Goal: Task Accomplishment & Management: Manage account settings

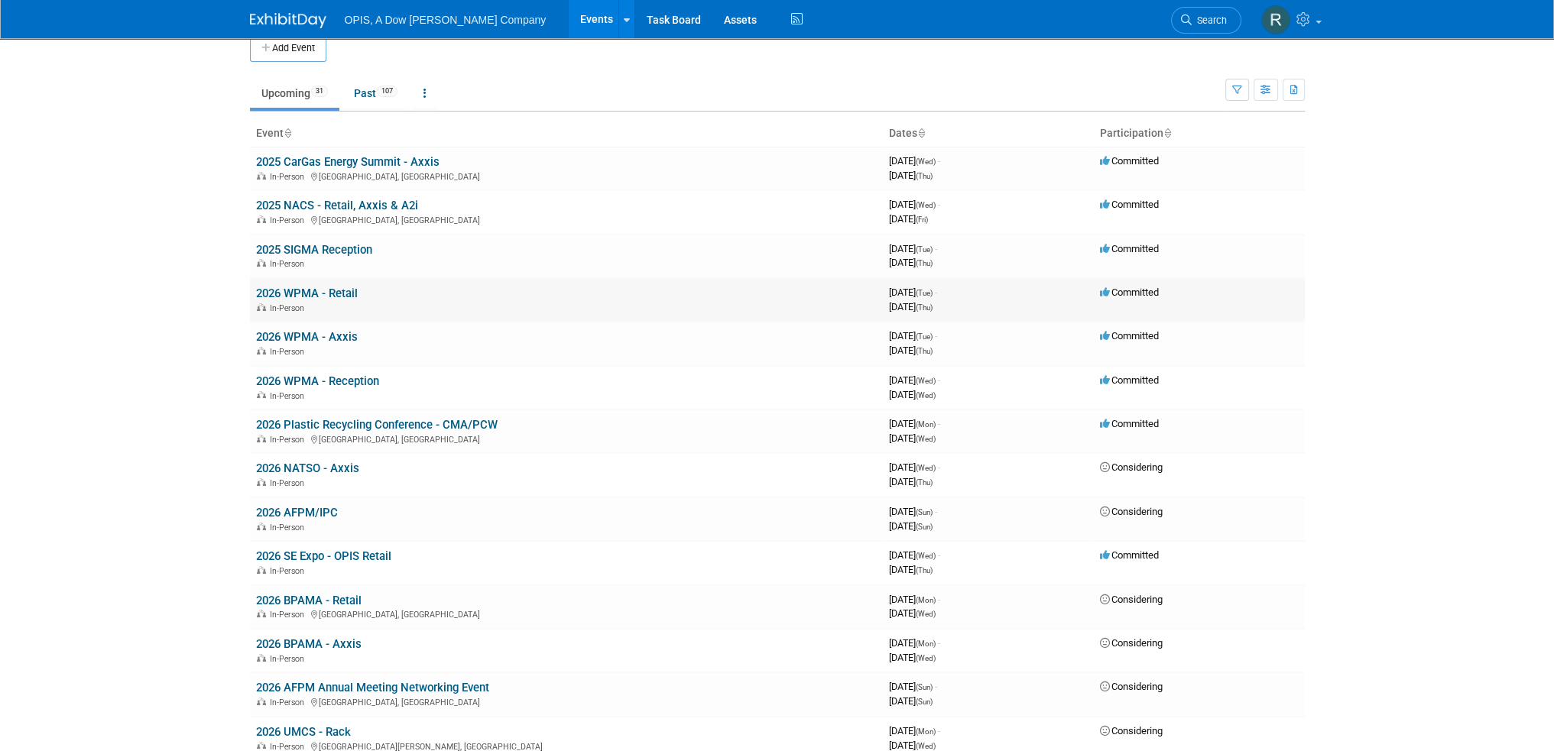
scroll to position [153, 0]
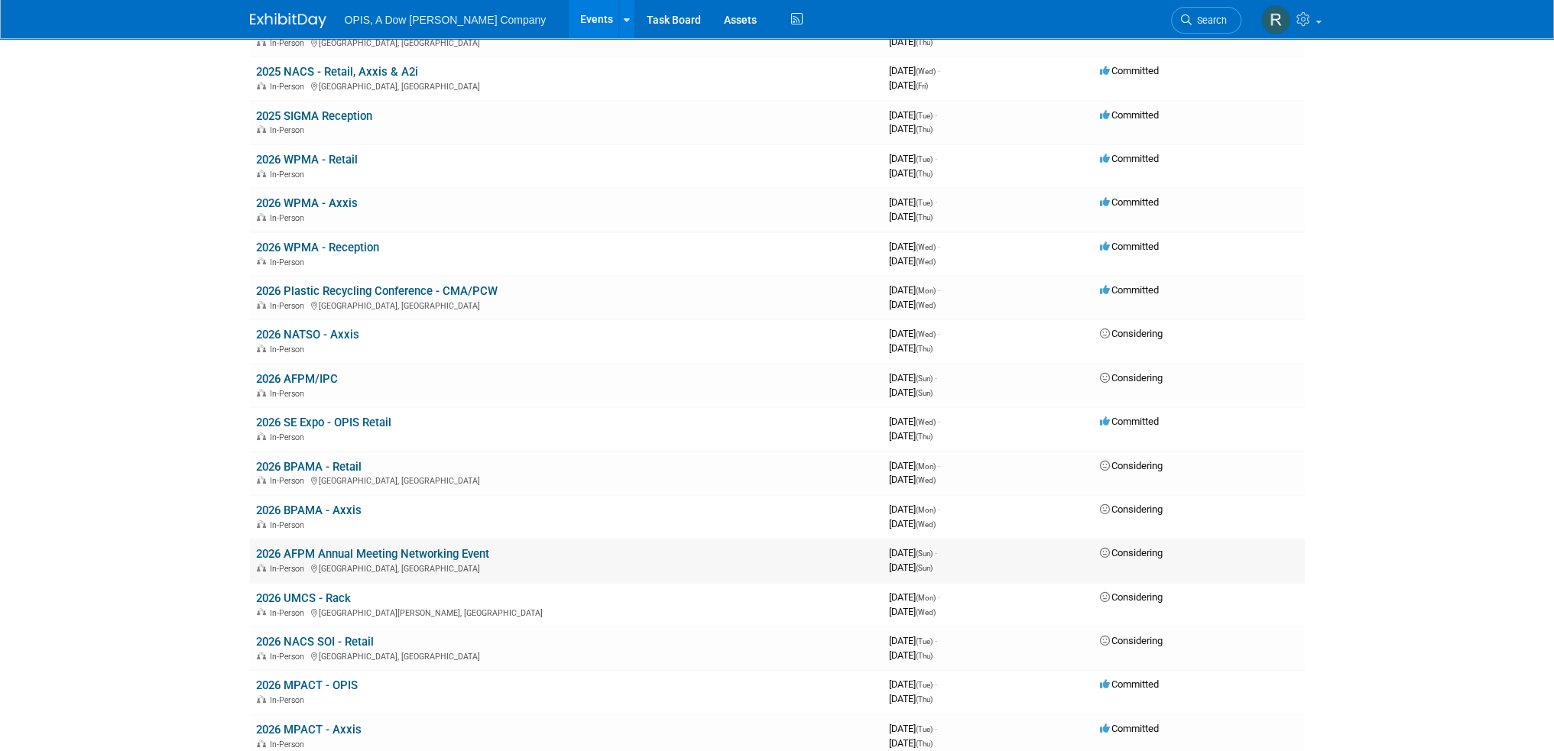
click at [336, 547] on link "2026 AFPM Annual Meeting Networking Event" at bounding box center [372, 554] width 233 height 14
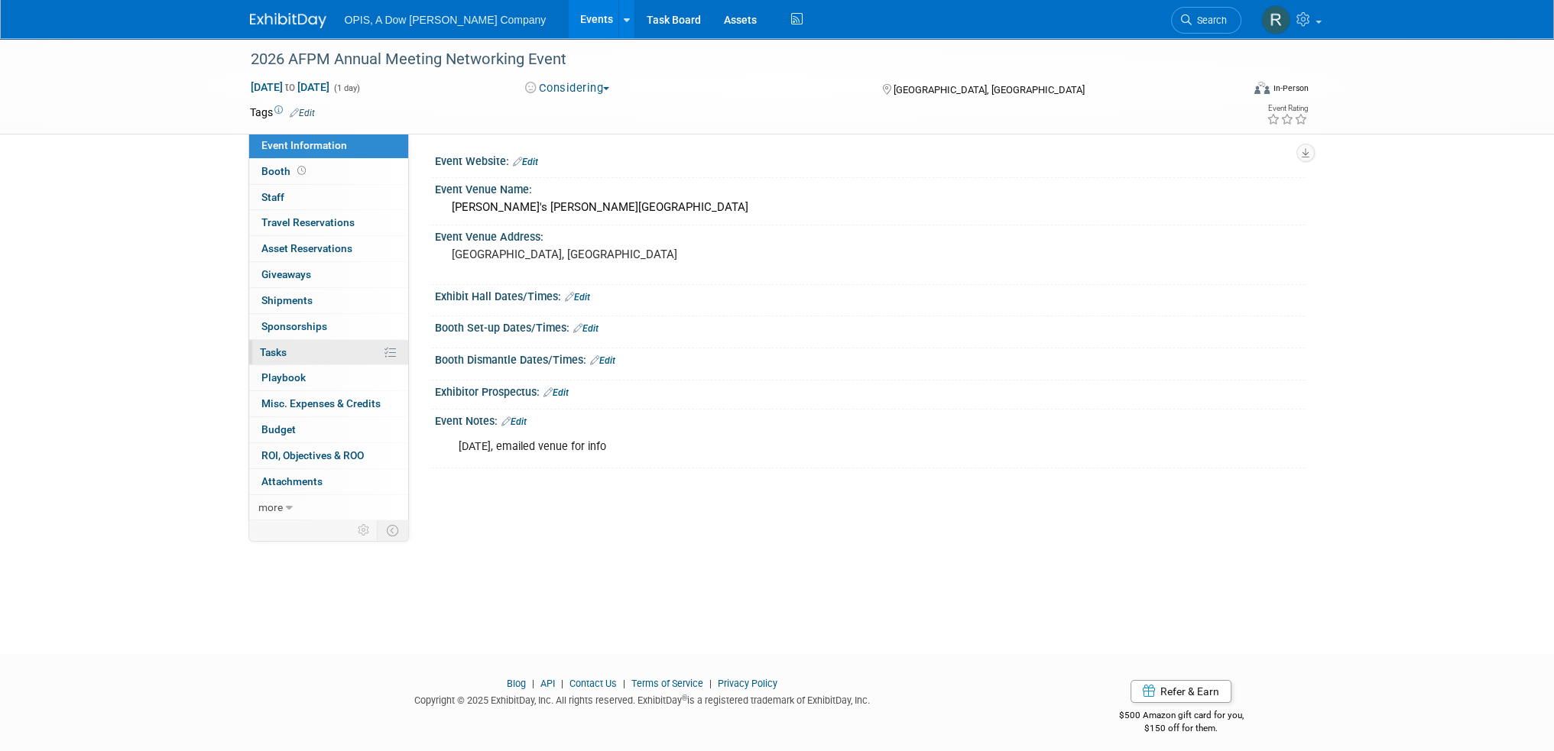
click at [274, 352] on span "Tasks 0%" at bounding box center [273, 352] width 27 height 12
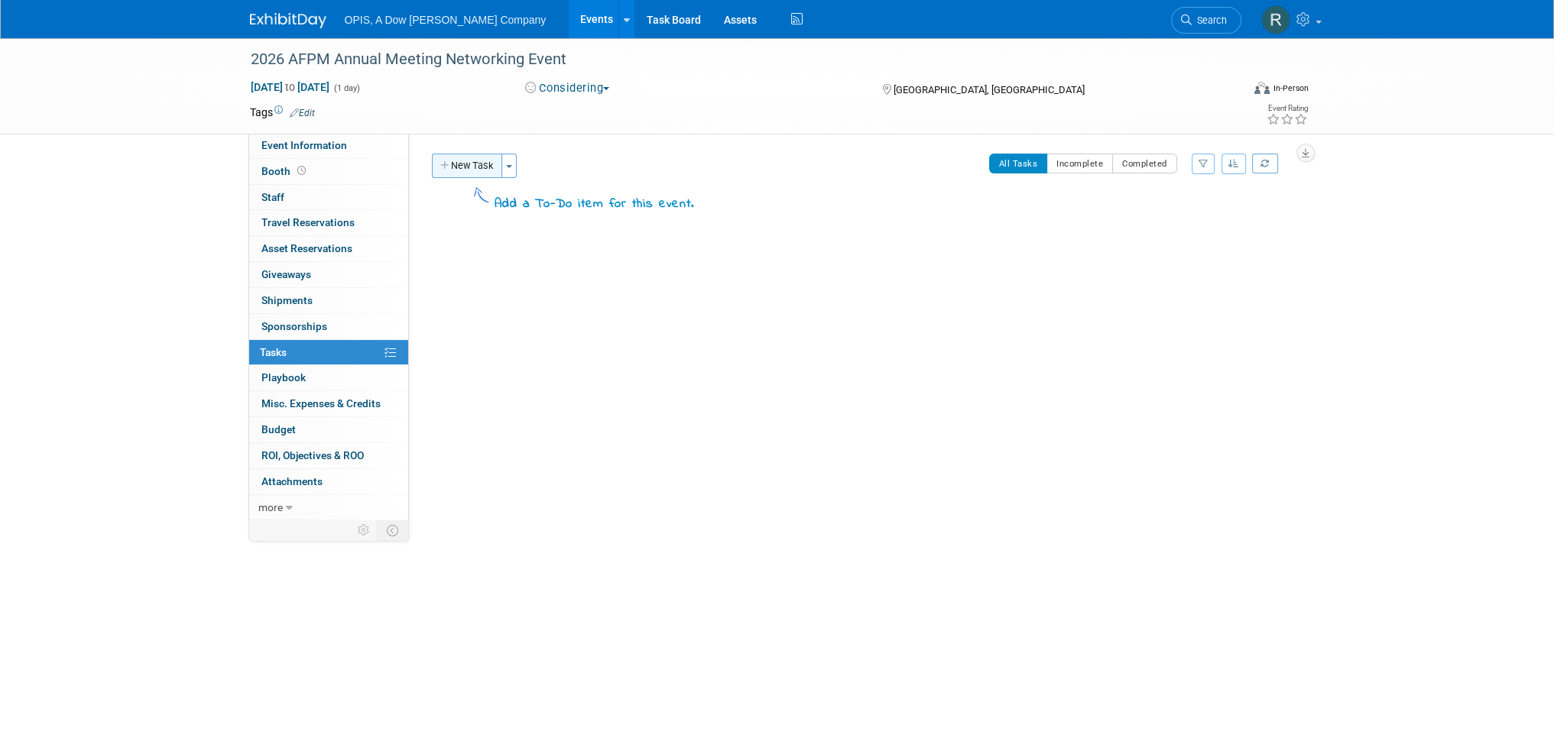
click at [478, 170] on button "New Task" at bounding box center [467, 166] width 70 height 24
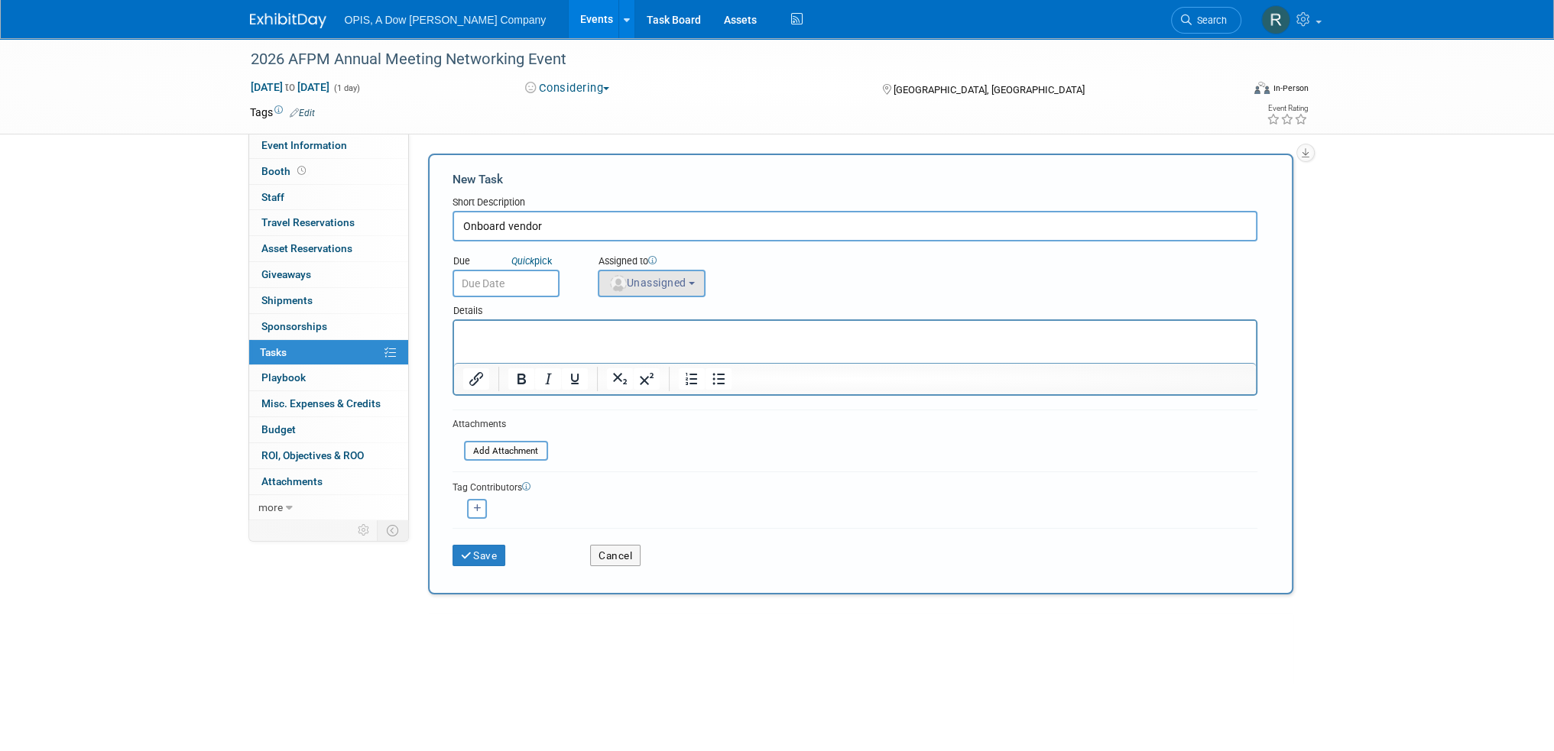
type input "Onboard vendor"
click at [620, 285] on img "button" at bounding box center [618, 283] width 17 height 17
click at [632, 322] on input "text" at bounding box center [678, 320] width 153 height 26
type input "renee"
click at [637, 354] on label "Renee Ortner (me)" at bounding box center [686, 352] width 160 height 24
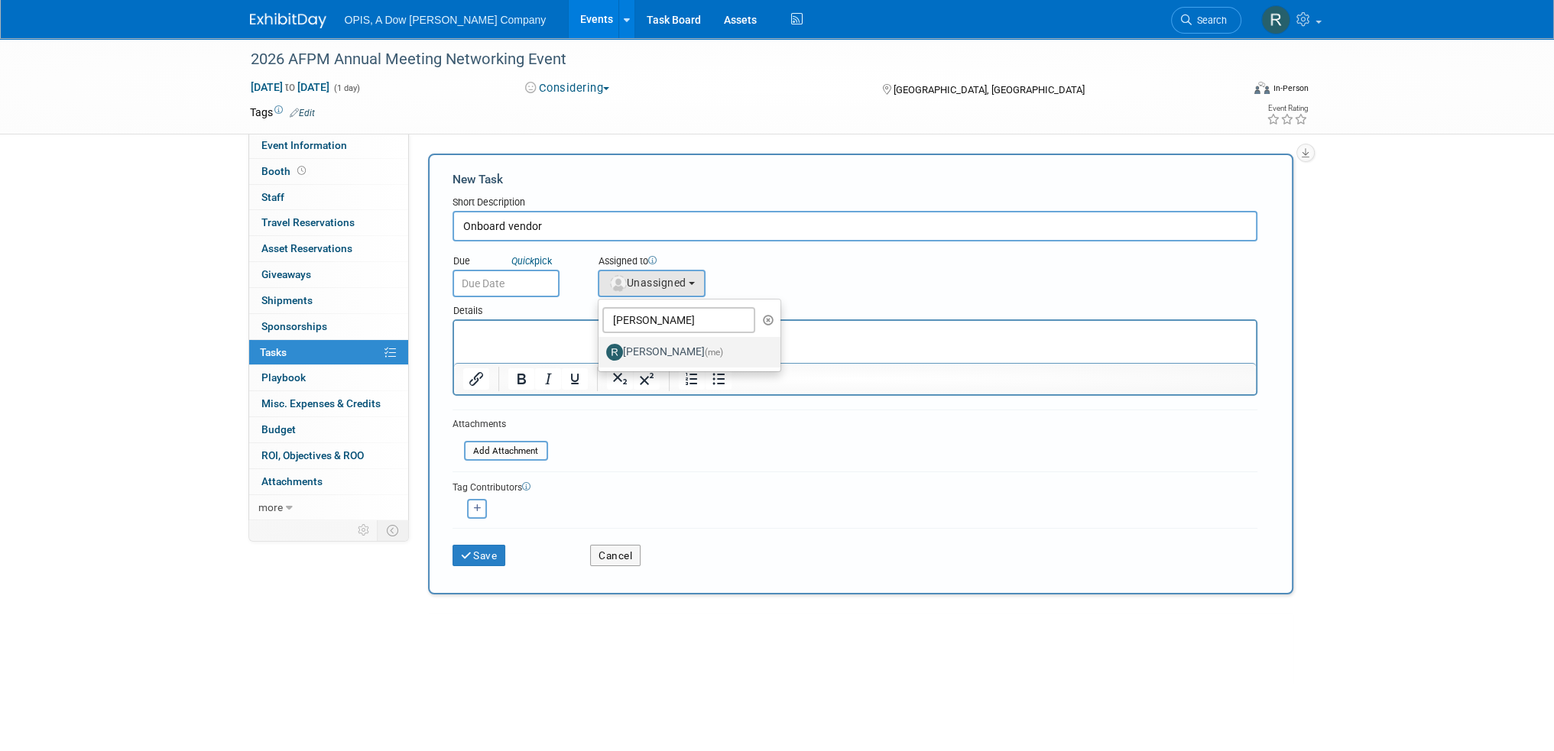
click at [653, 344] on label "Renee Ortner (me)" at bounding box center [686, 352] width 160 height 24
click at [601, 345] on input "Renee Ortner (me)" at bounding box center [596, 350] width 10 height 10
select select "7e4759a3-fd23-419a-ad12-f4b98a368f35"
click at [506, 280] on input "text" at bounding box center [505, 284] width 107 height 28
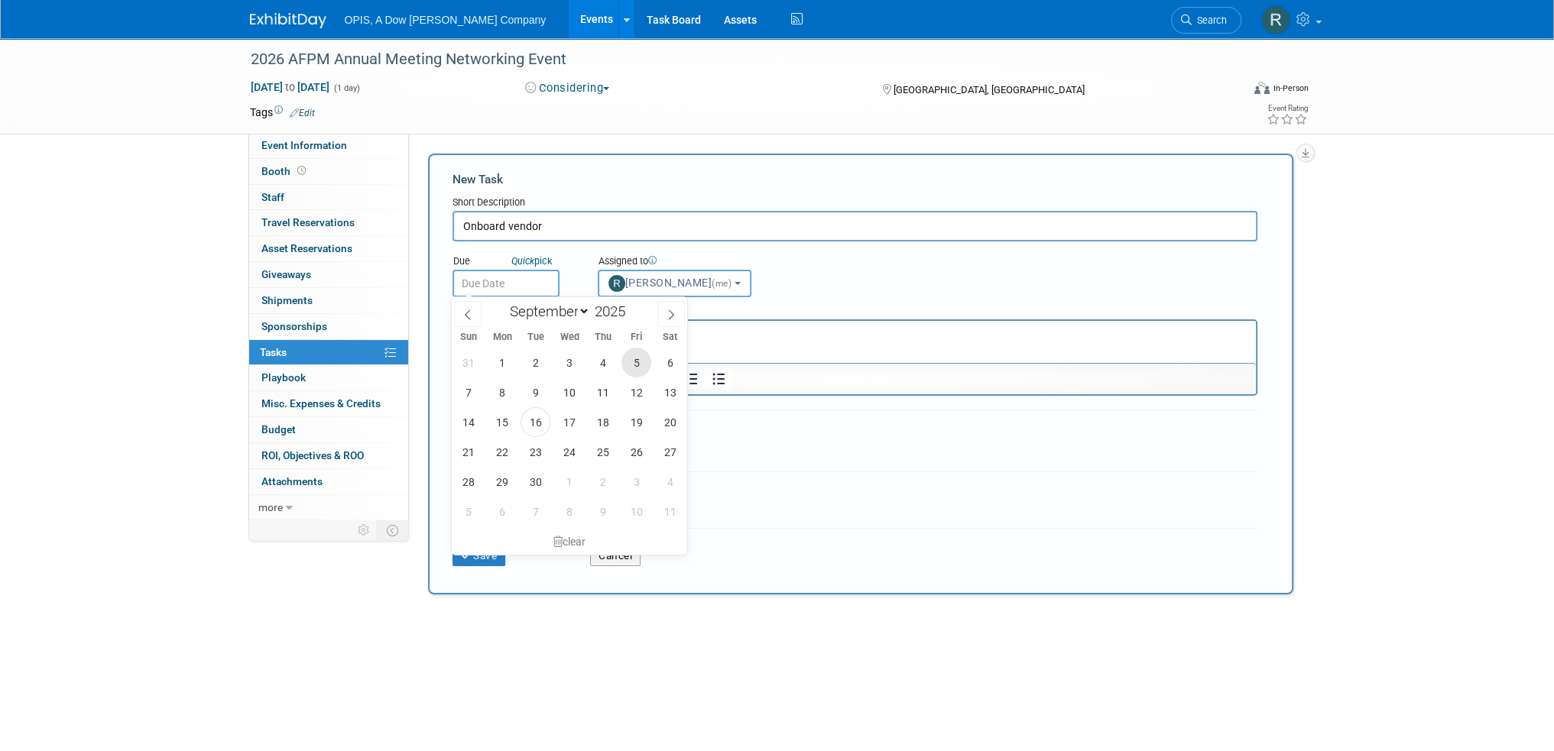
click at [640, 368] on span "5" at bounding box center [636, 363] width 30 height 30
type input "Sep 5, 2025"
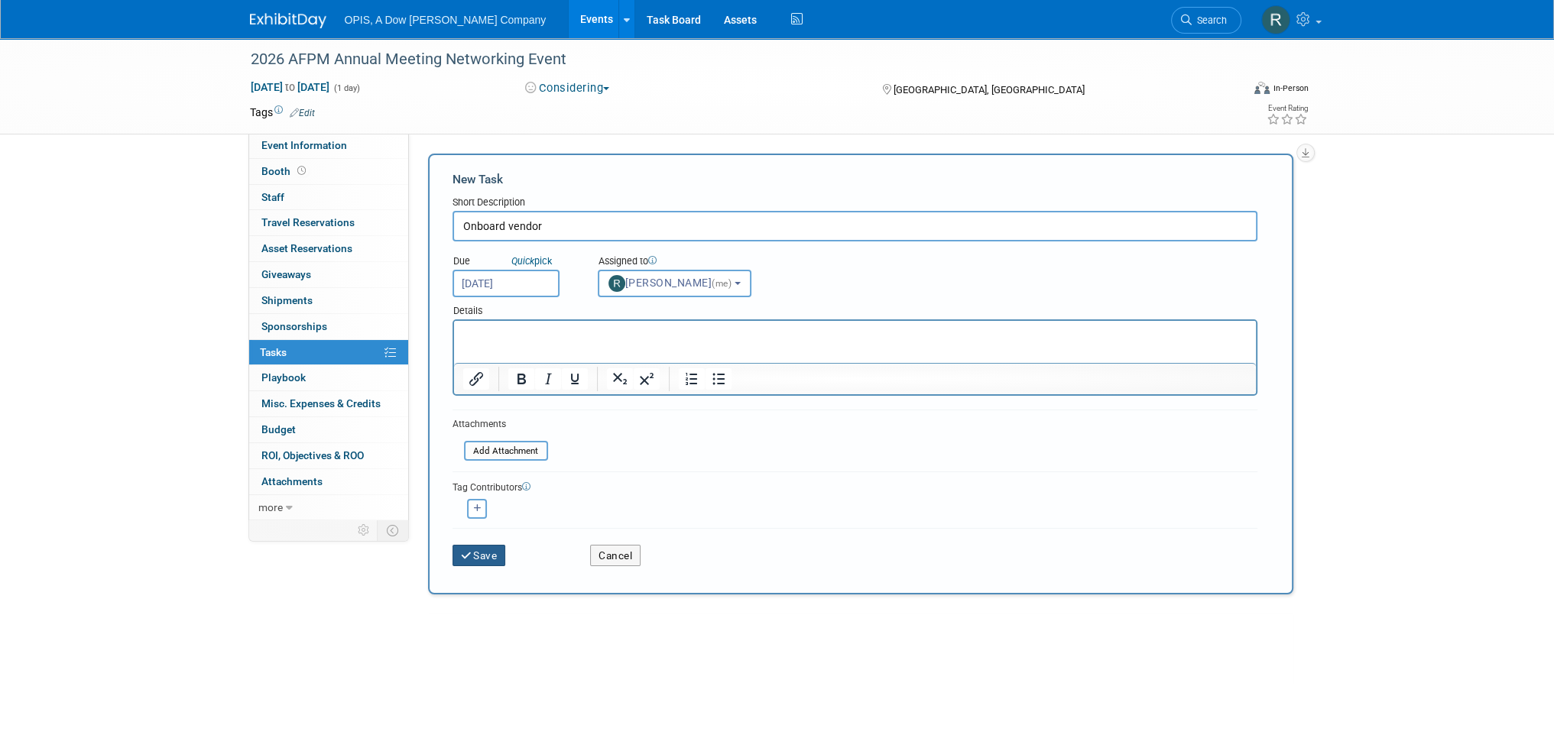
click at [494, 555] on button "Save" at bounding box center [478, 555] width 53 height 21
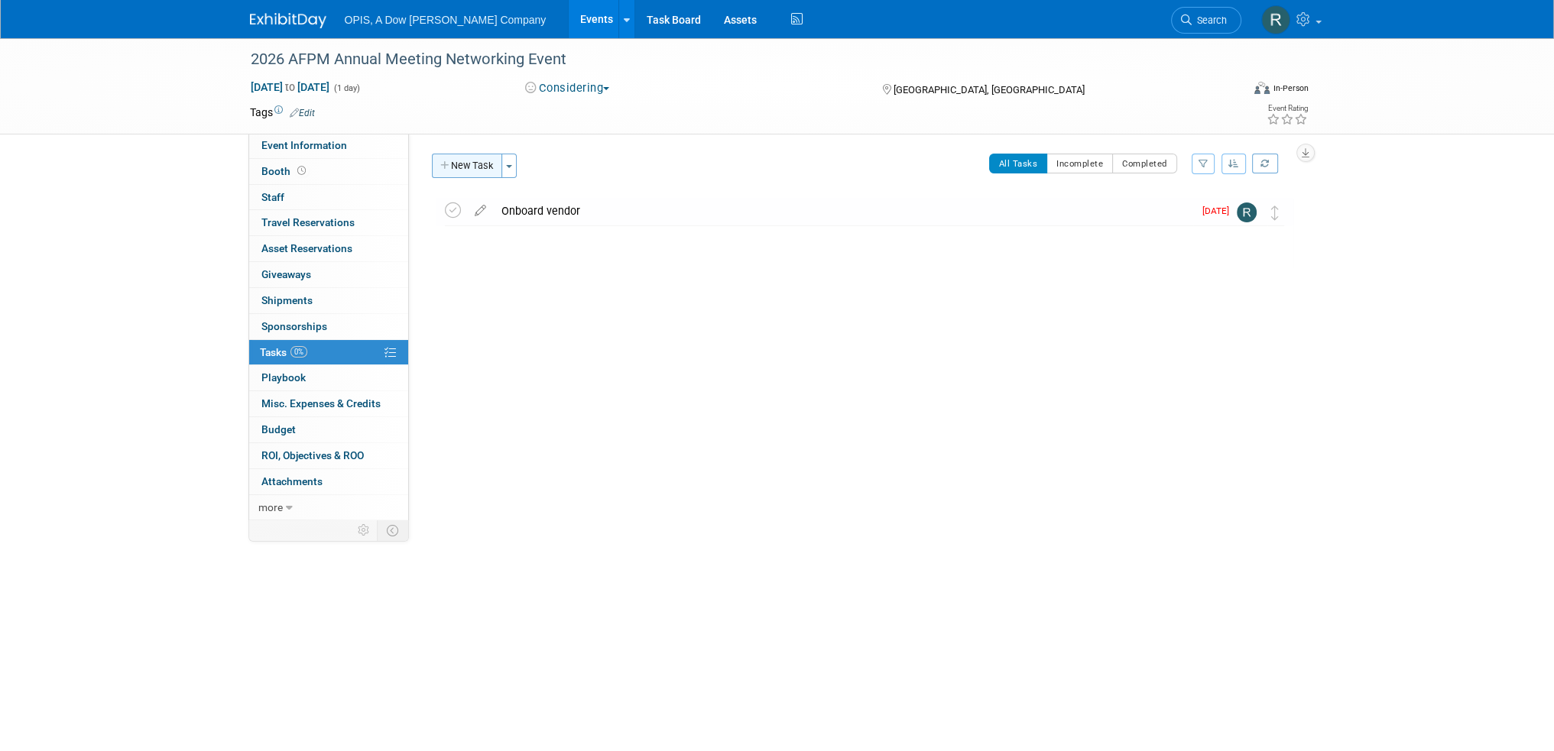
click at [467, 167] on button "New Task" at bounding box center [467, 166] width 70 height 24
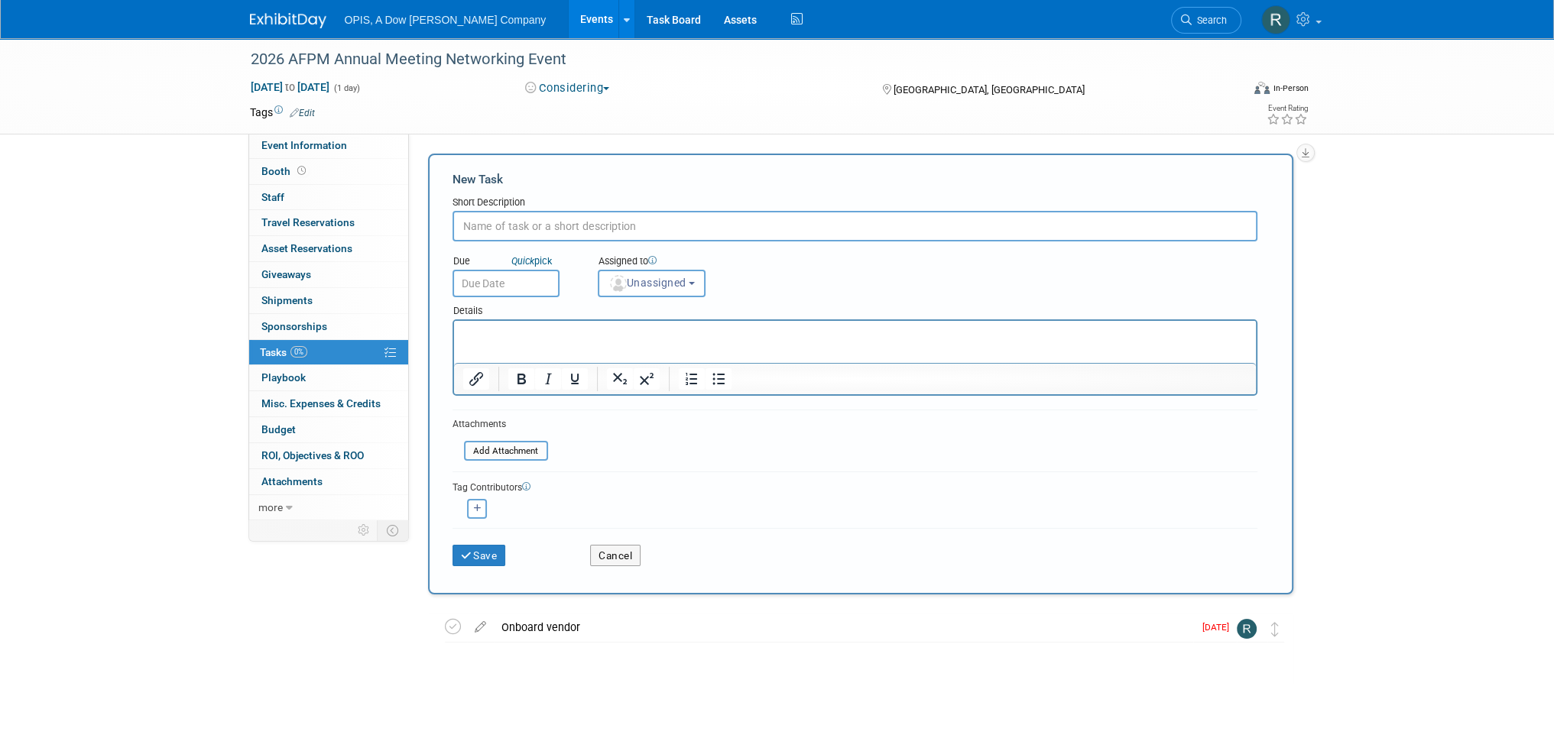
type input "C"
type input "s"
type input "Sign contract"
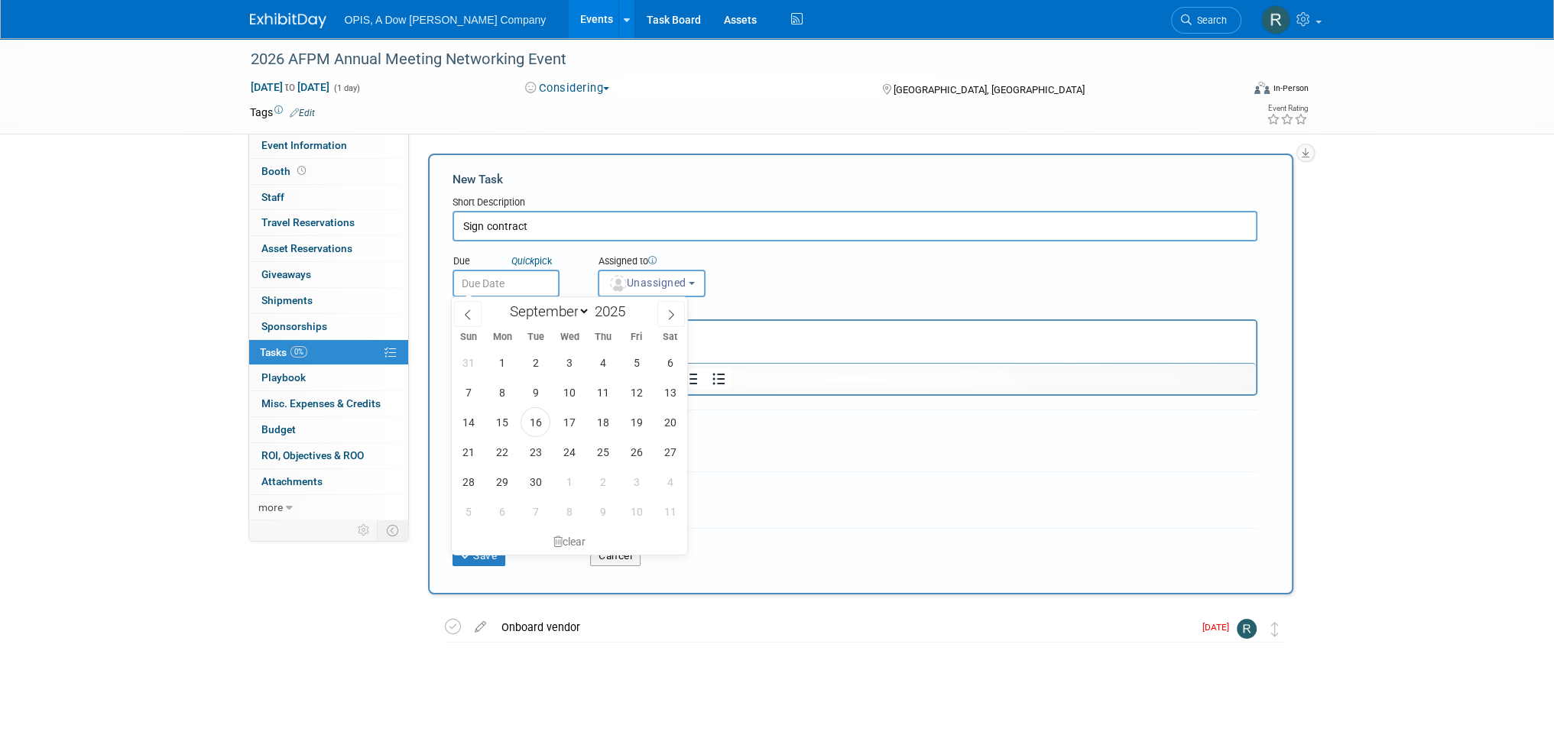
click at [490, 287] on input "text" at bounding box center [505, 284] width 107 height 28
click at [529, 423] on span "16" at bounding box center [535, 422] width 30 height 30
type input "Sep 16, 2025"
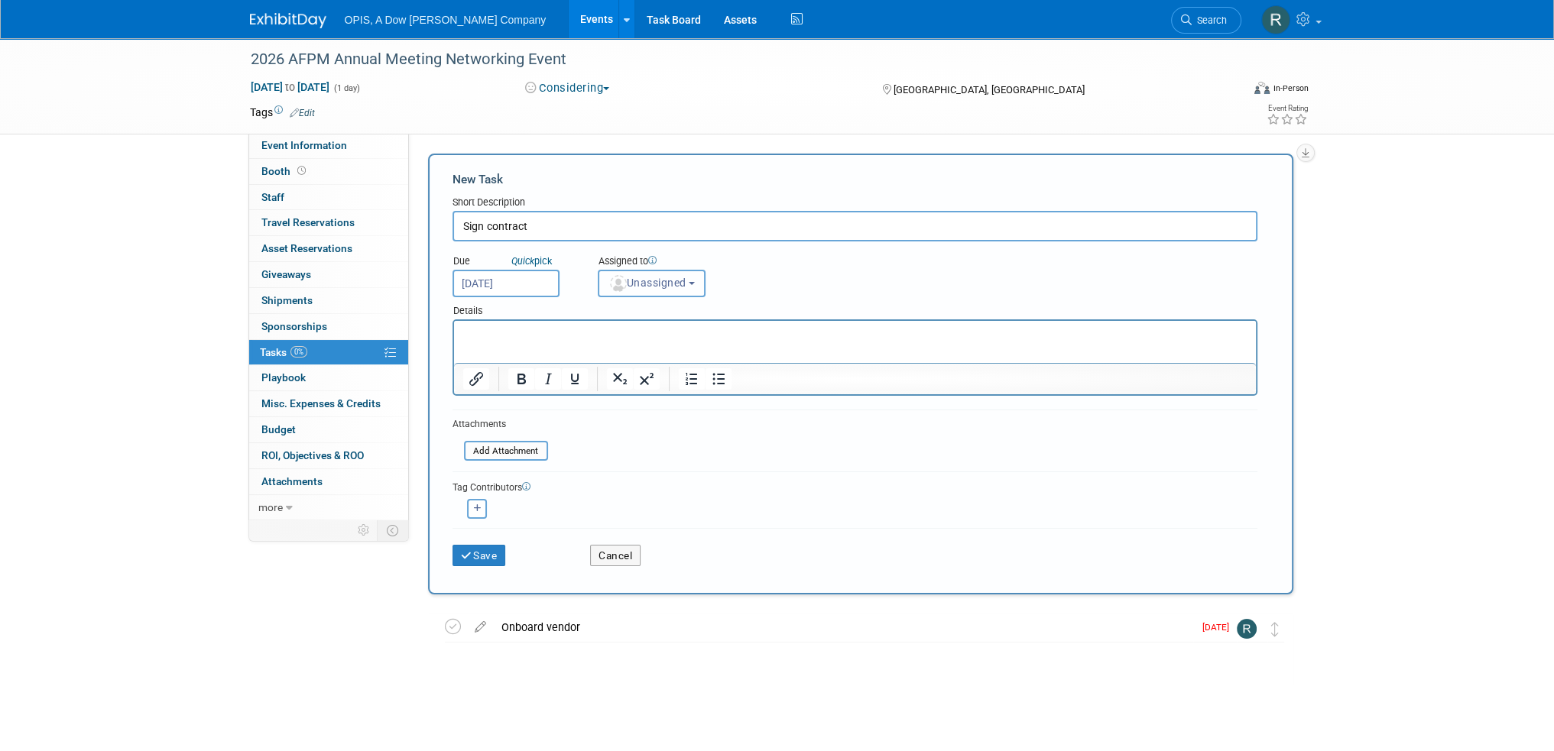
click at [655, 287] on span "Unassigned" at bounding box center [647, 283] width 78 height 12
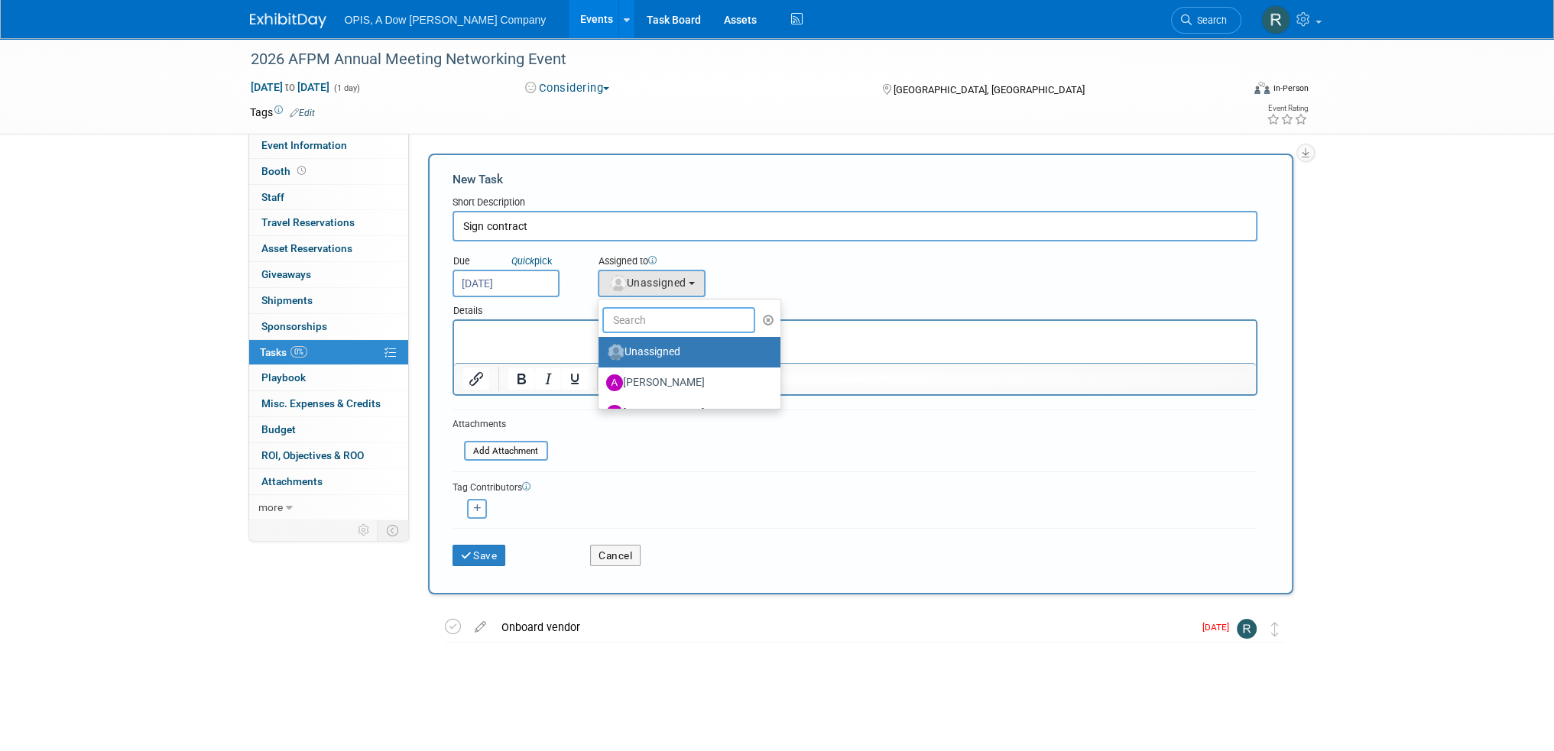
click at [657, 320] on input "text" at bounding box center [678, 320] width 153 height 26
type input "renee"
click at [635, 354] on label "Renee Ortner (me)" at bounding box center [686, 352] width 160 height 24
click at [601, 354] on input "Renee Ortner (me)" at bounding box center [596, 350] width 10 height 10
select select "7e4759a3-fd23-419a-ad12-f4b98a368f35"
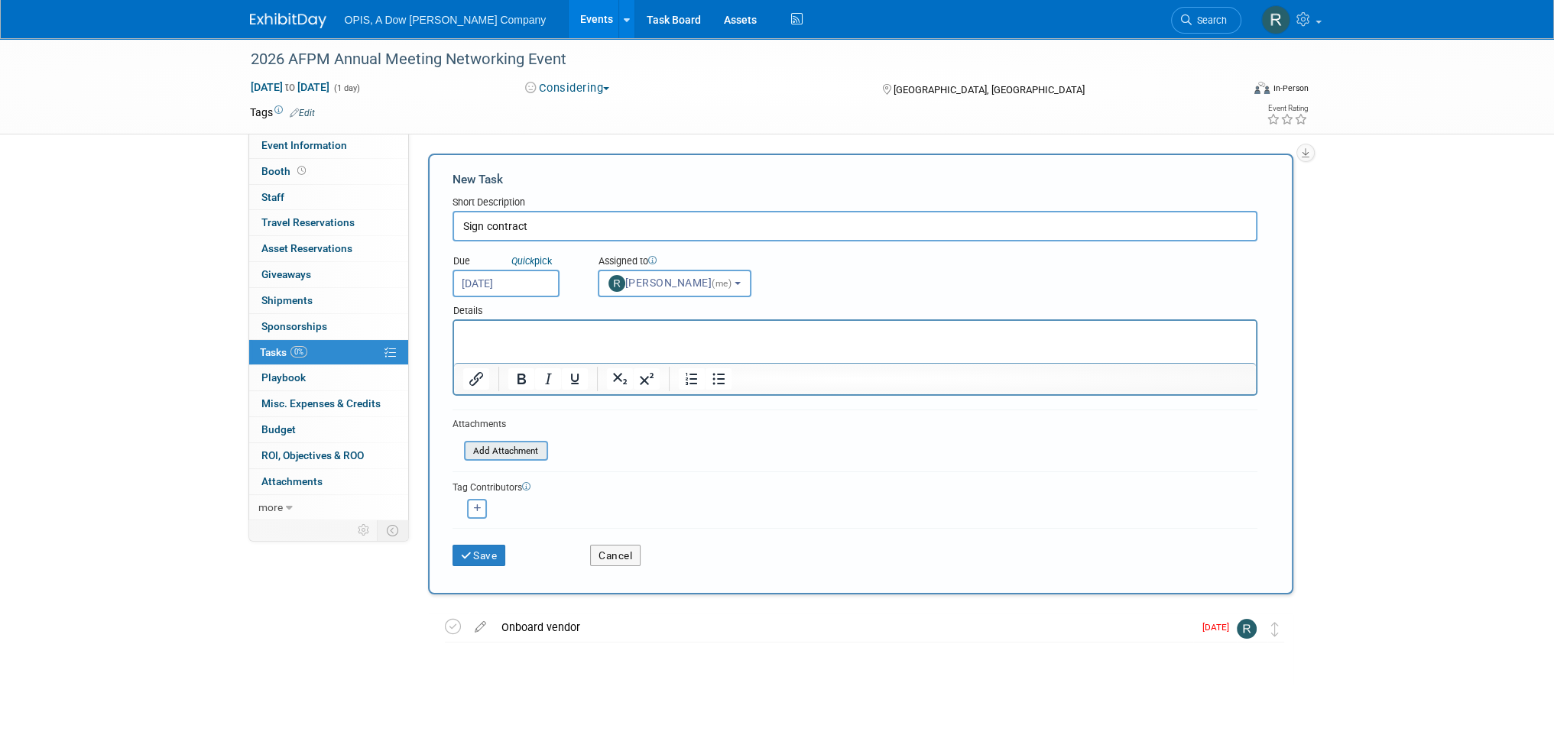
click at [495, 450] on input "file" at bounding box center [456, 451] width 182 height 18
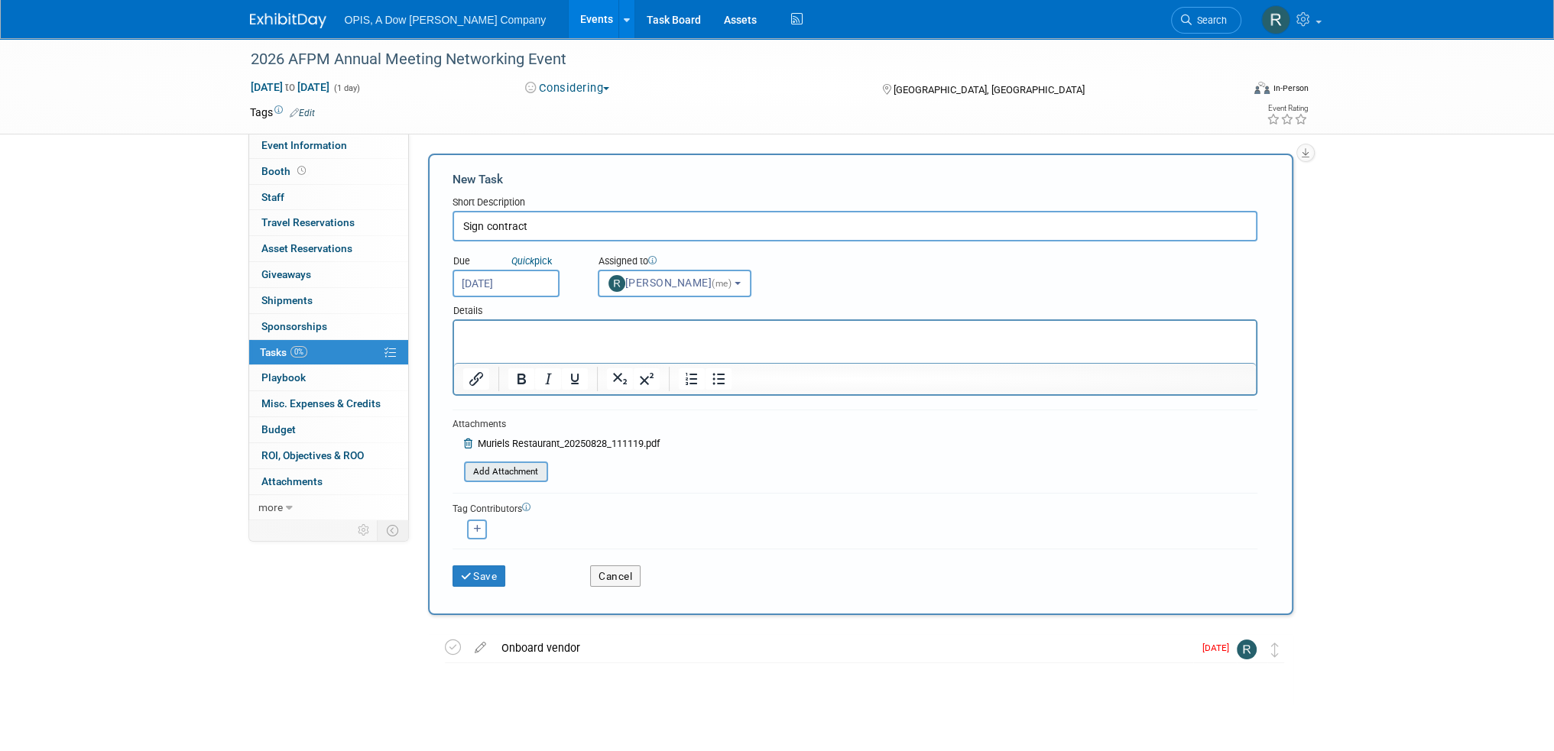
click at [526, 464] on input "file" at bounding box center [456, 472] width 182 height 18
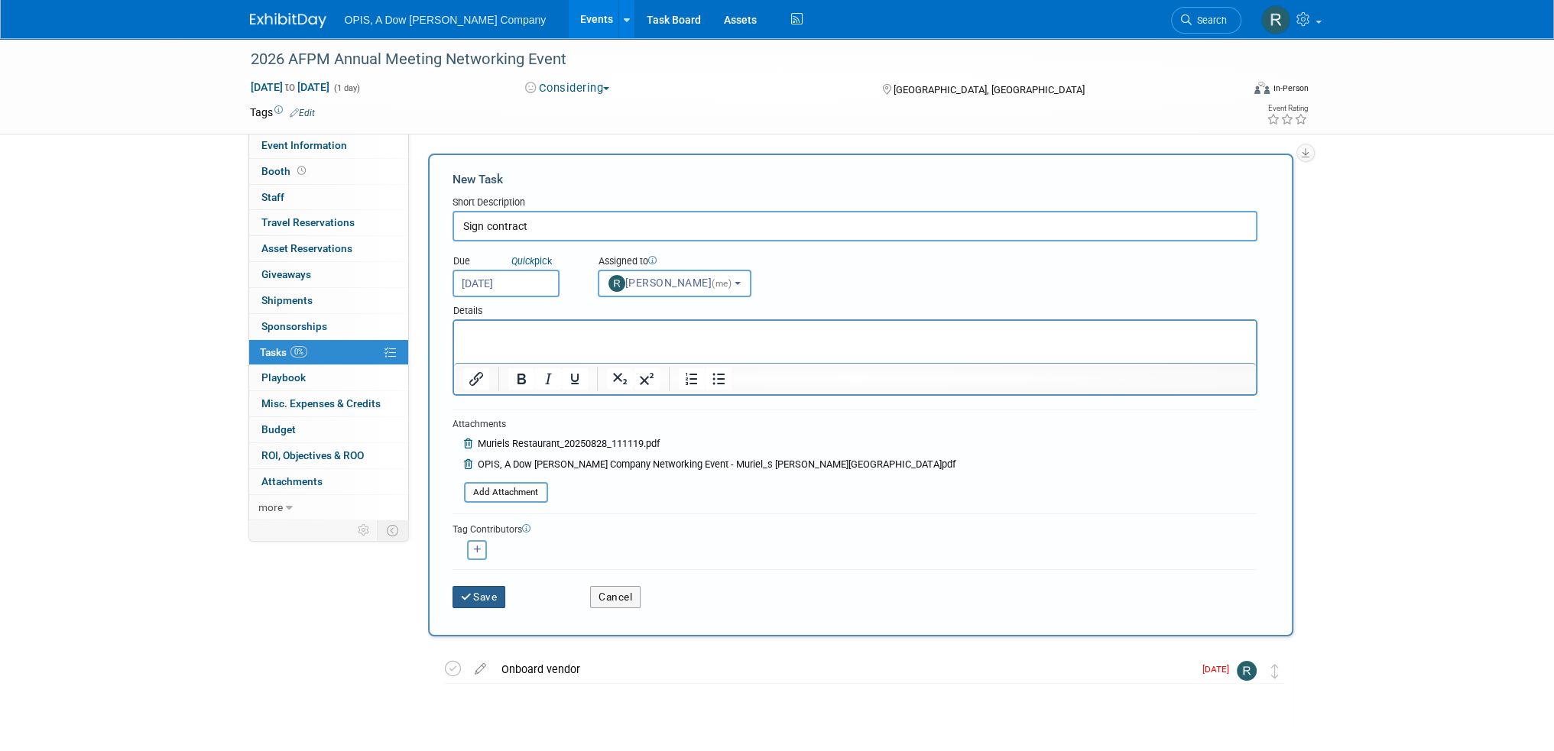
click at [479, 589] on button "Save" at bounding box center [478, 596] width 53 height 21
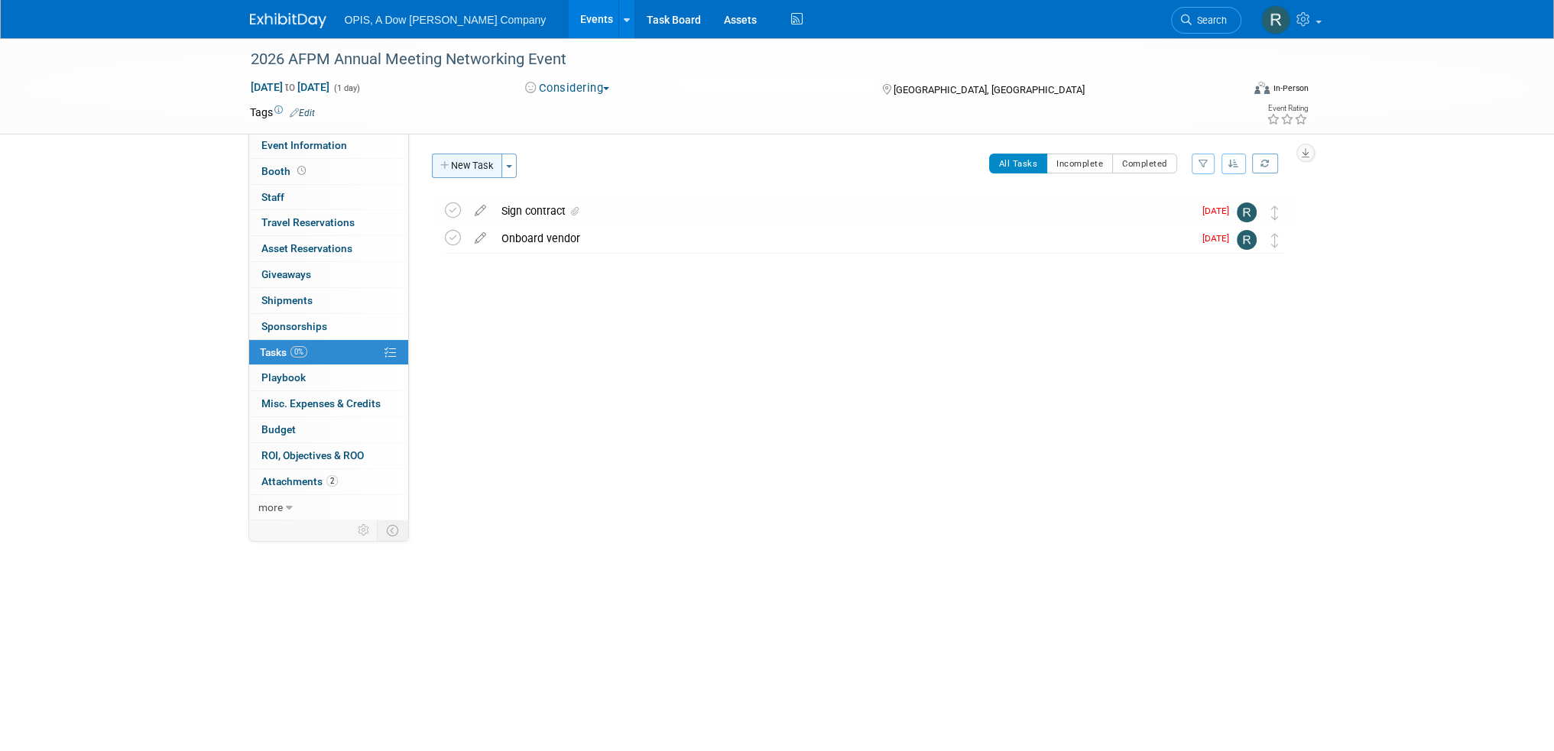
click at [475, 161] on button "New Task" at bounding box center [467, 166] width 70 height 24
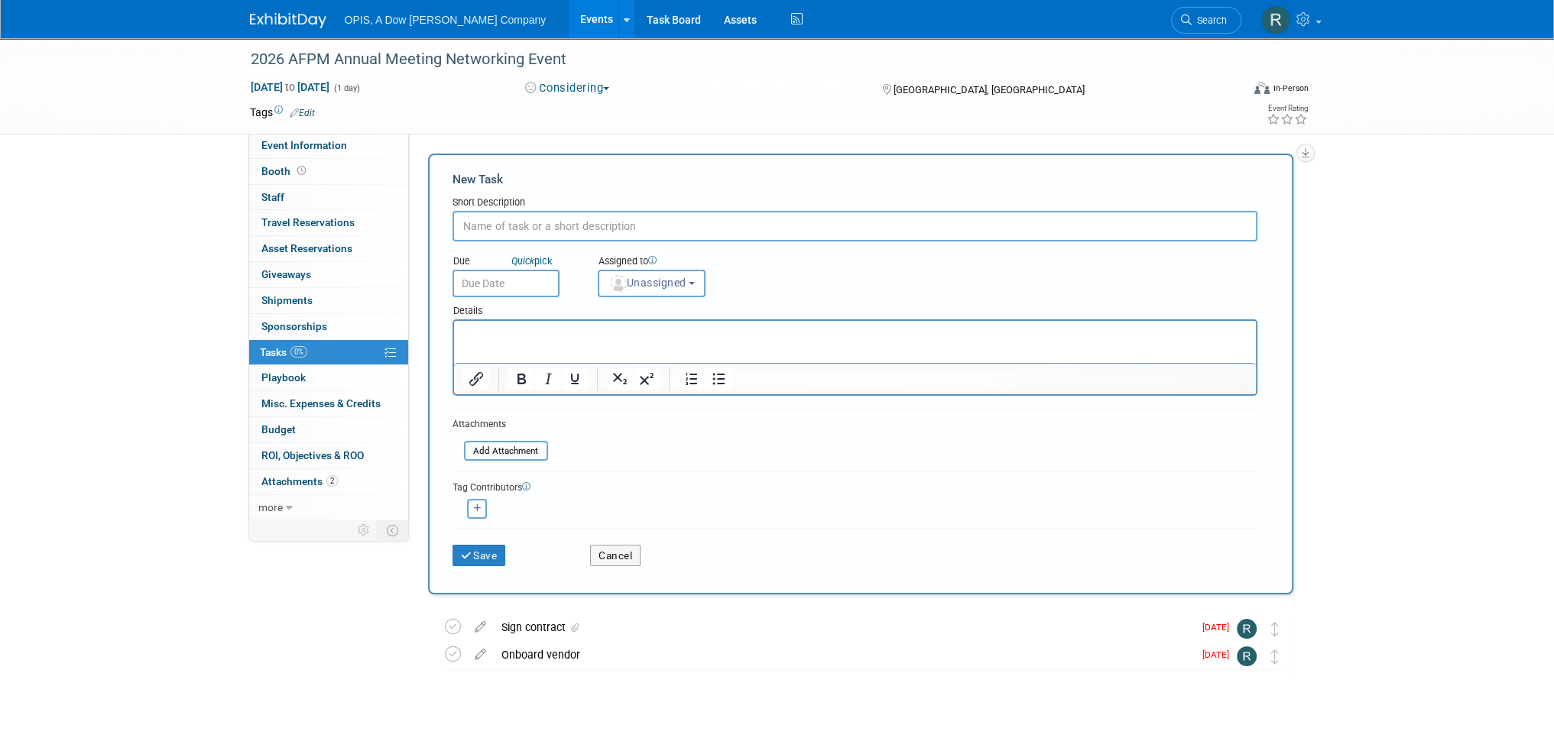
type input "S"
type input "I"
type input "Deposit invoice"
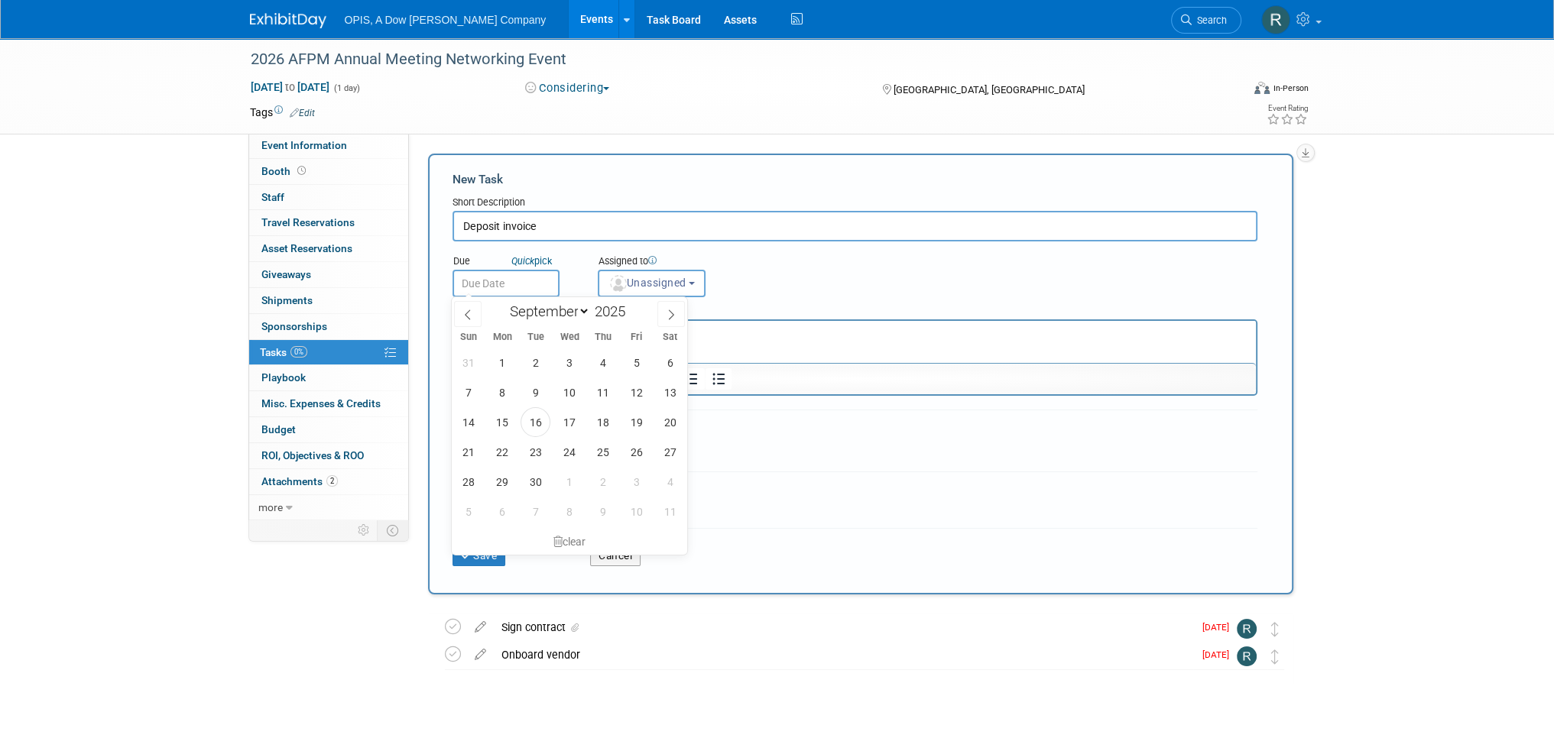
click at [524, 284] on input "text" at bounding box center [505, 284] width 107 height 28
click at [535, 414] on span "16" at bounding box center [535, 422] width 30 height 30
type input "Sep 16, 2025"
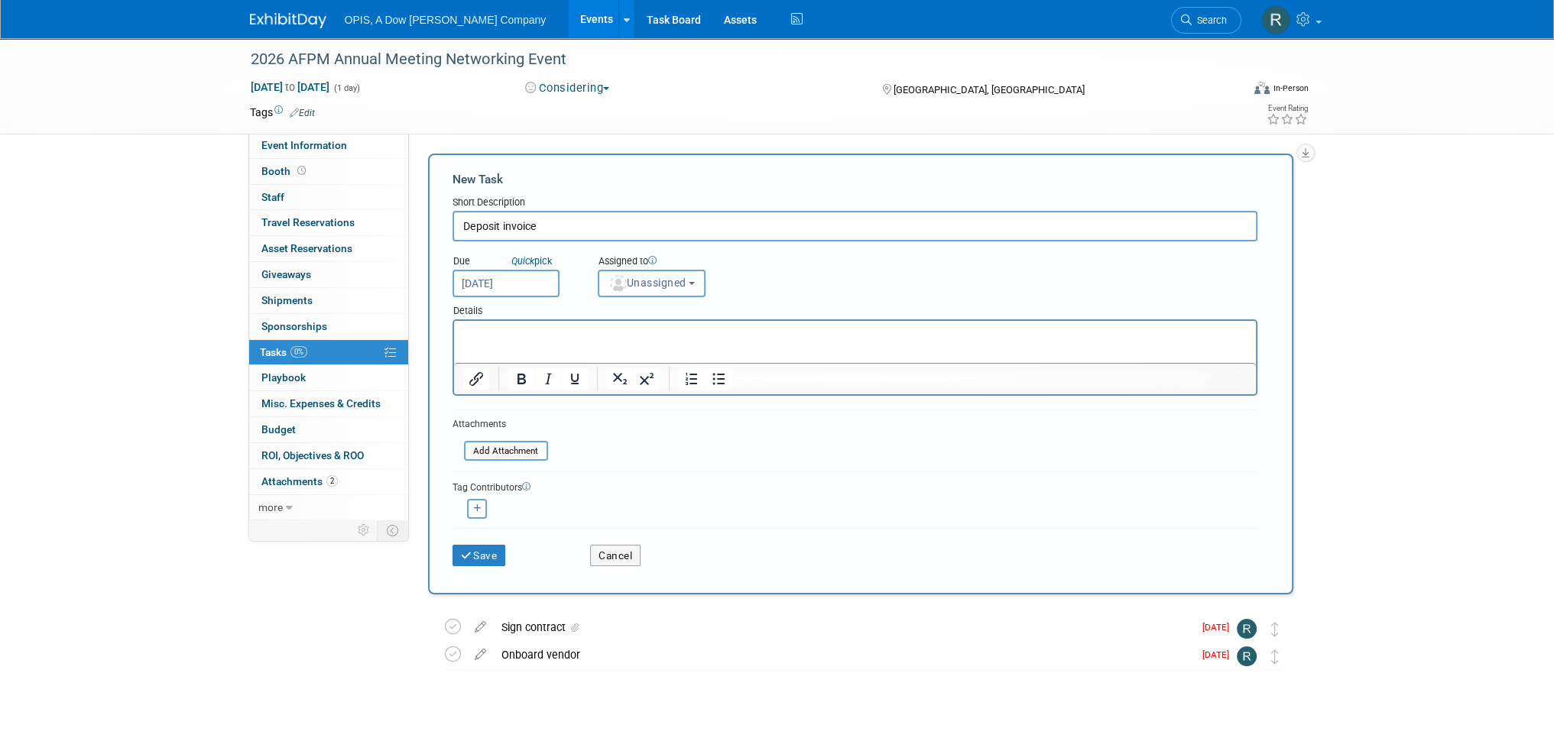
click at [640, 287] on span "Unassigned" at bounding box center [647, 283] width 78 height 12
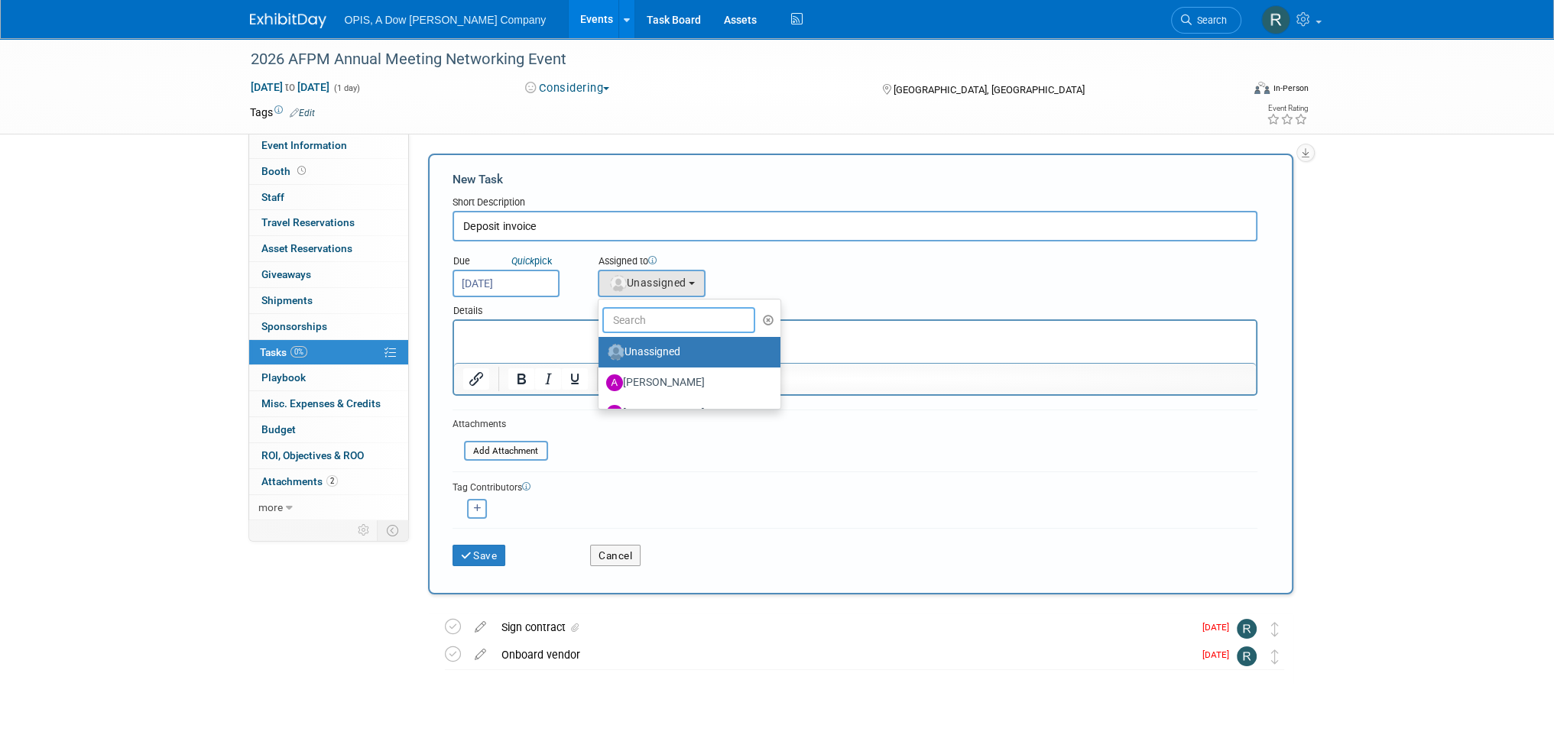
click at [654, 317] on input "text" at bounding box center [678, 320] width 153 height 26
type input "ren"
click at [631, 377] on label "[PERSON_NAME] (me)" at bounding box center [686, 383] width 160 height 24
click at [601, 377] on input "[PERSON_NAME] (me)" at bounding box center [596, 381] width 10 height 10
select select "7e4759a3-fd23-419a-ad12-f4b98a368f35"
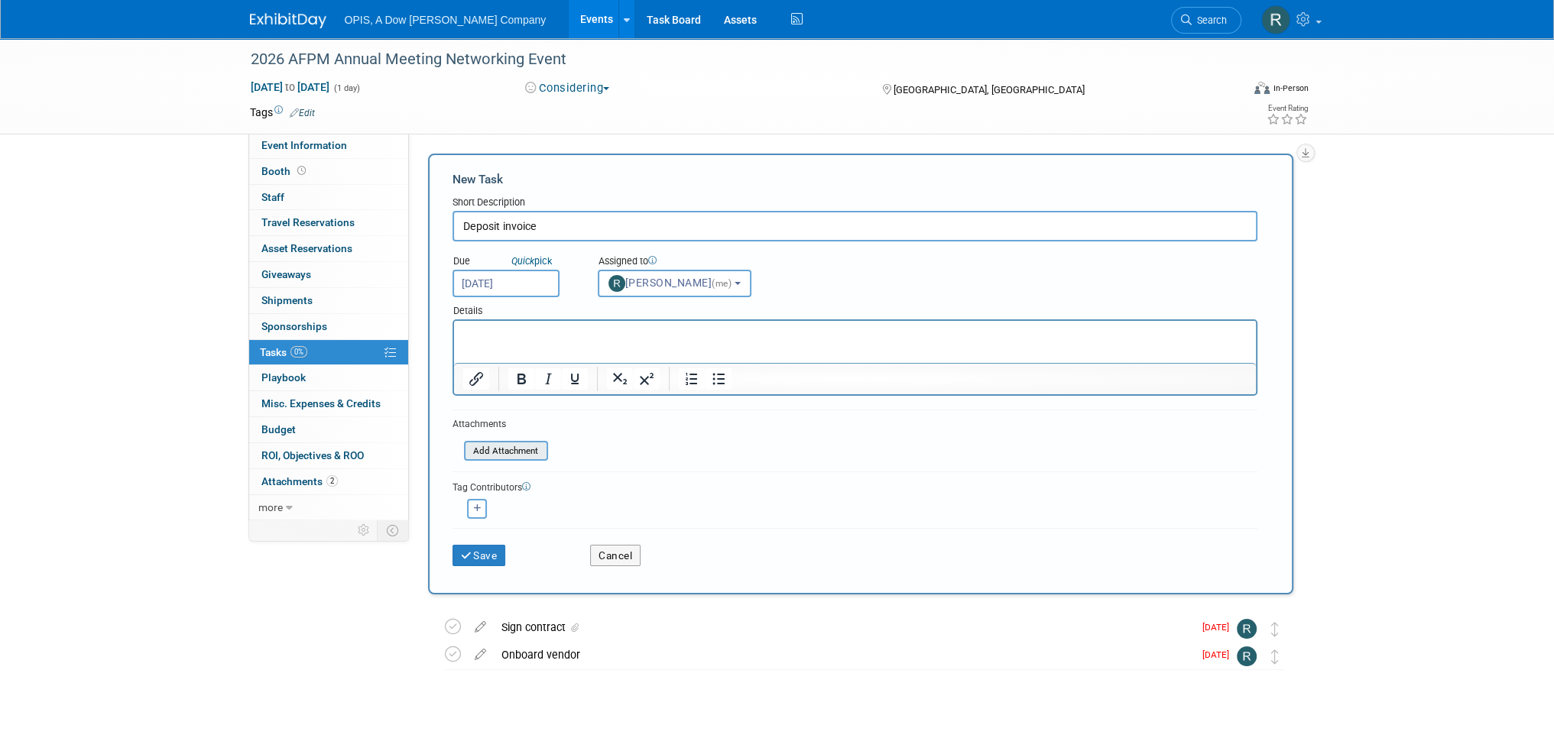
click at [518, 450] on input "file" at bounding box center [456, 451] width 182 height 18
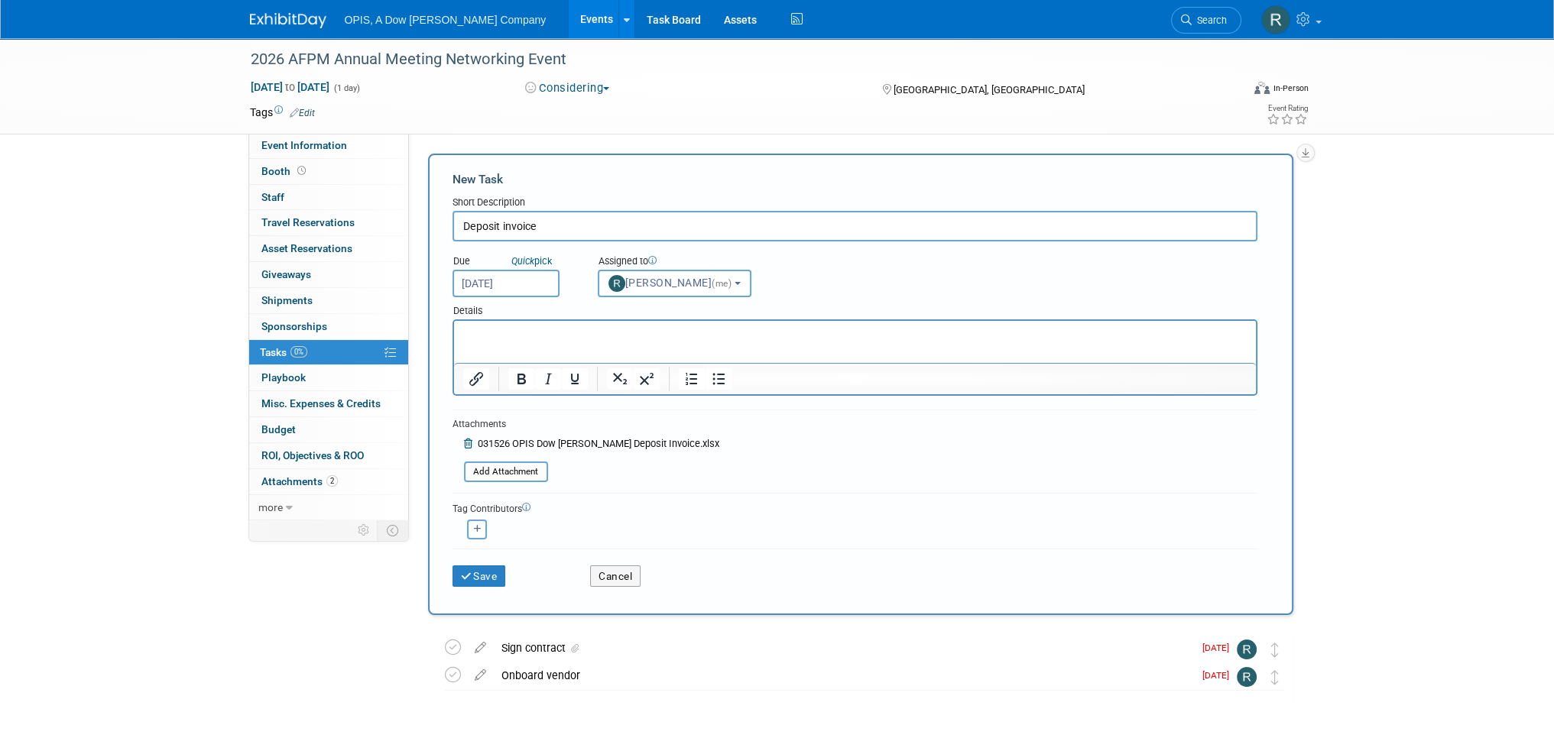
click at [465, 441] on icon at bounding box center [469, 444] width 11 height 10
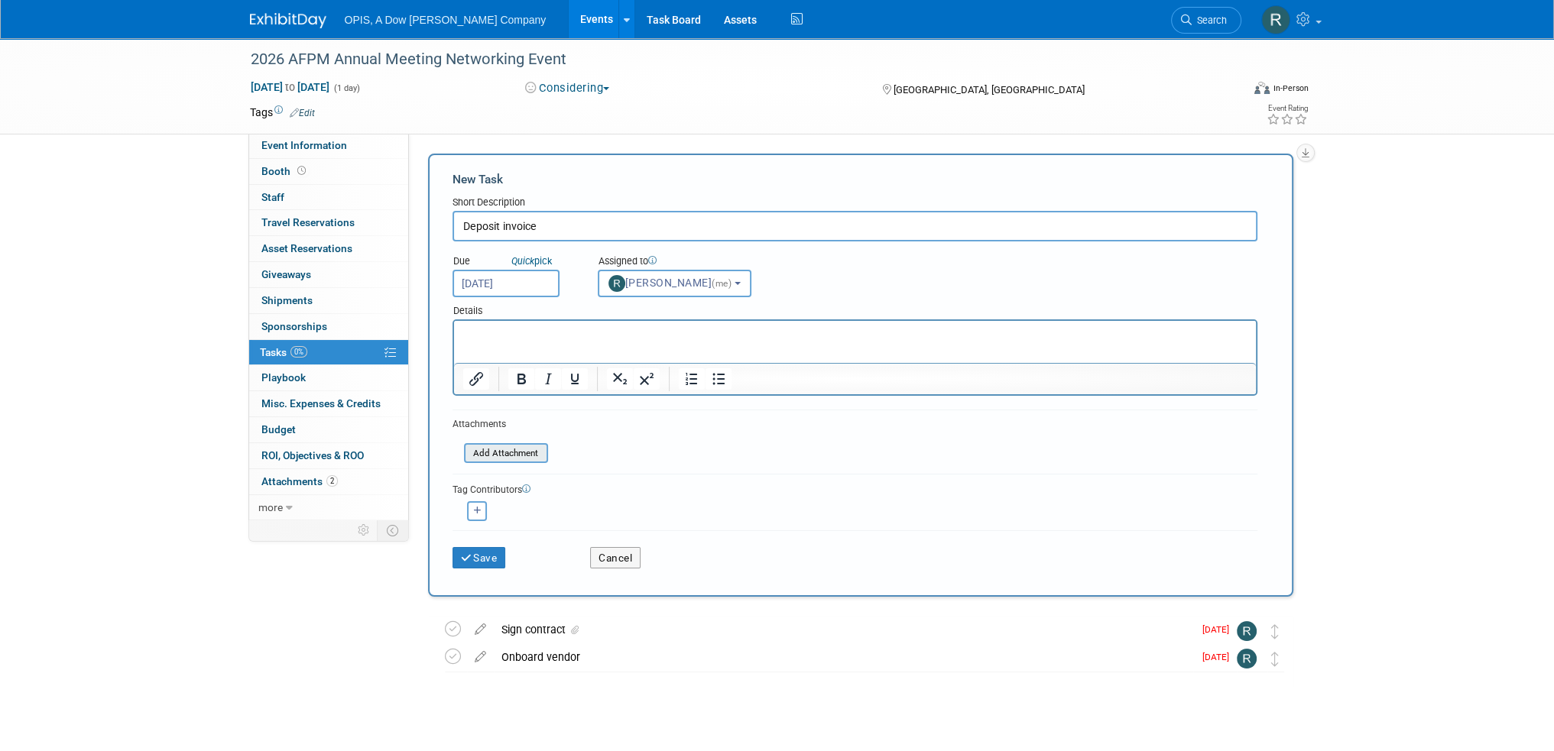
click at [493, 458] on input "file" at bounding box center [456, 454] width 182 height 18
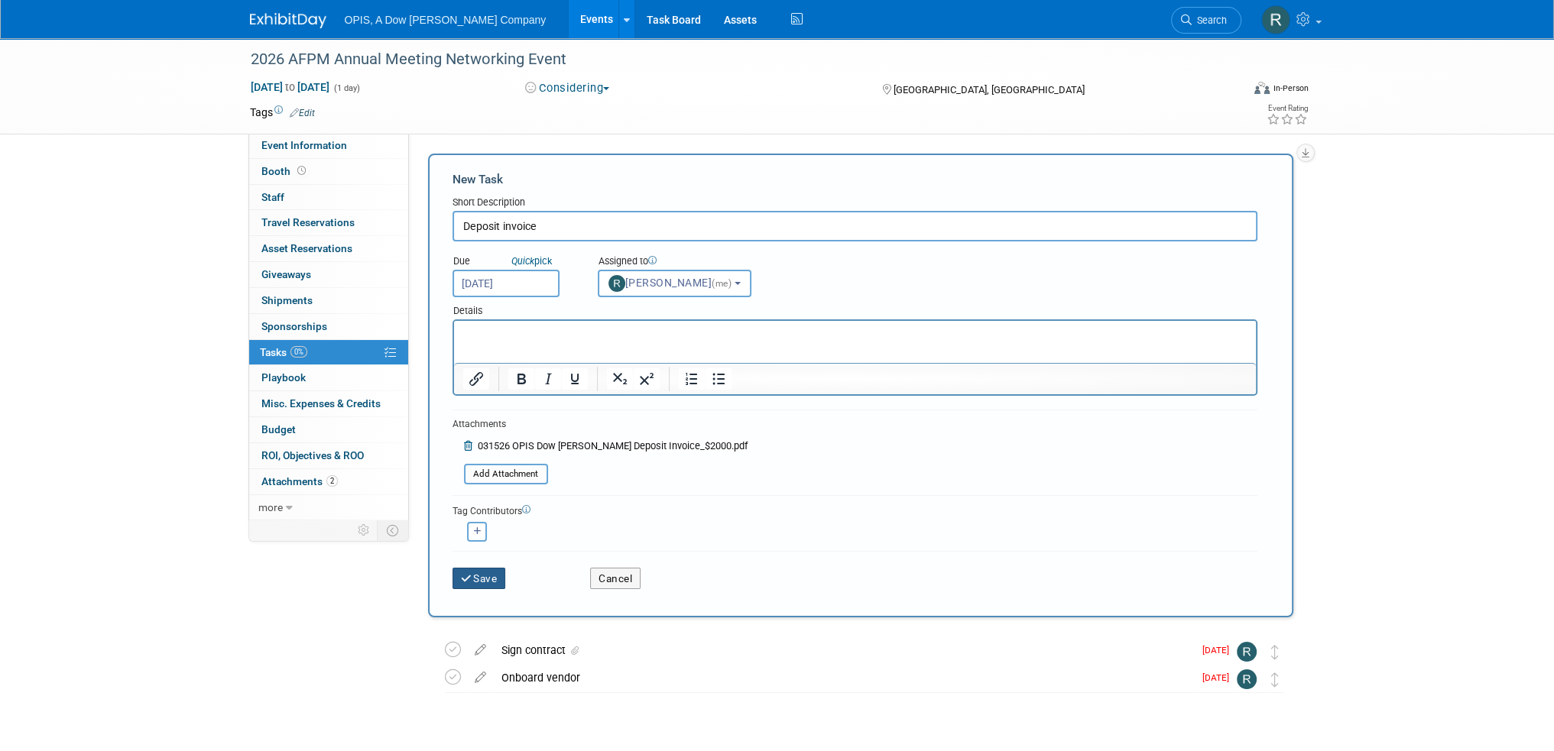
click at [477, 571] on button "Save" at bounding box center [478, 578] width 53 height 21
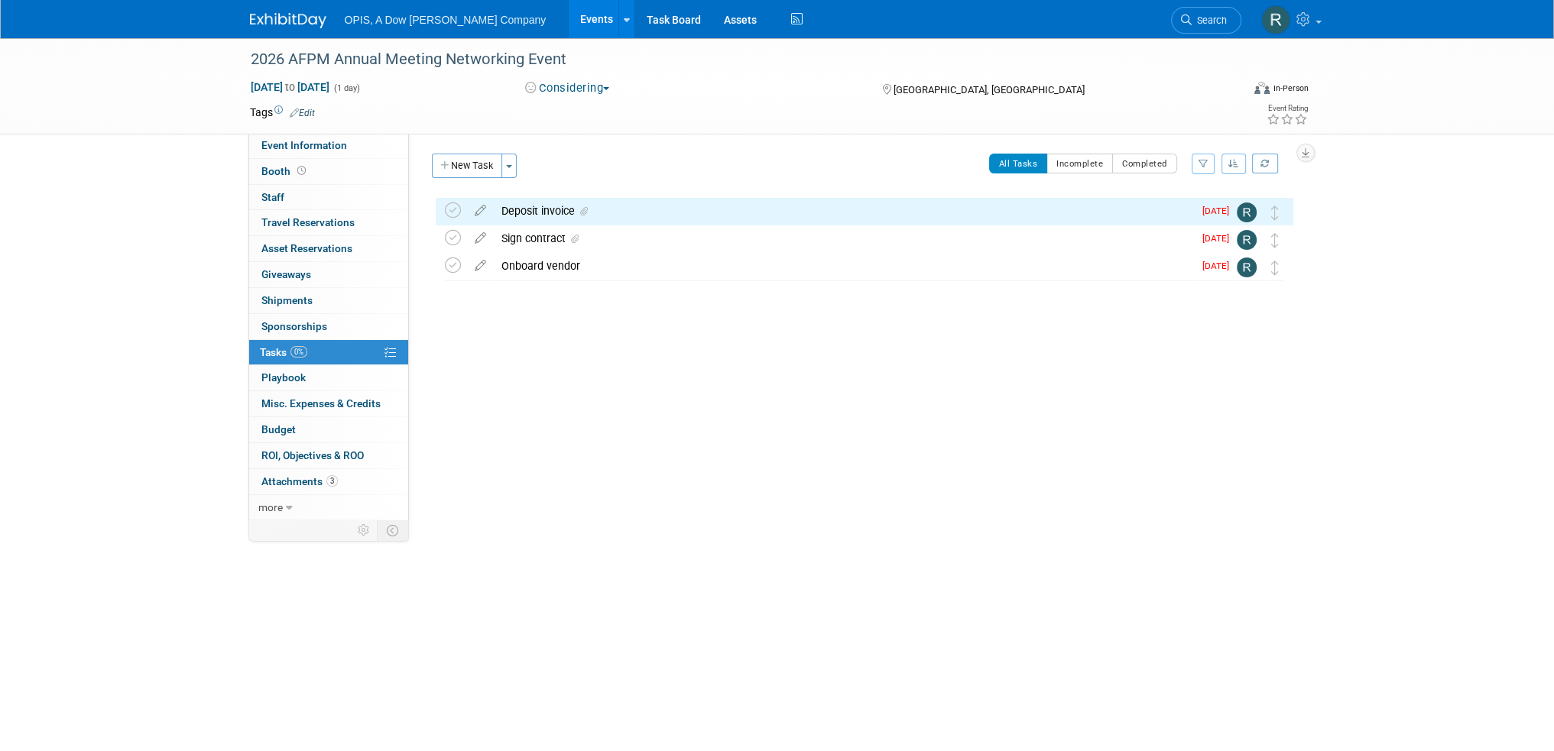
click at [553, 210] on div "Deposit invoice" at bounding box center [843, 211] width 699 height 26
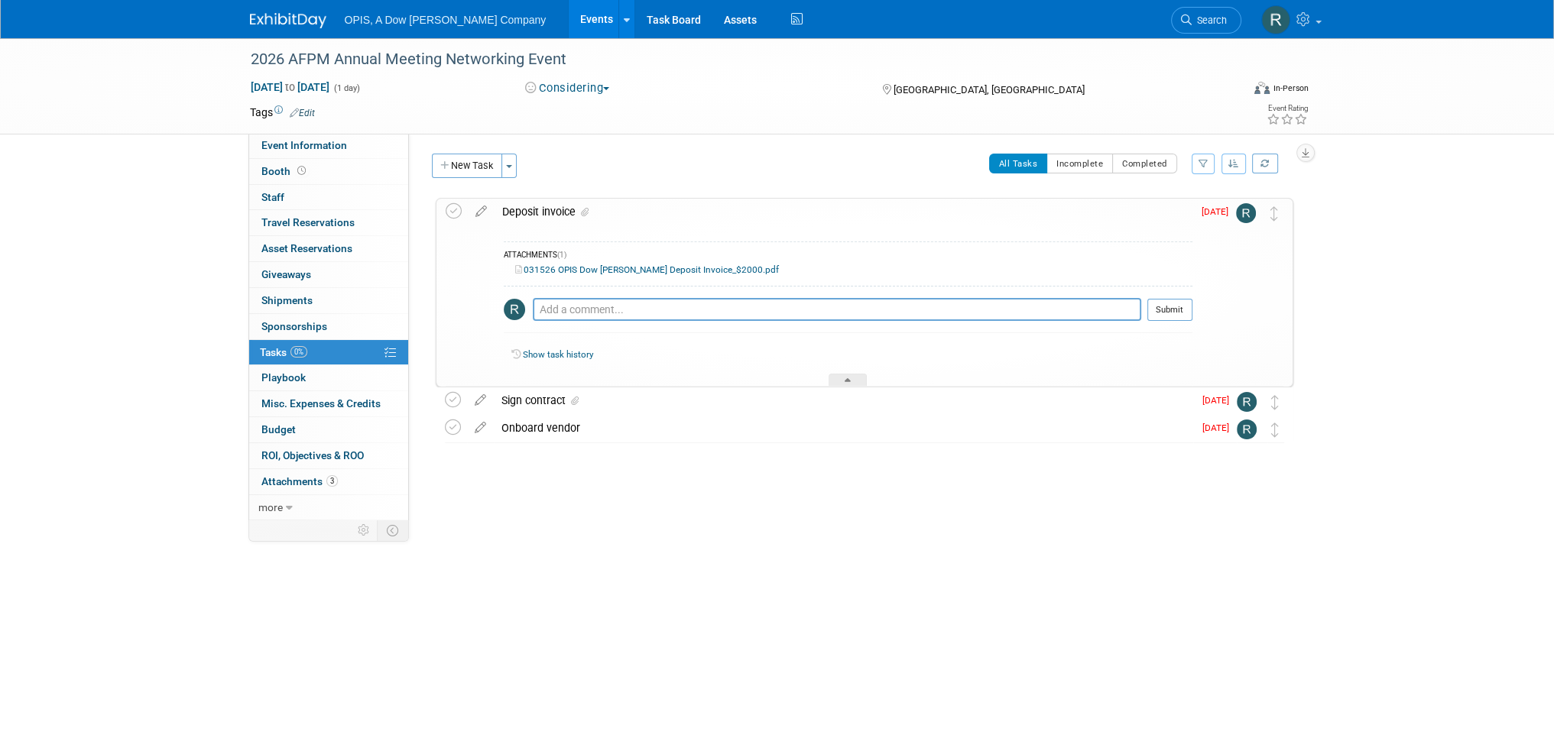
click at [553, 210] on div "Deposit invoice" at bounding box center [843, 212] width 698 height 26
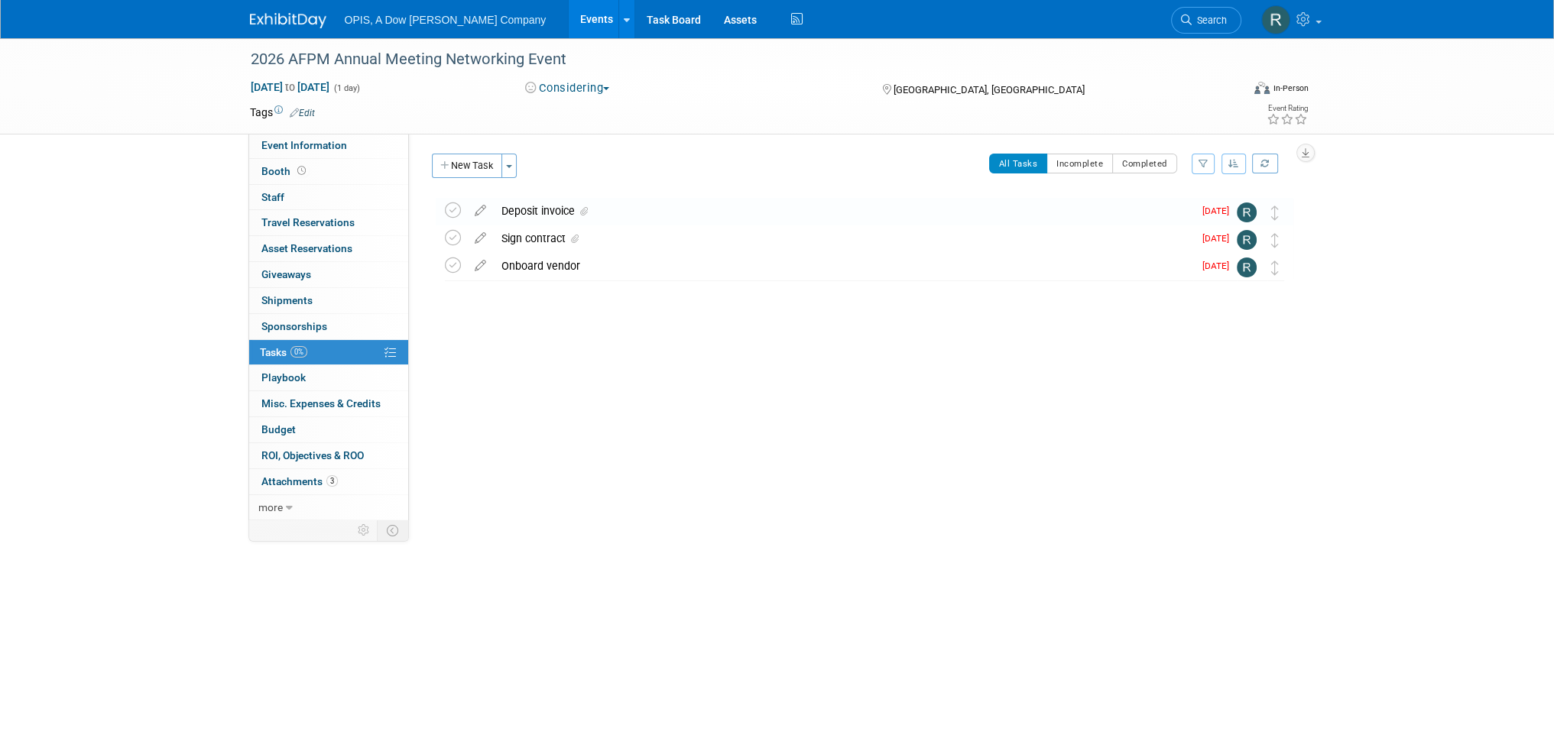
click at [556, 215] on div "Deposit invoice" at bounding box center [843, 211] width 699 height 26
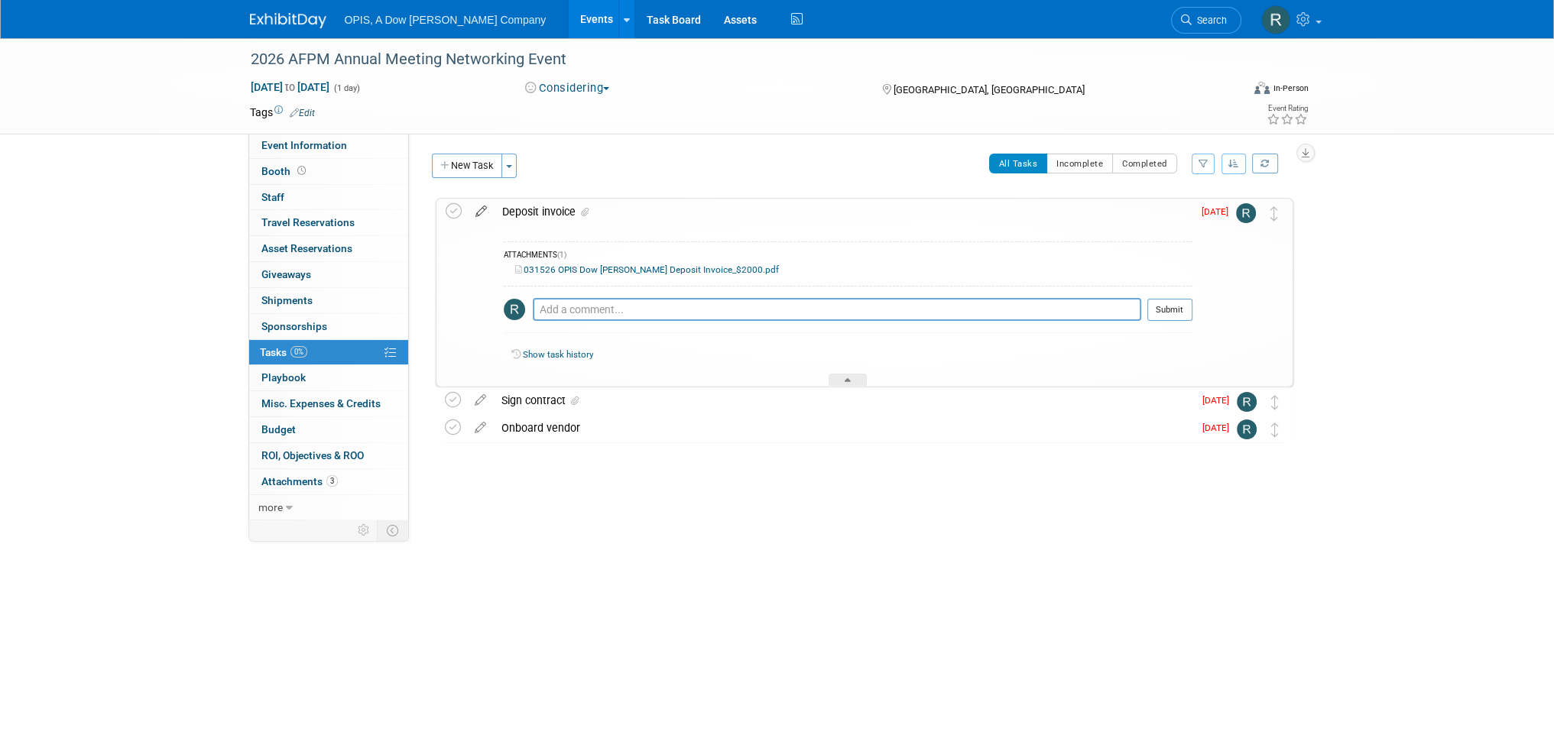
click at [480, 212] on icon at bounding box center [481, 208] width 27 height 19
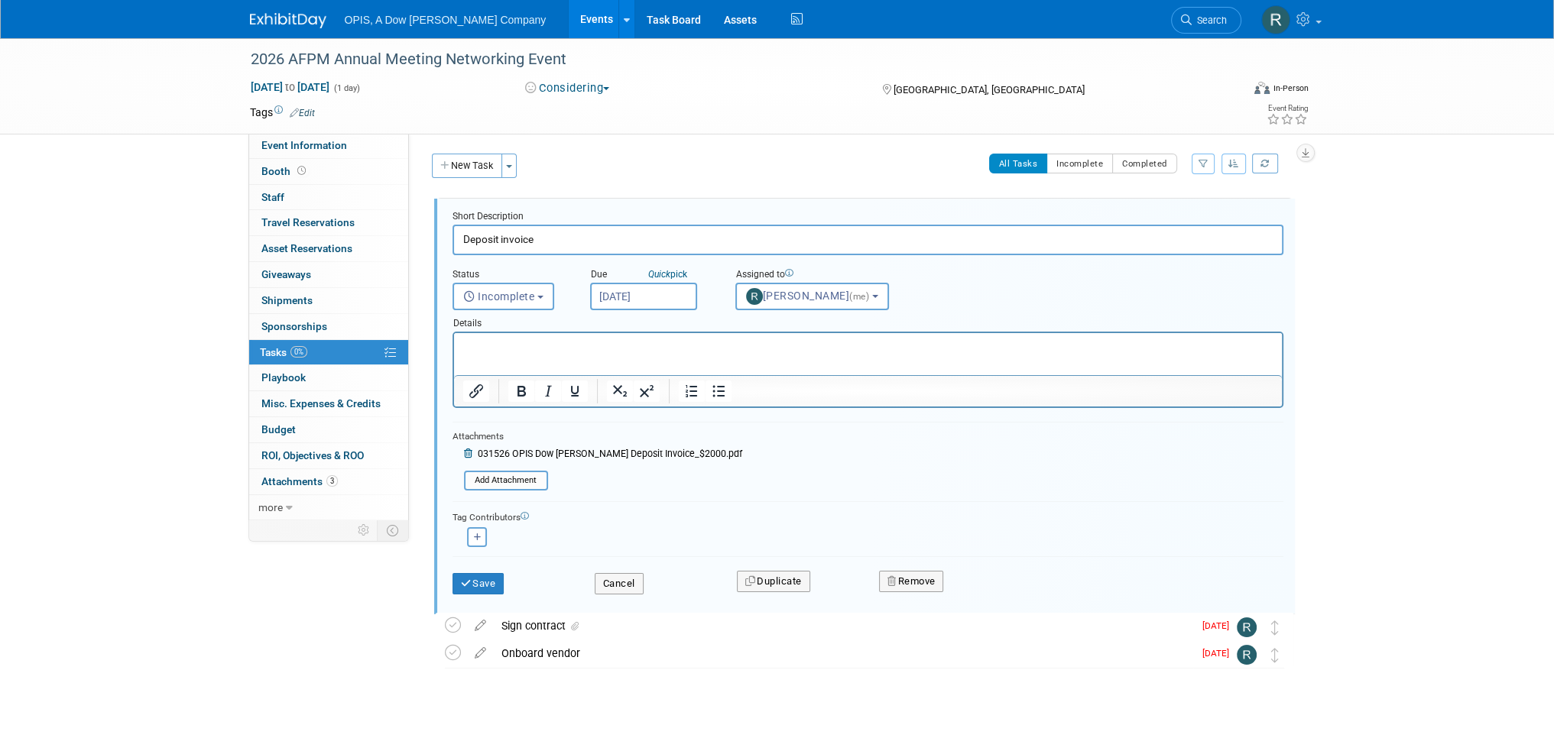
drag, startPoint x: 542, startPoint y: 352, endPoint x: 570, endPoint y: 352, distance: 28.3
click at [542, 352] on p "Rich Text Area. Press ALT-0 for help." at bounding box center [867, 346] width 810 height 15
click at [580, 353] on p "09/16 emailed to" at bounding box center [867, 346] width 810 height 15
click at [476, 575] on button "Save" at bounding box center [478, 583] width 52 height 21
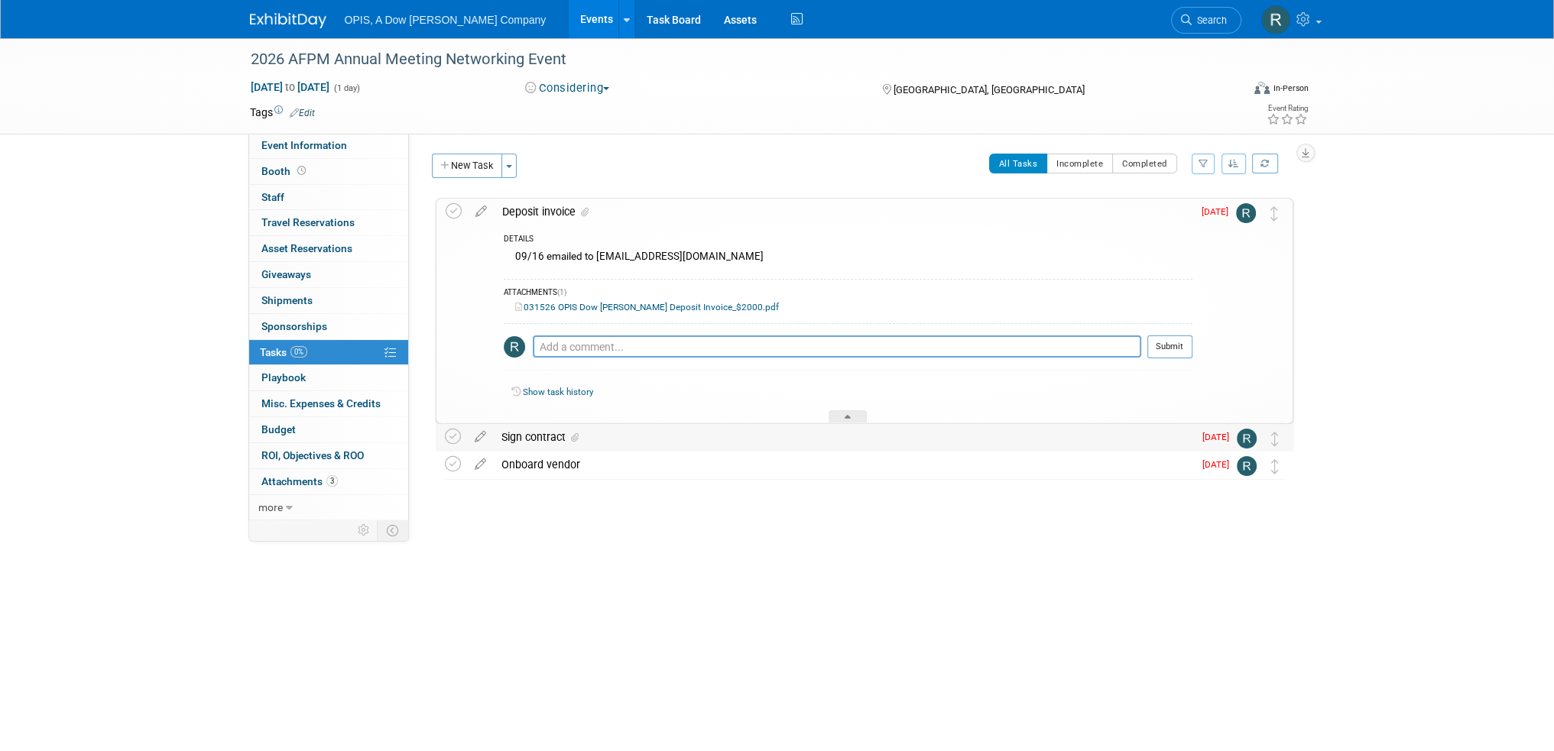
click at [853, 416] on div at bounding box center [847, 416] width 38 height 13
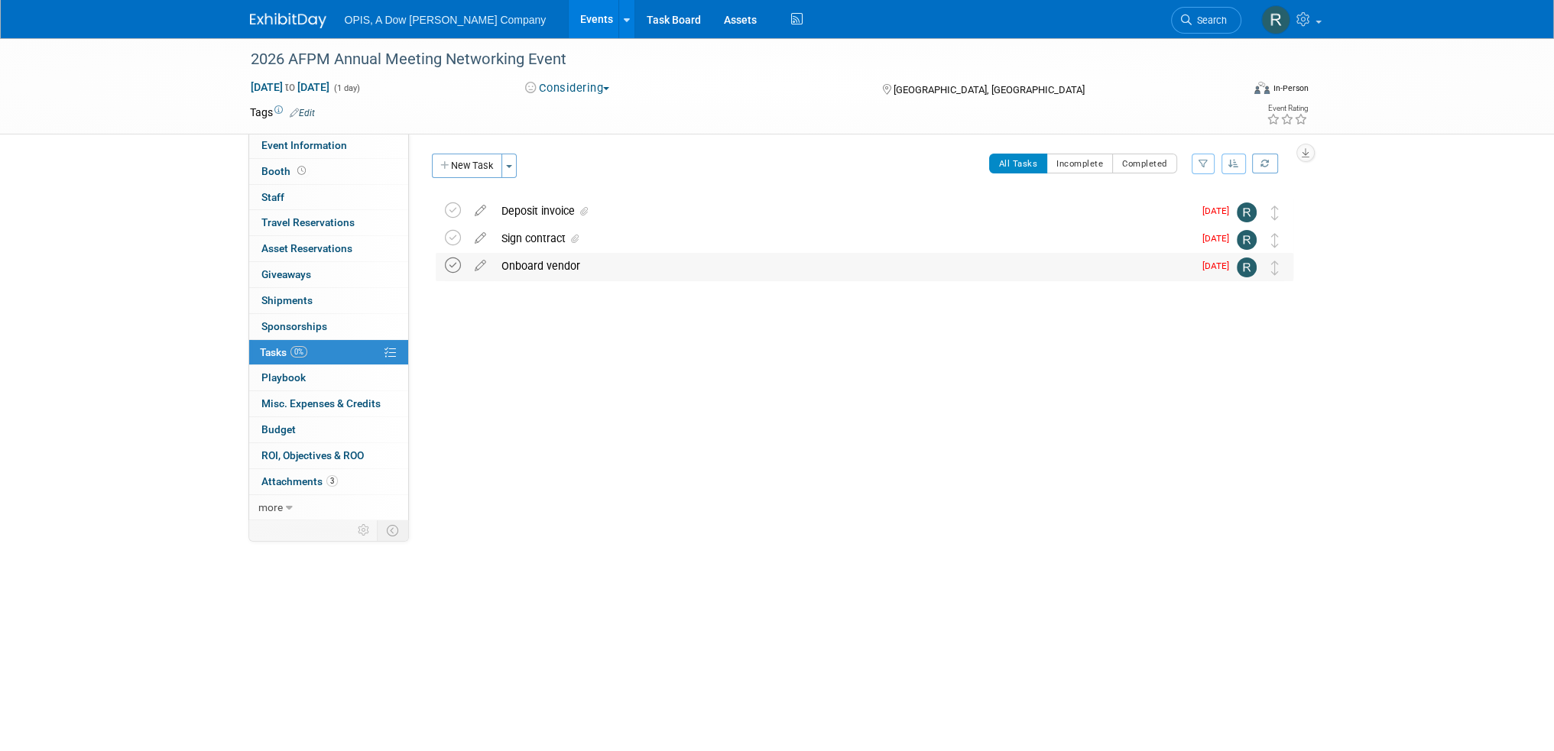
click at [454, 265] on icon at bounding box center [453, 266] width 16 height 16
click at [453, 238] on icon at bounding box center [453, 238] width 16 height 16
drag, startPoint x: 452, startPoint y: 207, endPoint x: 468, endPoint y: 215, distance: 17.1
click at [453, 207] on icon at bounding box center [453, 211] width 16 height 16
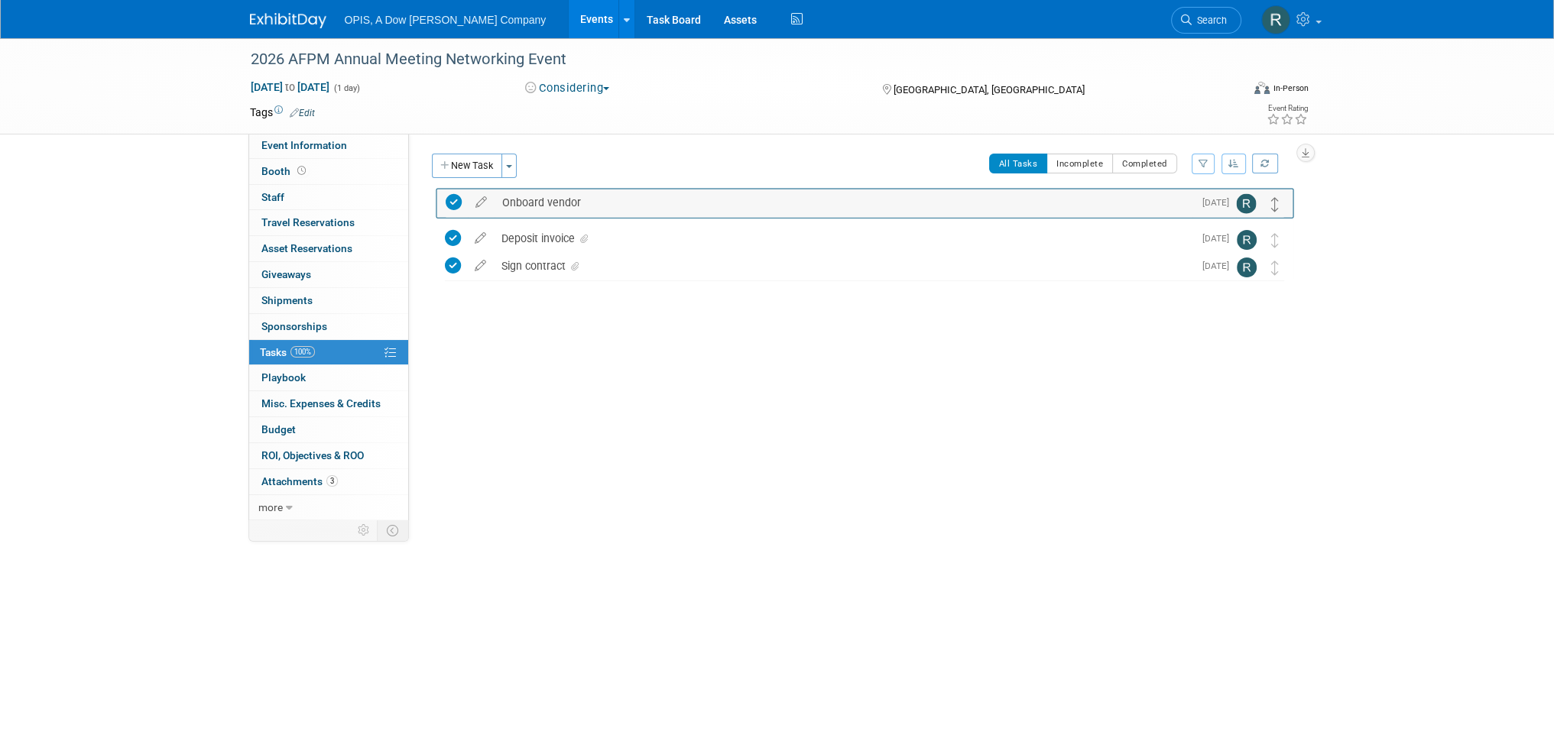
drag, startPoint x: 1272, startPoint y: 274, endPoint x: 1273, endPoint y: 210, distance: 64.2
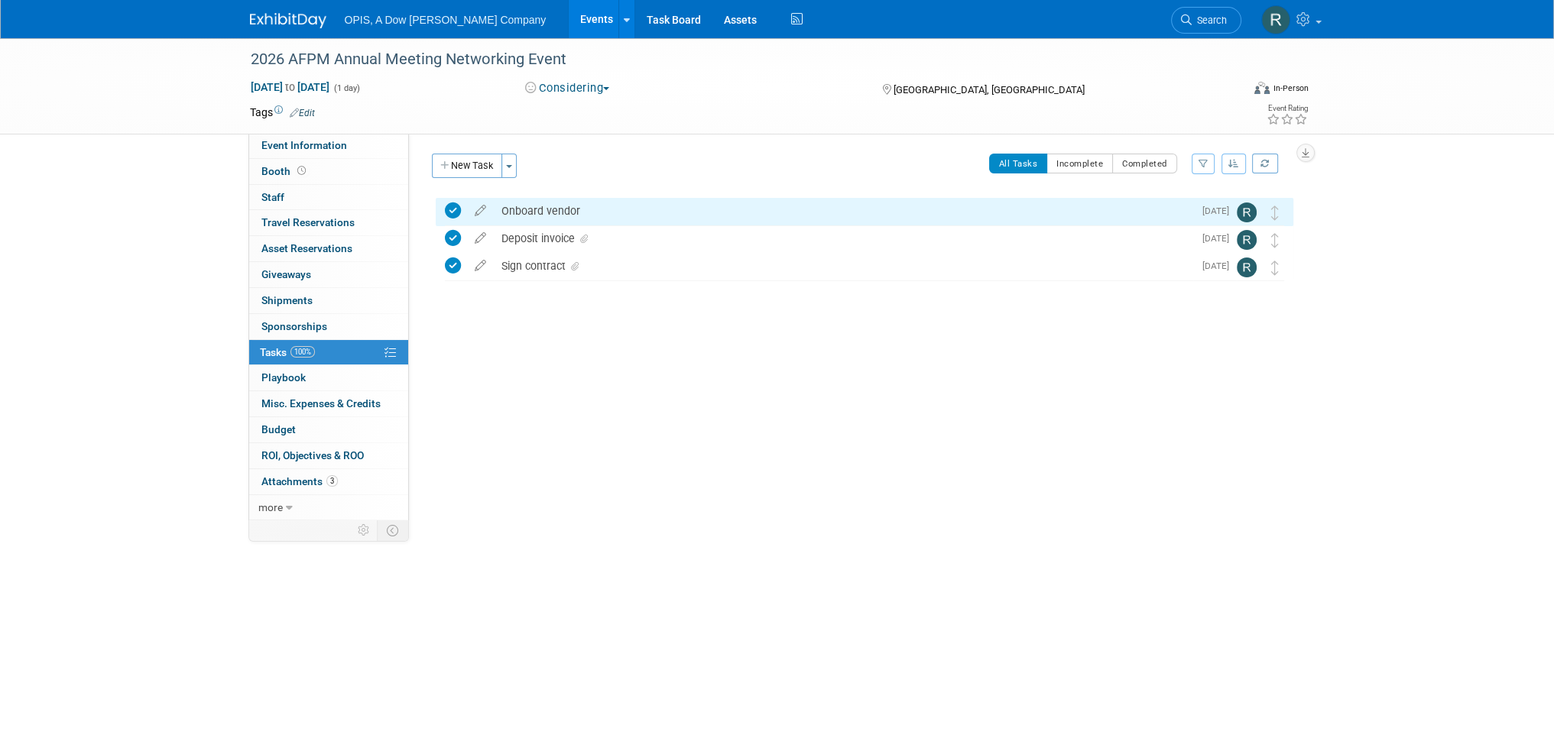
click at [464, 165] on button "New Task" at bounding box center [467, 166] width 70 height 24
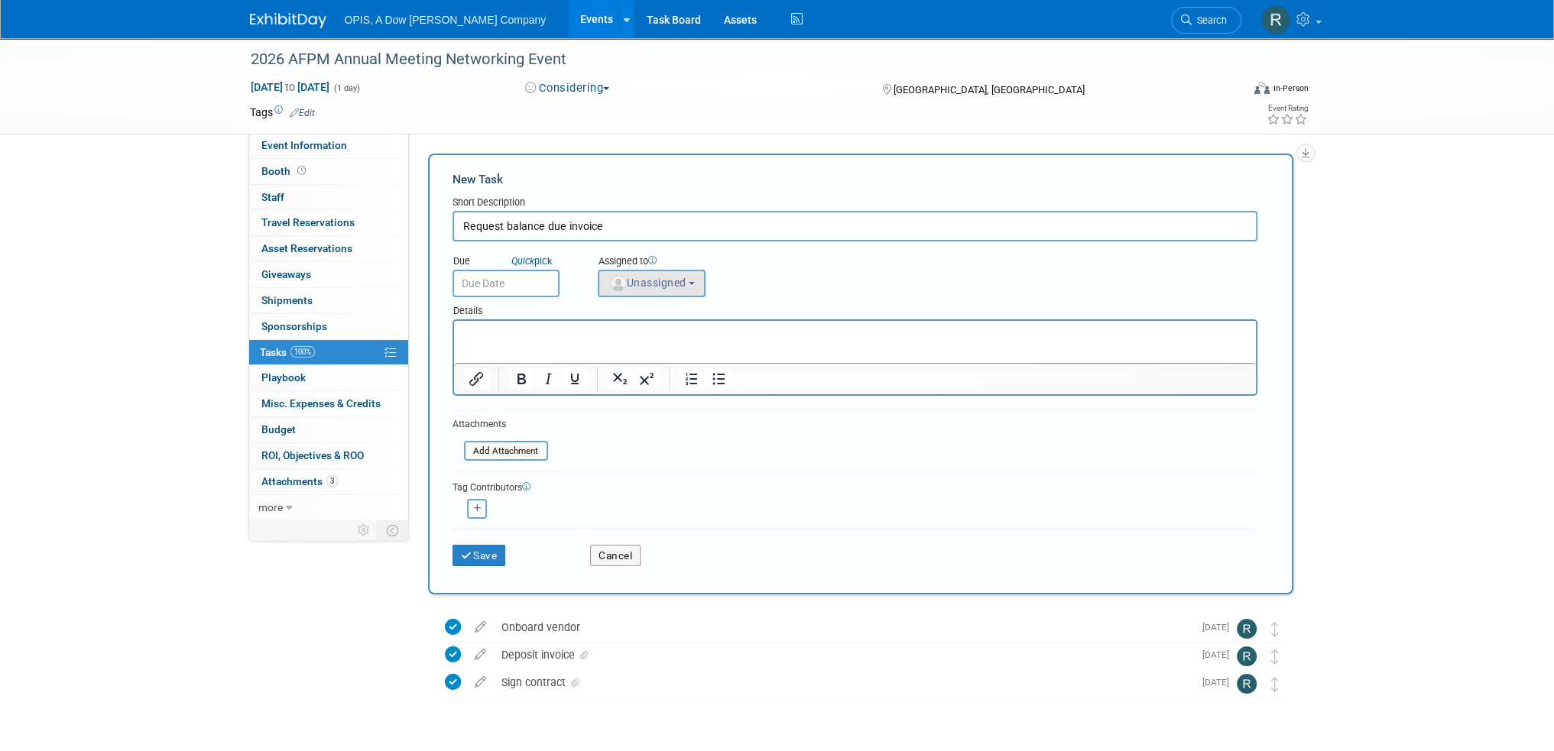
type input "Request balance due invoice"
click at [650, 284] on span "Unassigned" at bounding box center [647, 283] width 78 height 12
click at [662, 316] on input "text" at bounding box center [678, 320] width 153 height 26
type input "renee"
click at [646, 358] on label "[PERSON_NAME] (me)" at bounding box center [686, 352] width 160 height 24
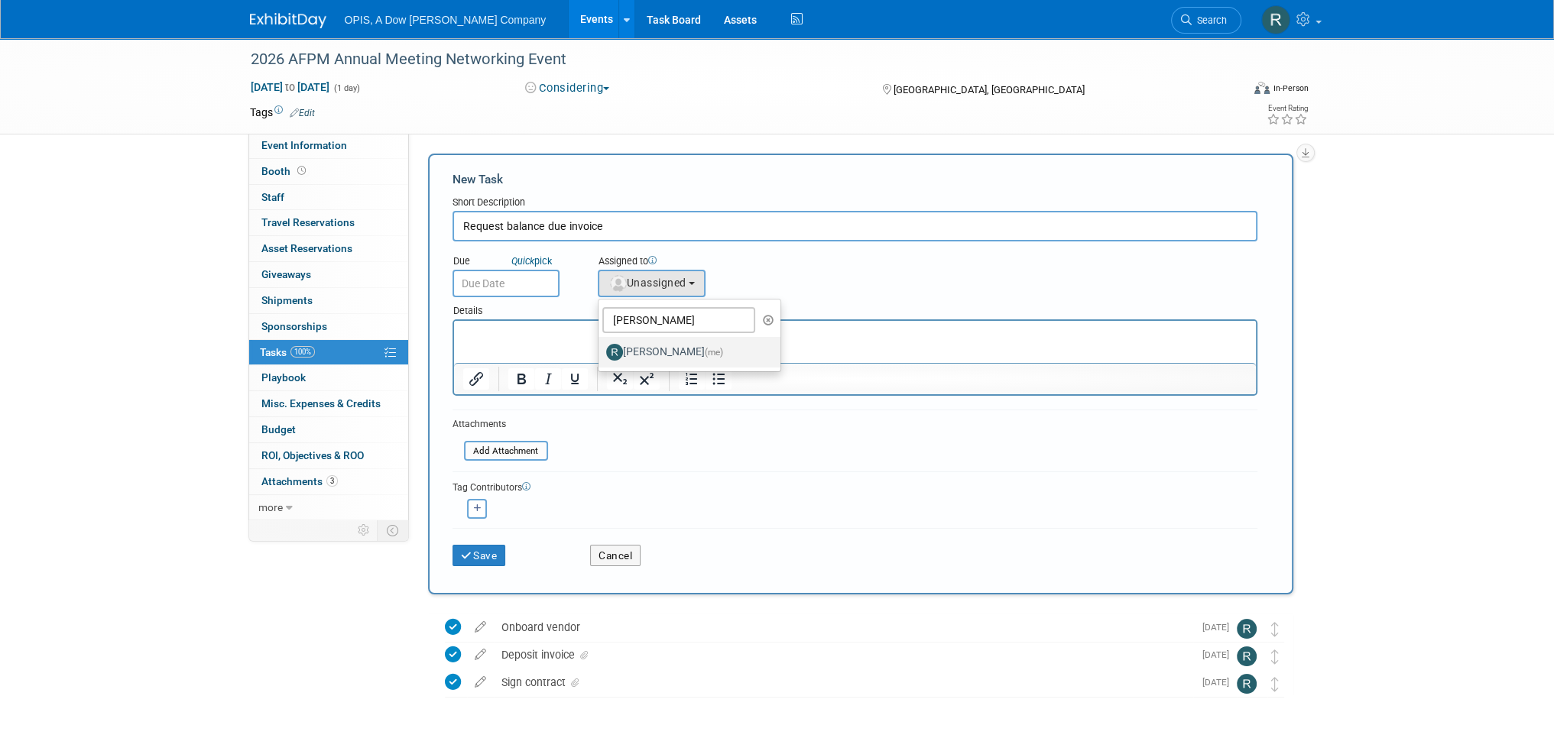
click at [601, 355] on input "[PERSON_NAME] (me)" at bounding box center [596, 350] width 10 height 10
select select "7e4759a3-fd23-419a-ad12-f4b98a368f35"
click at [527, 282] on input "text" at bounding box center [505, 284] width 107 height 28
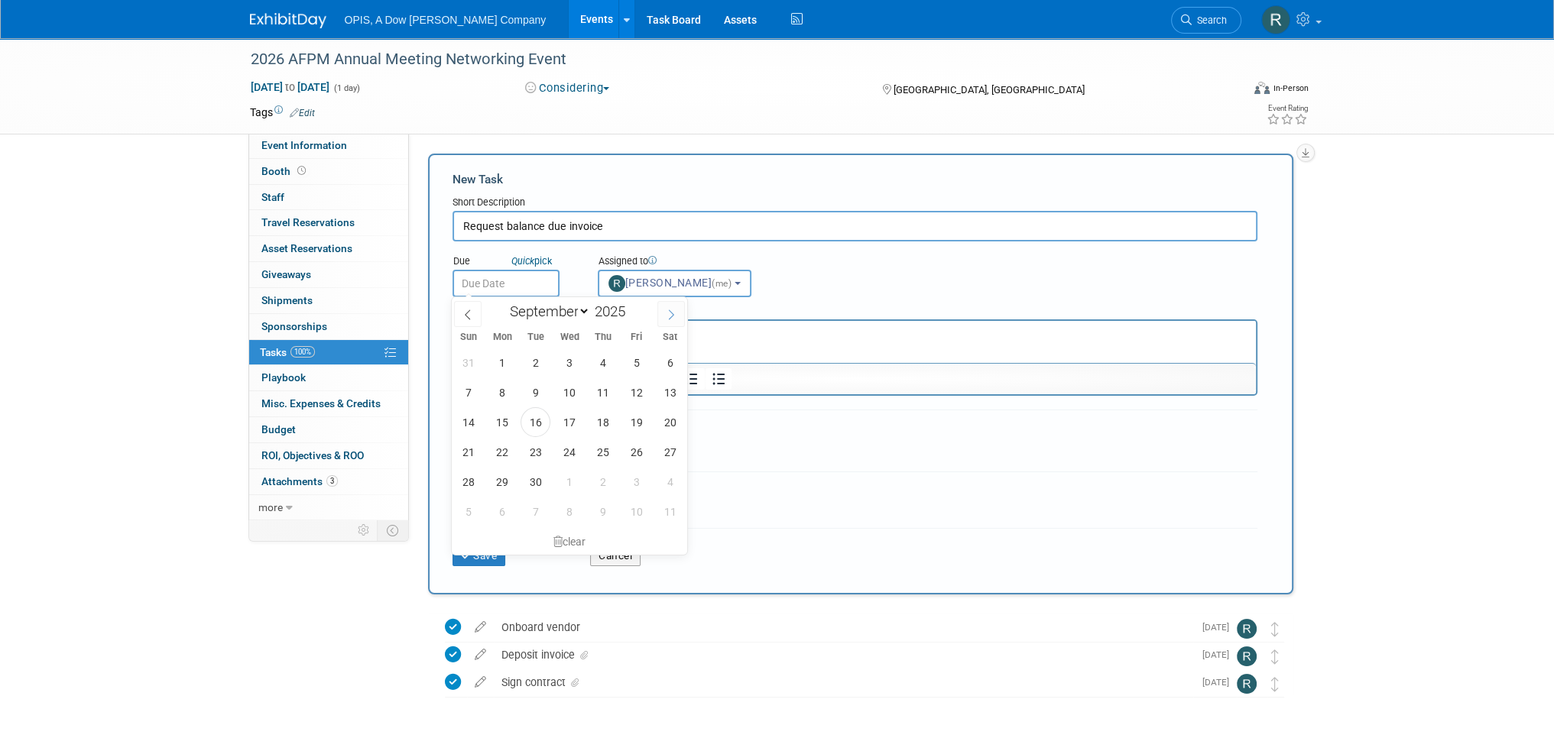
click at [667, 314] on icon at bounding box center [671, 314] width 11 height 11
click at [666, 314] on icon at bounding box center [671, 314] width 11 height 11
select select "11"
click at [667, 312] on icon at bounding box center [671, 314] width 11 height 11
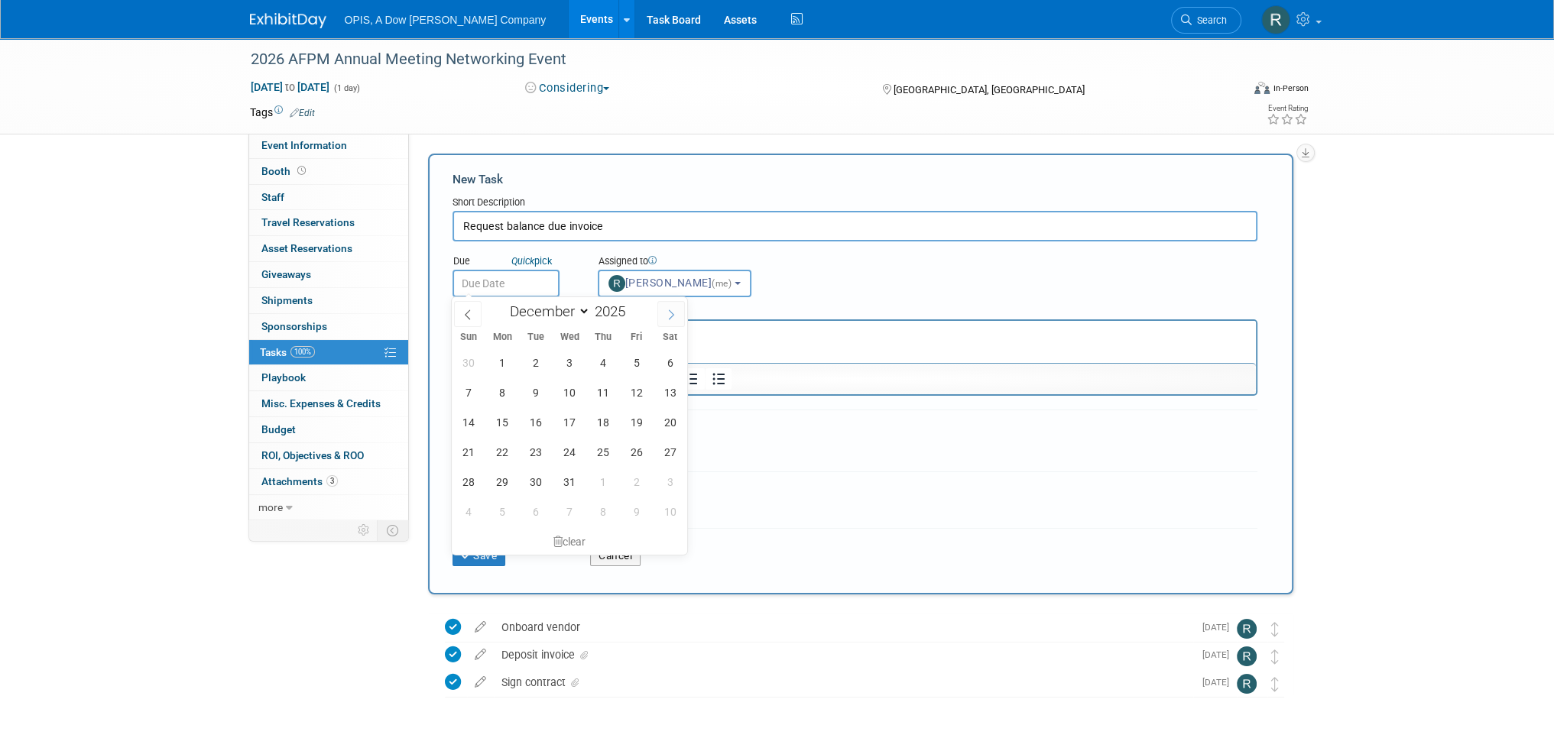
type input "2026"
click at [668, 312] on icon at bounding box center [671, 314] width 11 height 11
click at [669, 312] on icon at bounding box center [671, 314] width 11 height 11
click at [465, 320] on span at bounding box center [468, 314] width 28 height 26
select select "1"
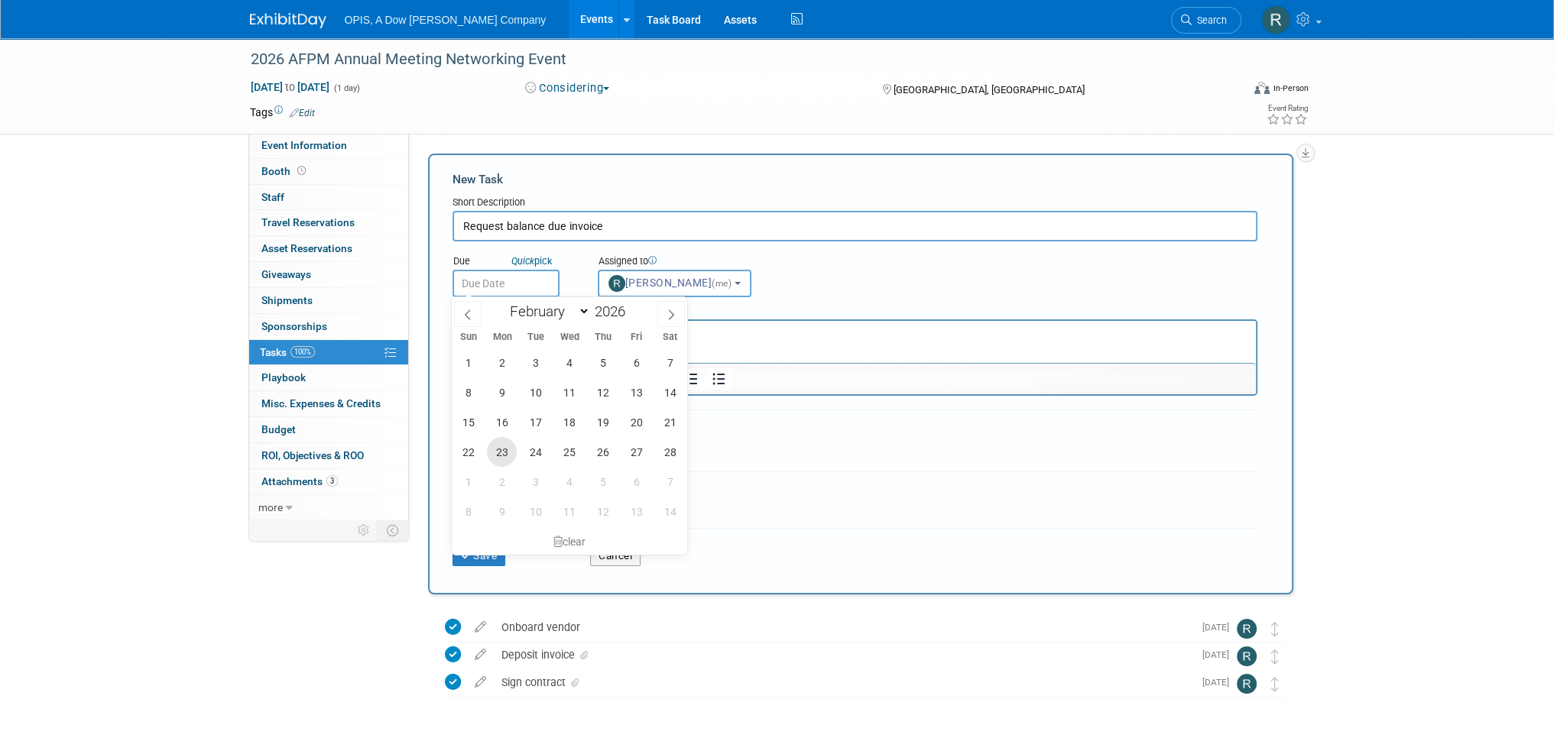
click at [501, 452] on span "23" at bounding box center [502, 452] width 30 height 30
type input "[DATE]"
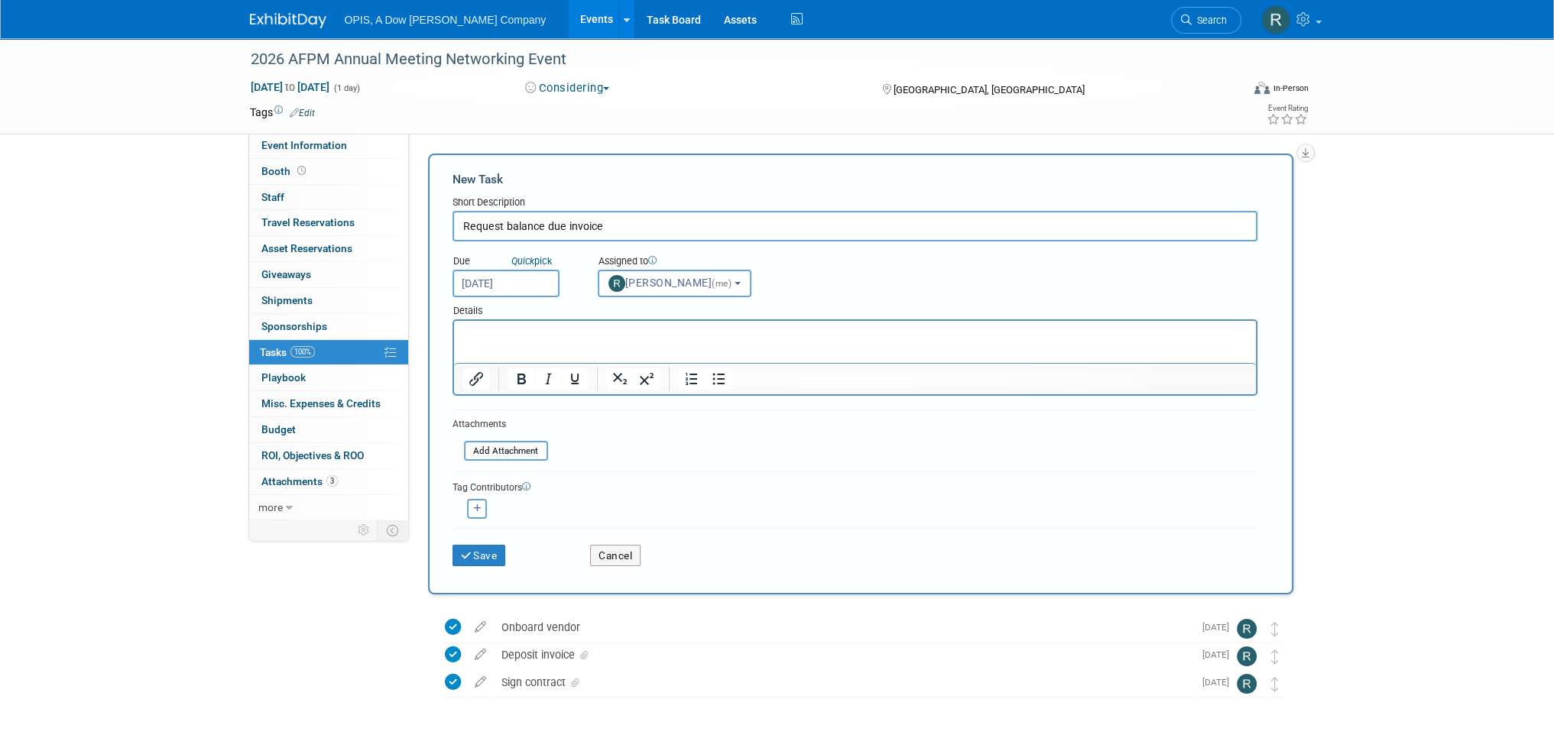
click at [543, 335] on p "Rich Text Area. Press ALT-0 for help." at bounding box center [854, 334] width 784 height 15
click at [470, 552] on icon "submit" at bounding box center [467, 556] width 13 height 11
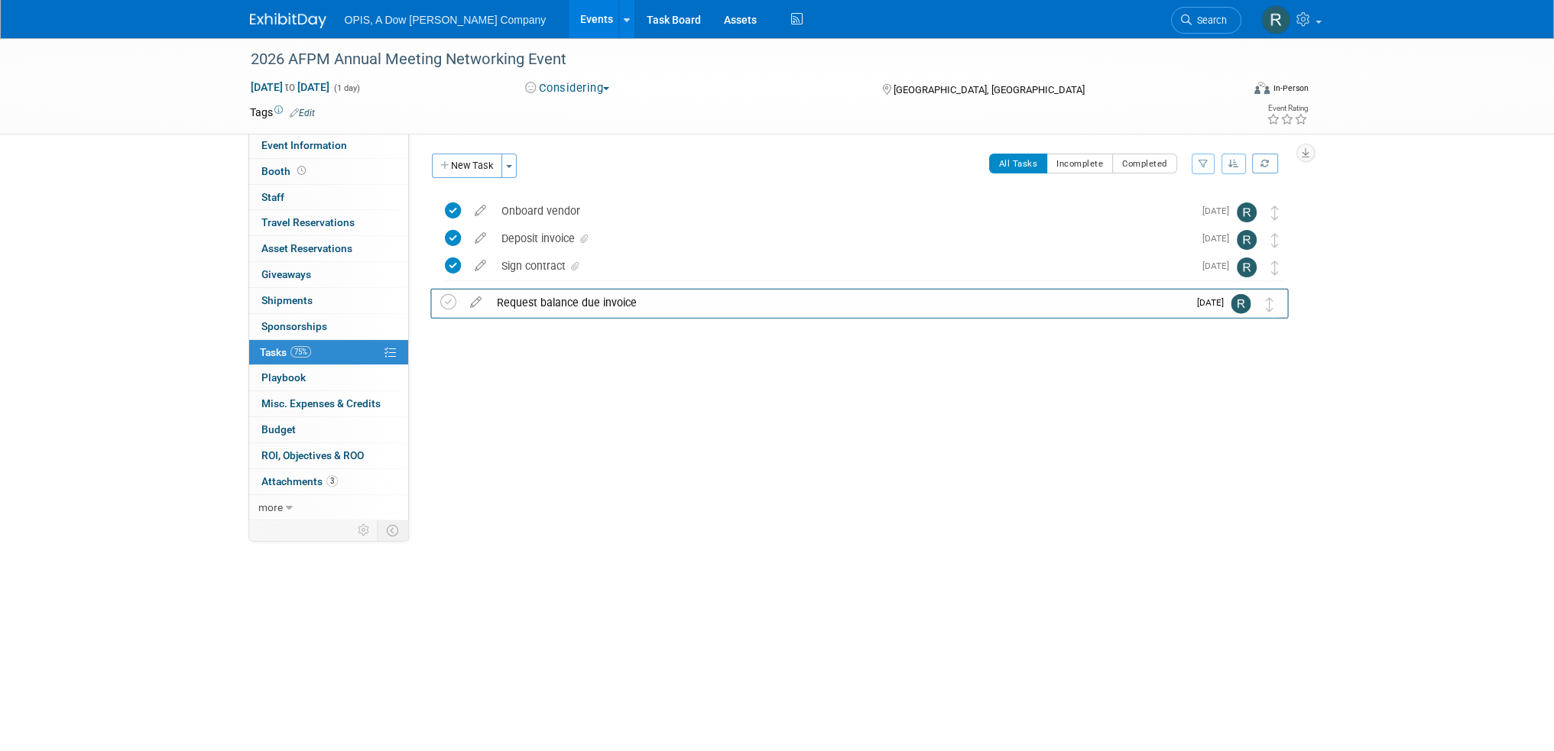
drag, startPoint x: 1281, startPoint y: 212, endPoint x: 1278, endPoint y: 308, distance: 96.3
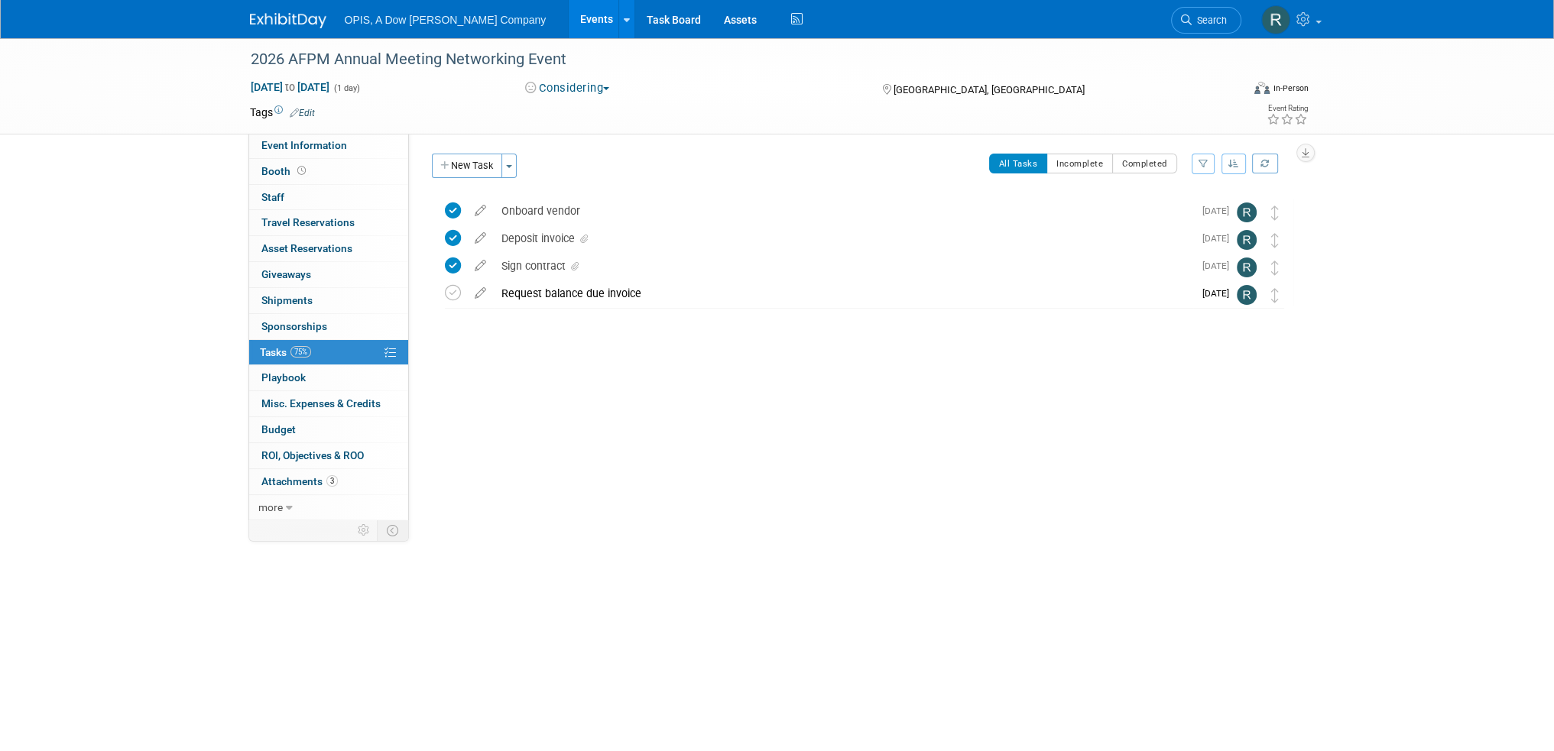
click at [569, 24] on link "Events" at bounding box center [597, 19] width 56 height 38
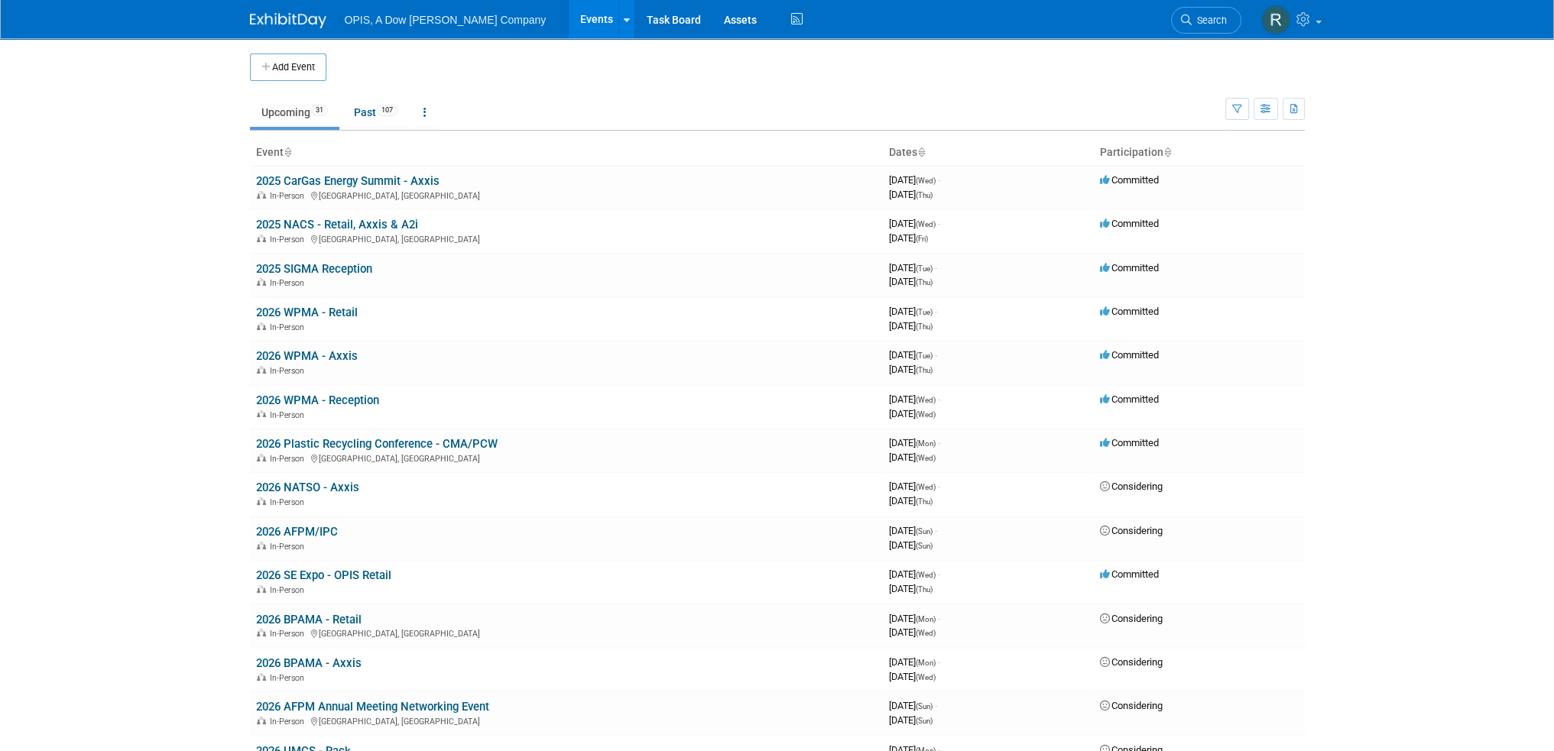
click at [569, 24] on link "Events" at bounding box center [597, 19] width 56 height 38
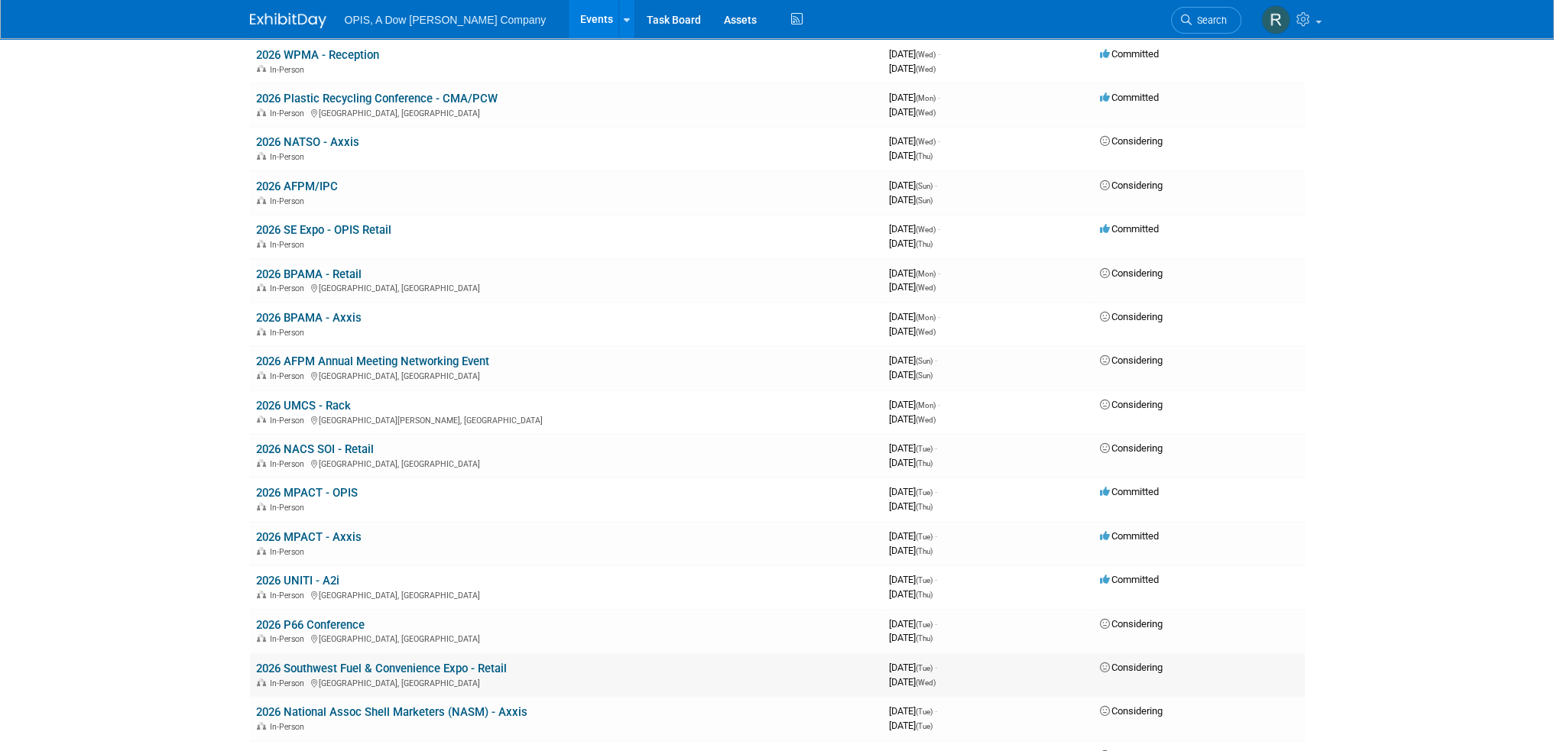
scroll to position [382, 0]
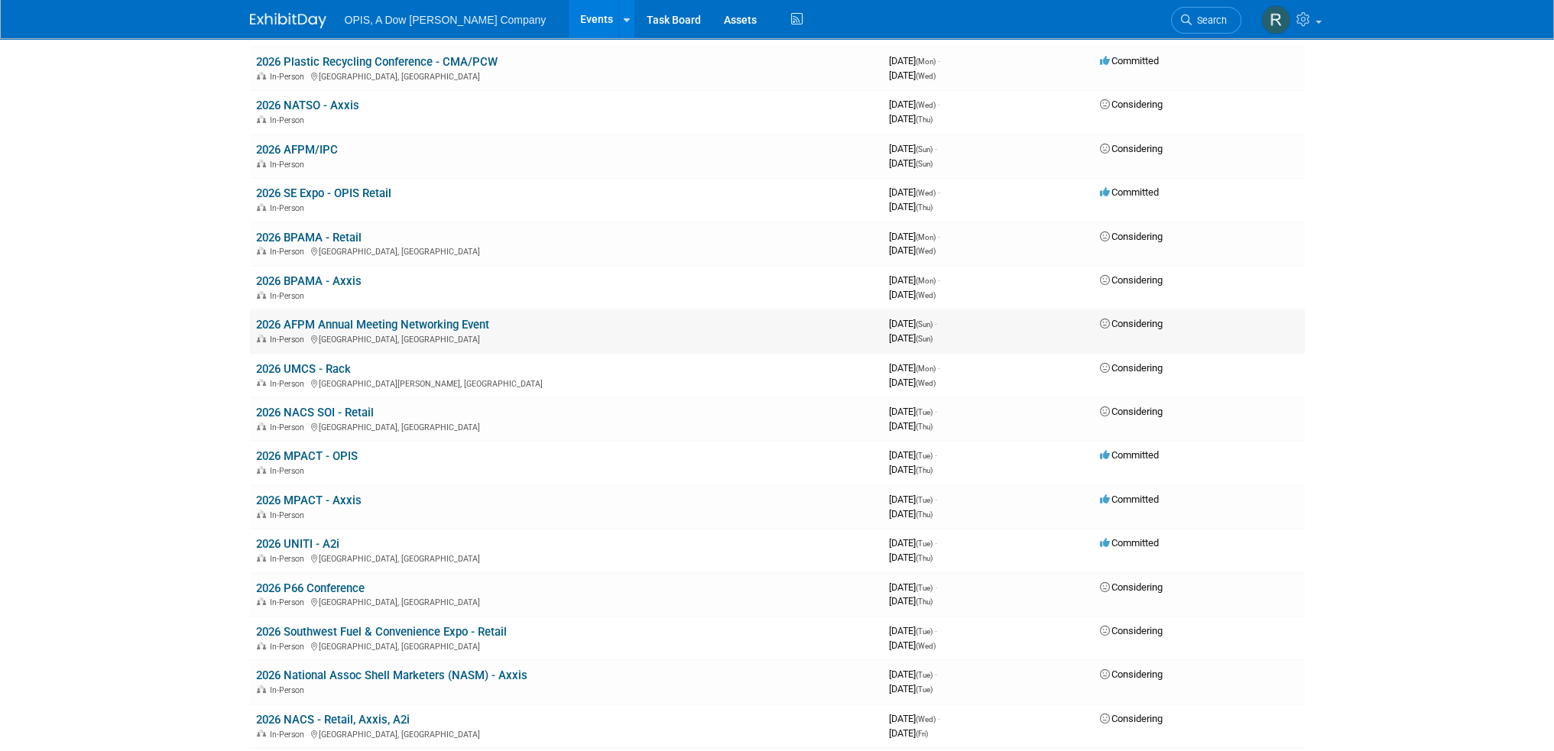
click at [309, 319] on link "2026 AFPM Annual Meeting Networking Event" at bounding box center [372, 325] width 233 height 14
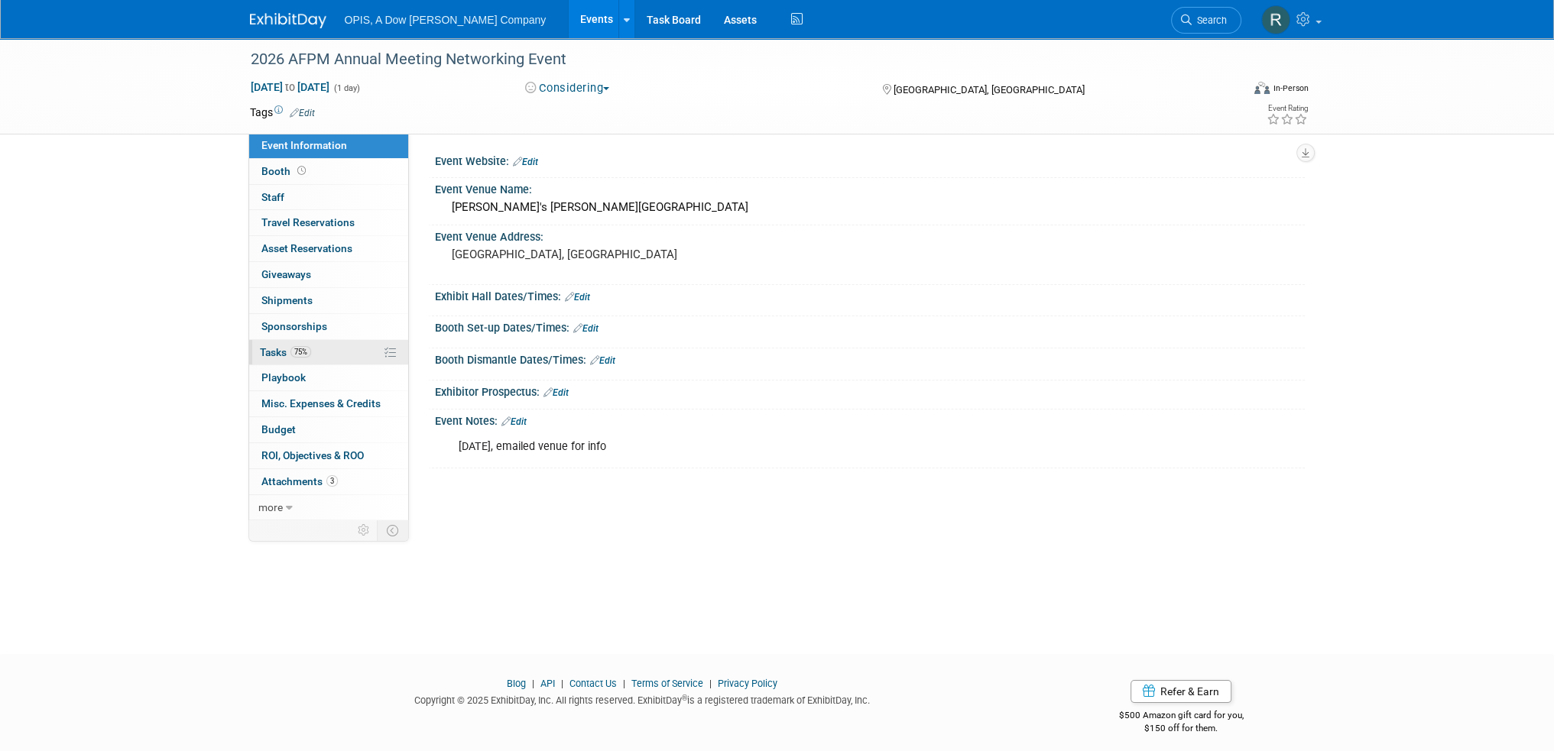
click at [266, 348] on span "Tasks 75%" at bounding box center [285, 352] width 51 height 12
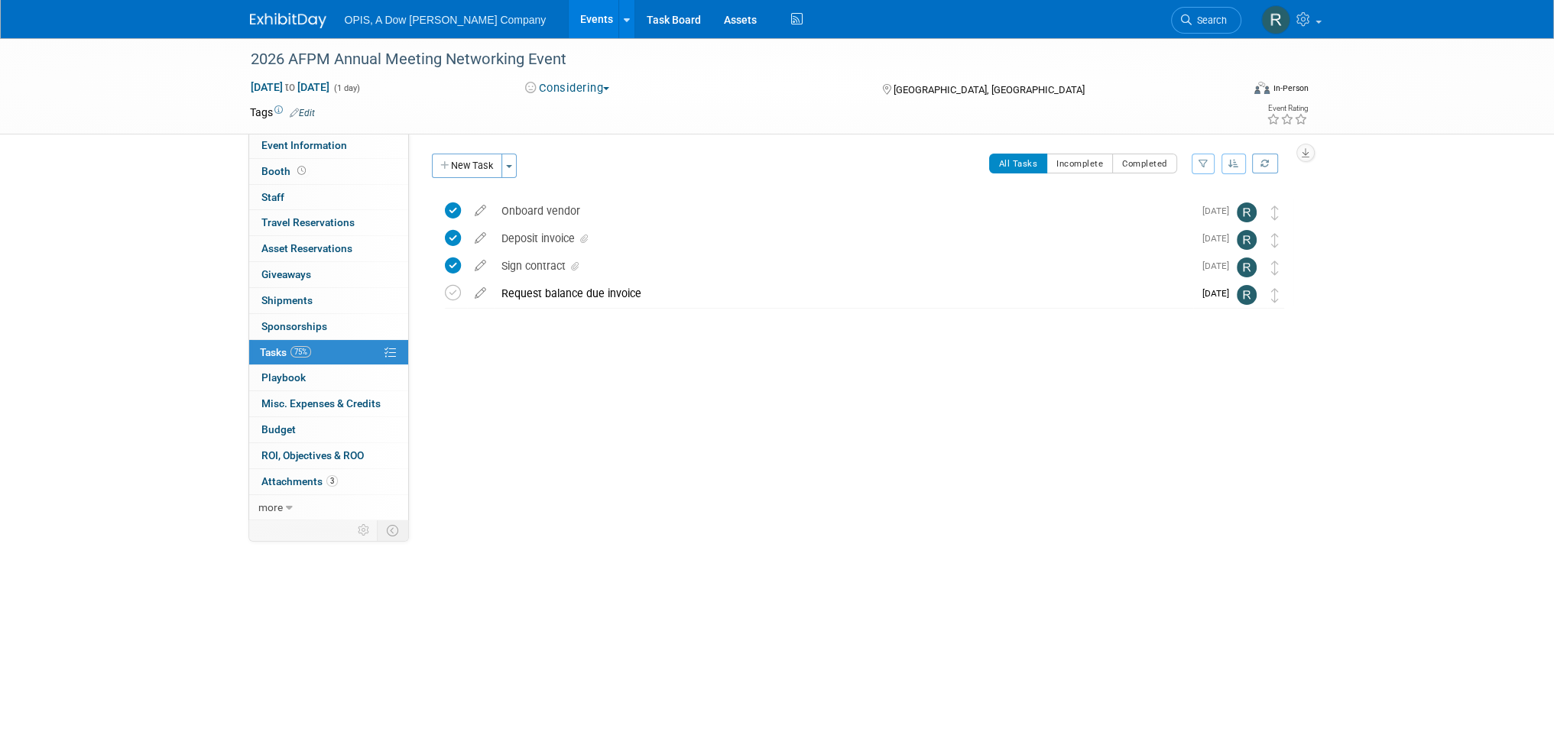
click at [455, 157] on button "New Task" at bounding box center [467, 166] width 70 height 24
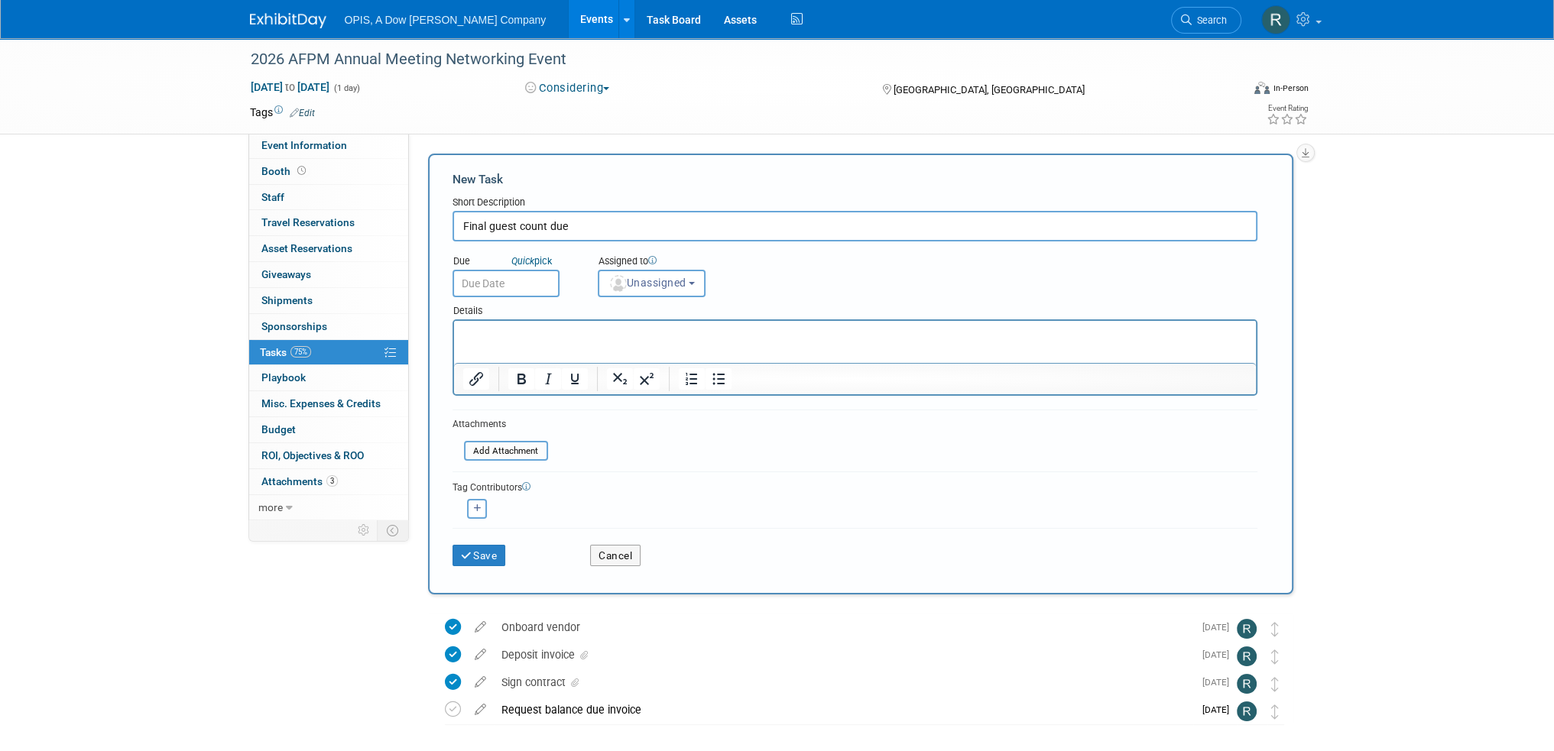
type input "Final guest count due"
click at [531, 279] on input "text" at bounding box center [505, 284] width 107 height 28
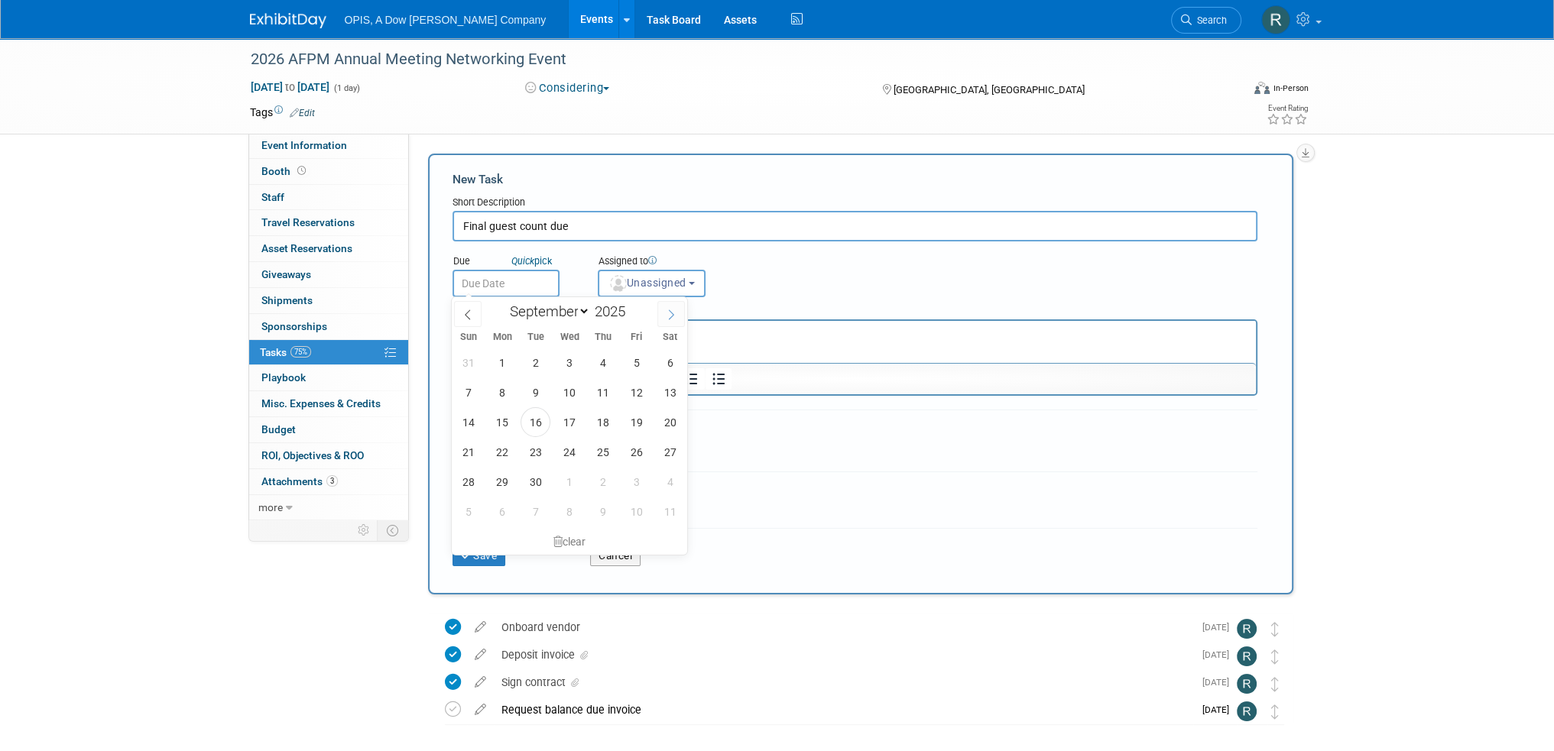
click at [676, 312] on icon at bounding box center [671, 314] width 11 height 11
select select "11"
click at [676, 312] on span at bounding box center [671, 314] width 28 height 26
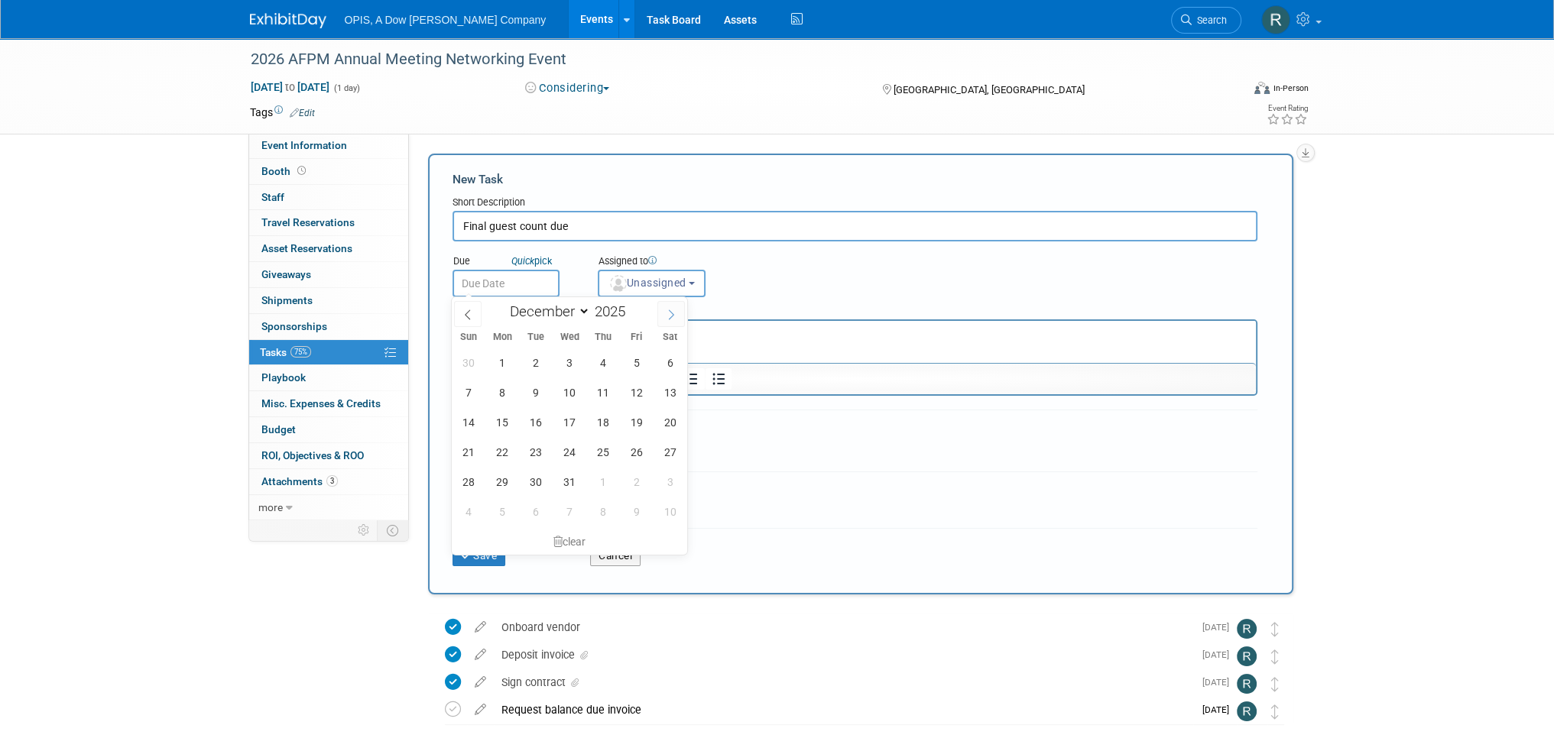
type input "2026"
click at [676, 312] on span at bounding box center [671, 314] width 28 height 26
click at [476, 313] on span at bounding box center [468, 314] width 28 height 26
select select "1"
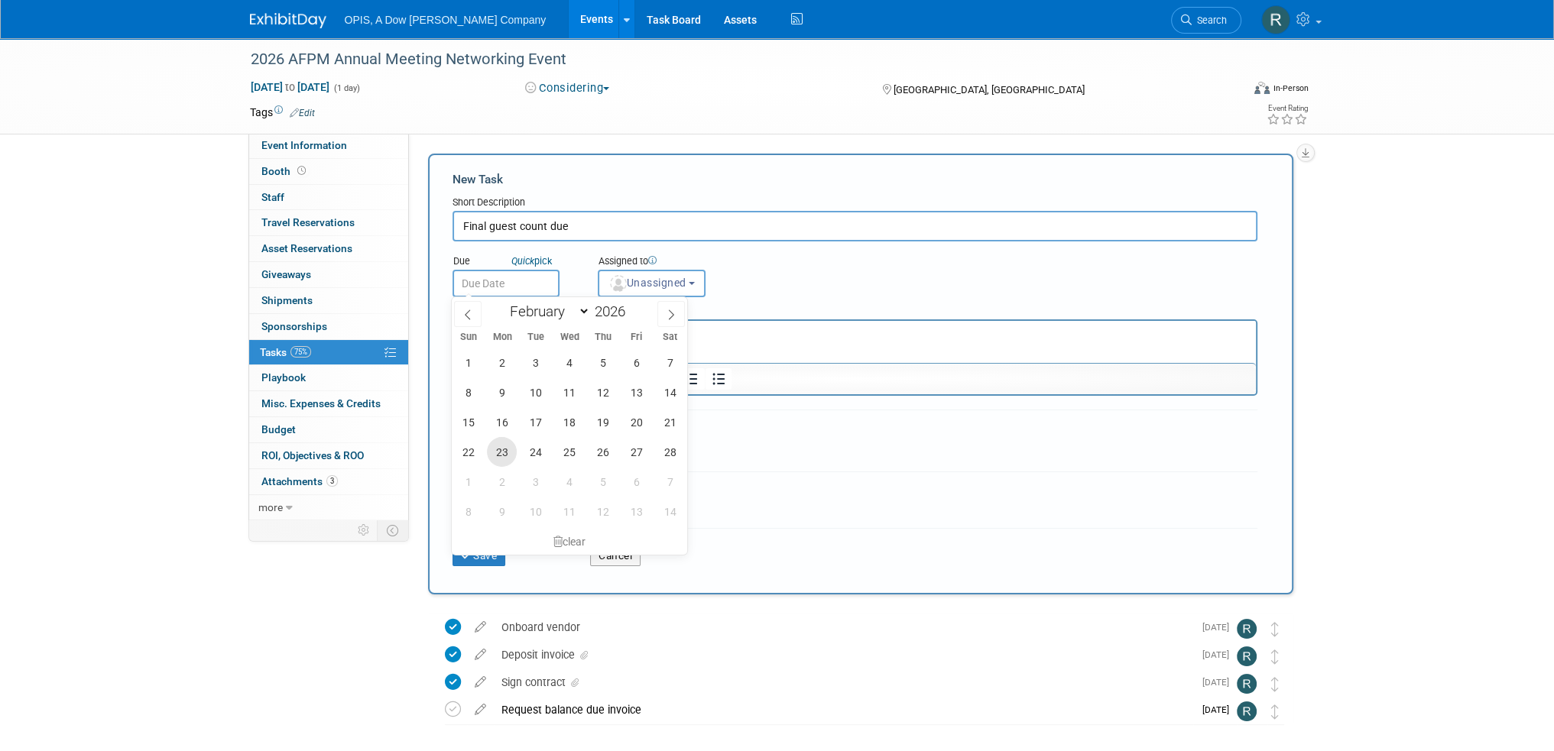
click at [494, 449] on span "23" at bounding box center [502, 452] width 30 height 30
type input "[DATE]"
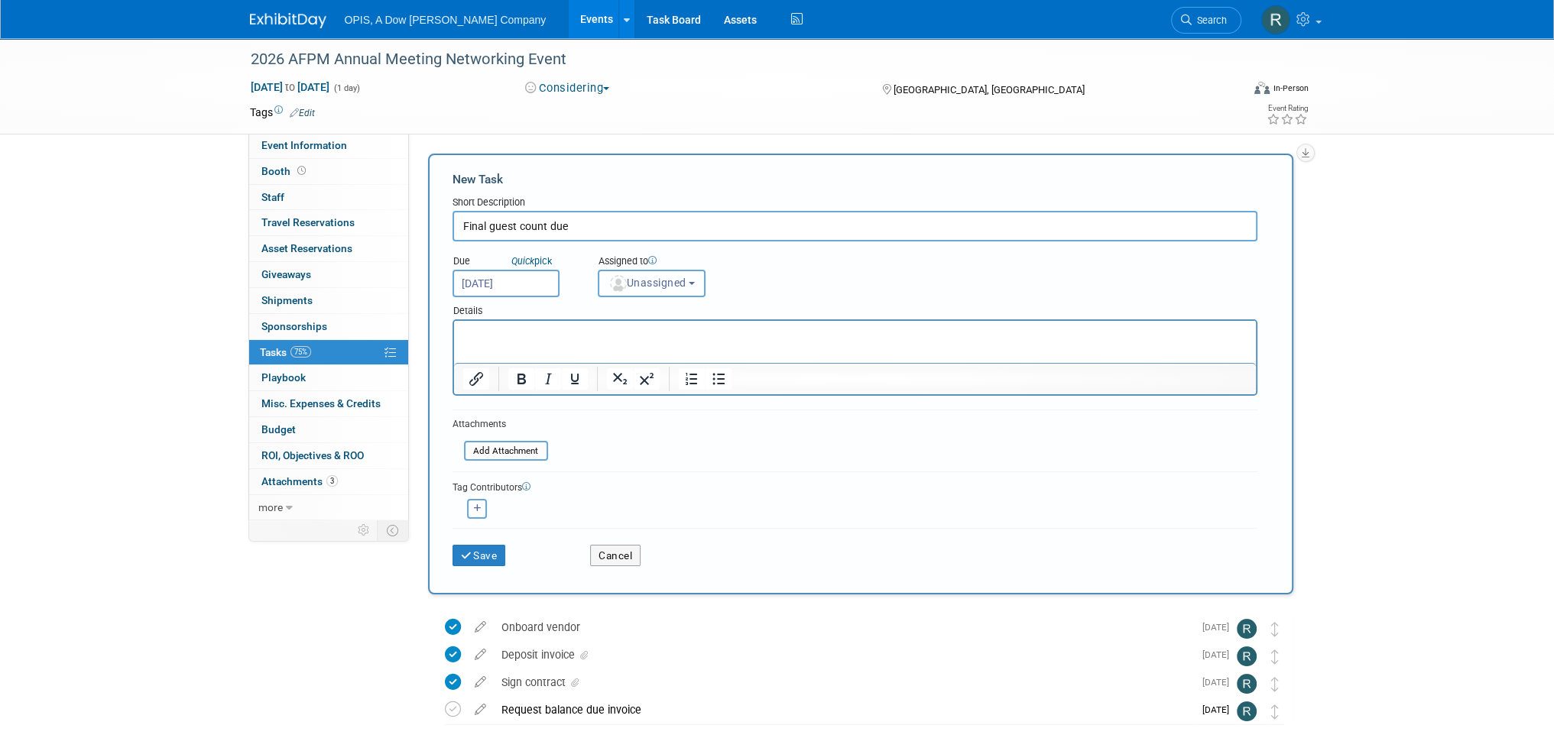
click at [659, 280] on span "Unassigned" at bounding box center [647, 283] width 78 height 12
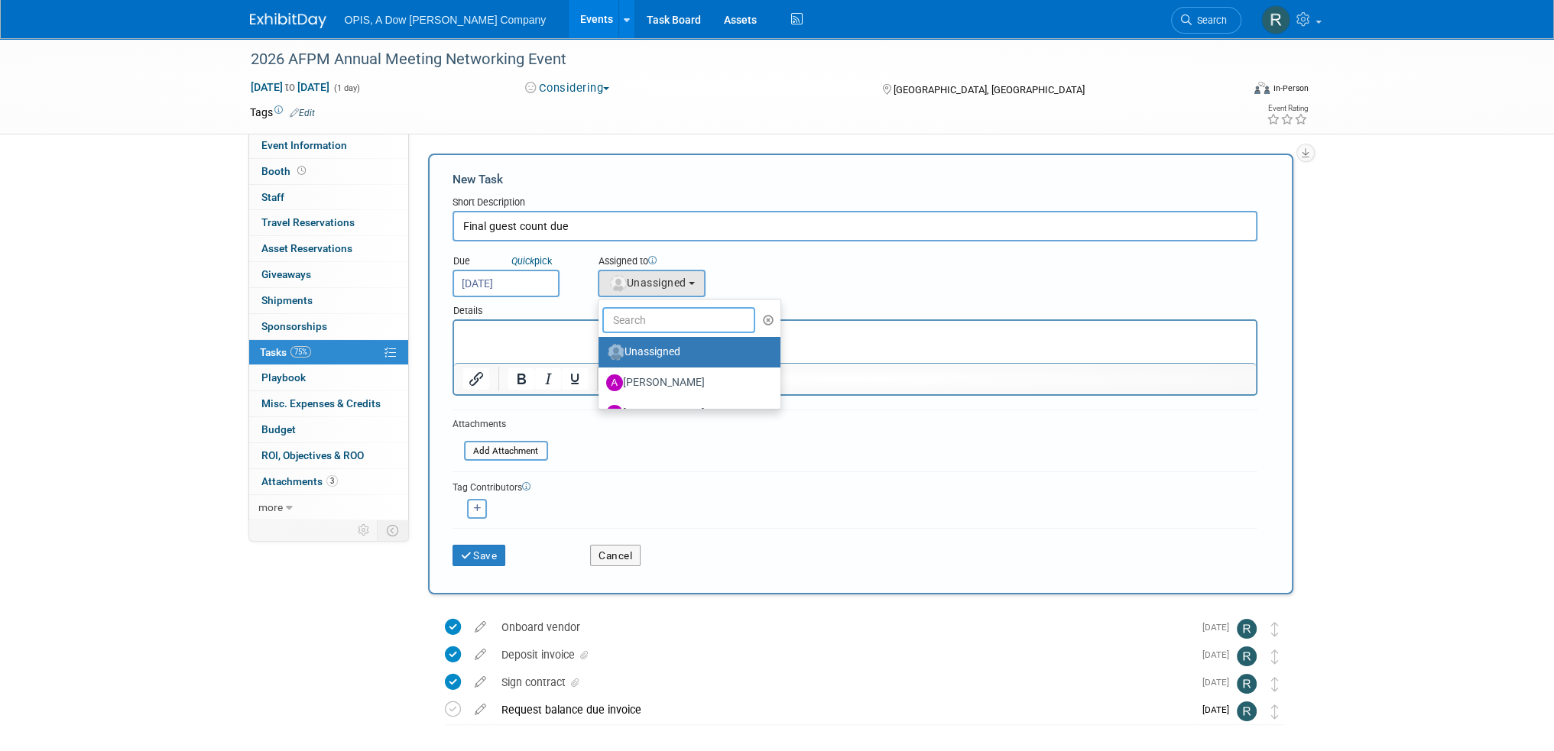
click at [663, 309] on input "text" at bounding box center [678, 320] width 153 height 26
type input "renee"
click at [643, 355] on label "[PERSON_NAME] (me)" at bounding box center [686, 352] width 160 height 24
click at [601, 355] on input "[PERSON_NAME] (me)" at bounding box center [596, 350] width 10 height 10
select select "7e4759a3-fd23-419a-ad12-f4b98a368f35"
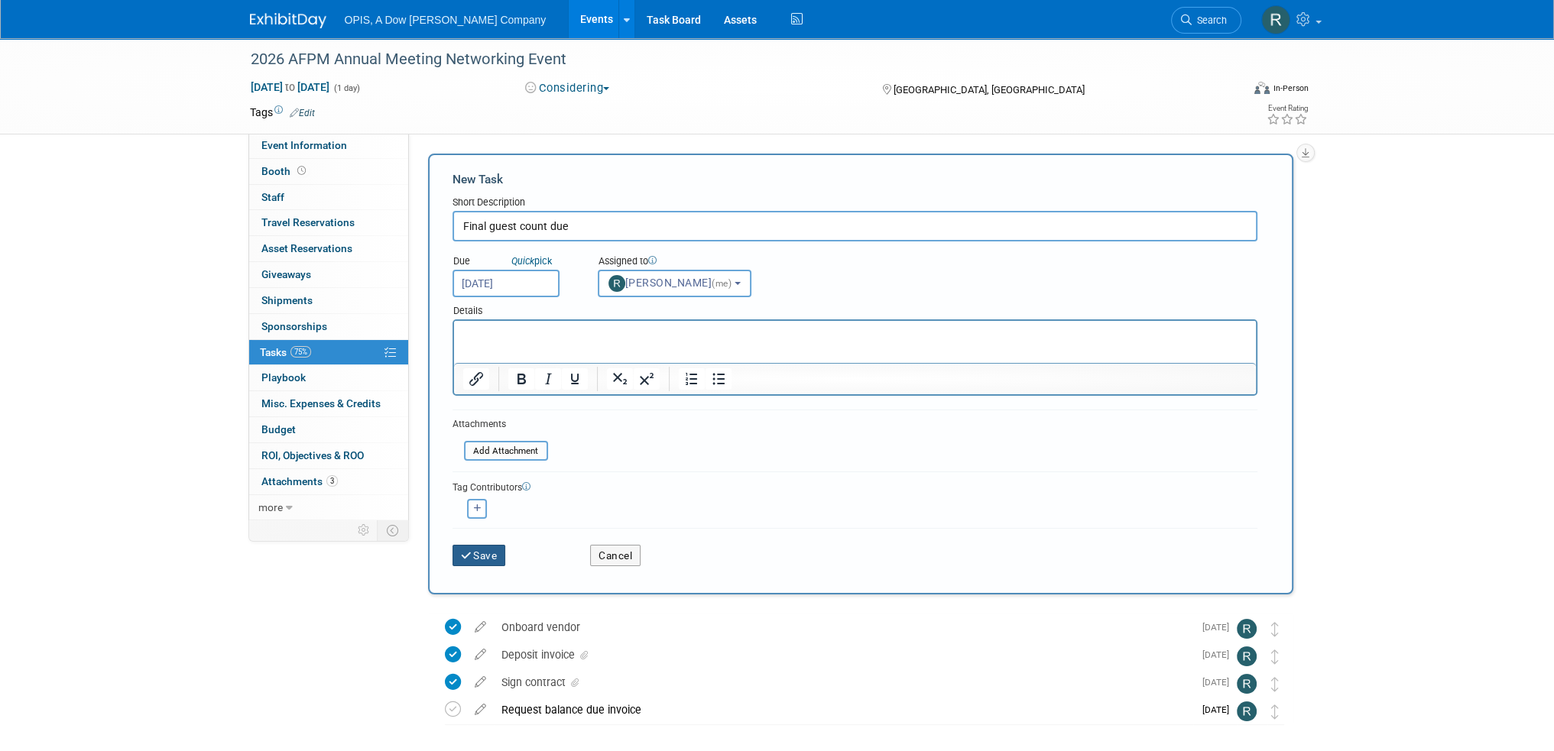
click at [486, 548] on button "Save" at bounding box center [478, 555] width 53 height 21
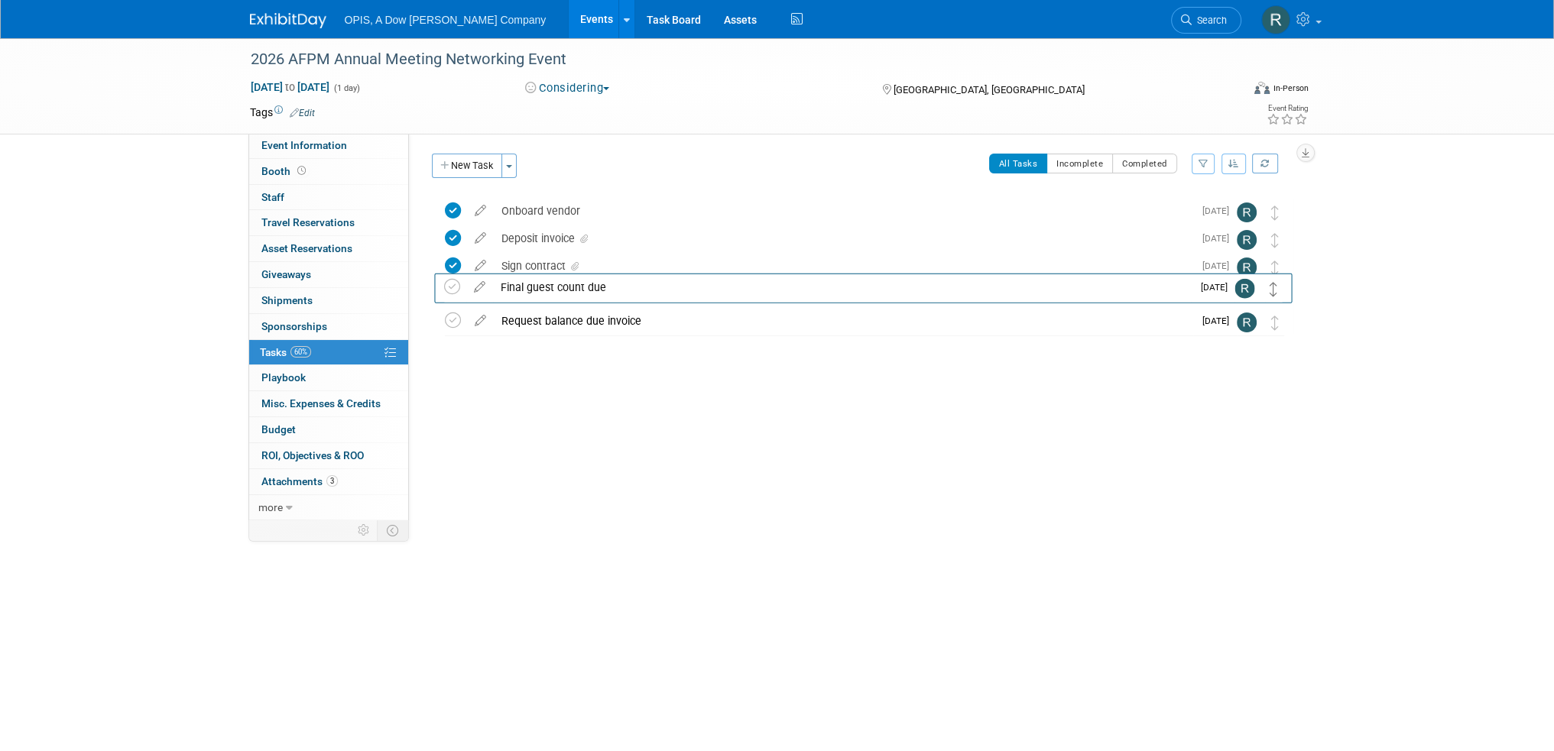
drag, startPoint x: 1272, startPoint y: 216, endPoint x: 1272, endPoint y: 299, distance: 82.5
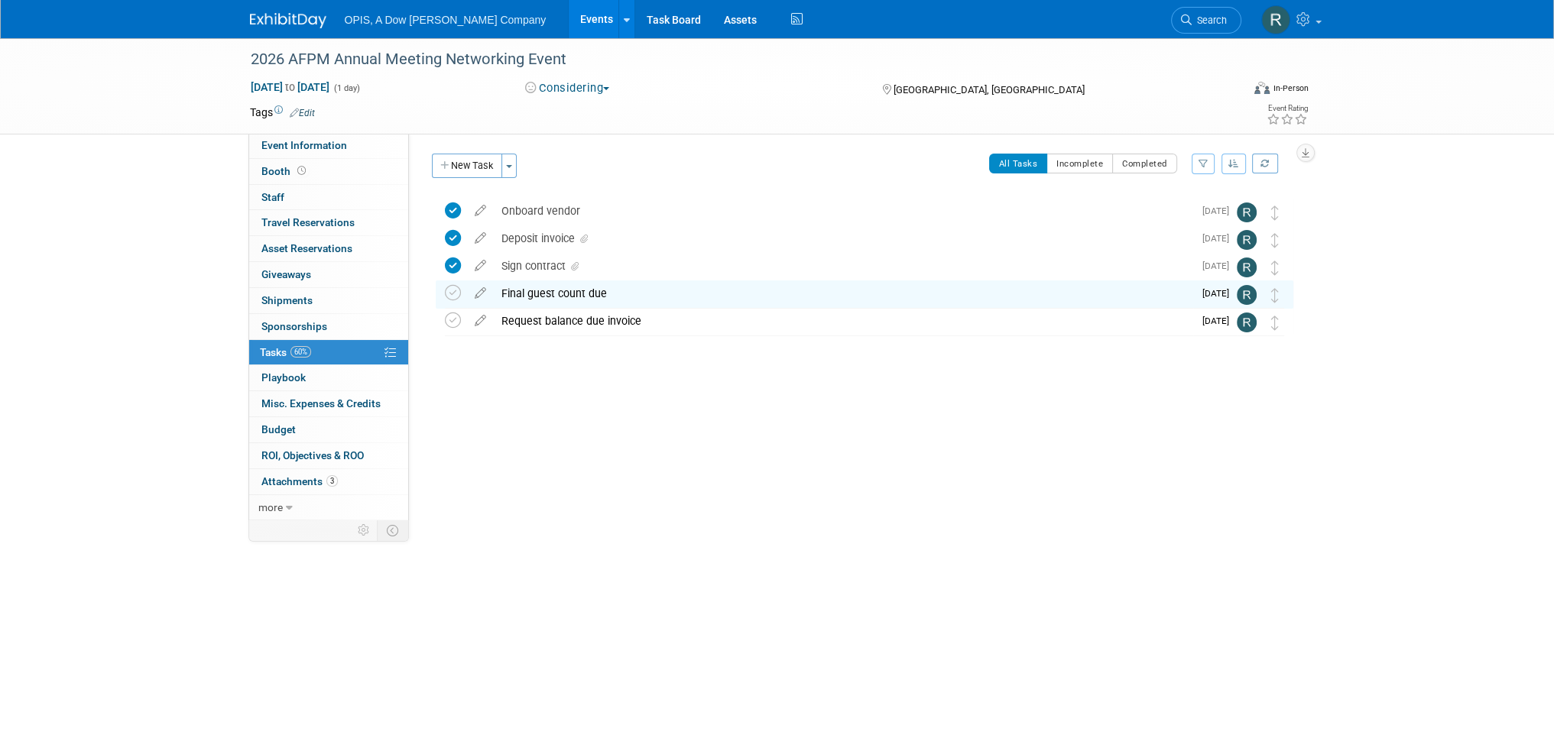
click at [569, 20] on link "Events" at bounding box center [597, 19] width 56 height 38
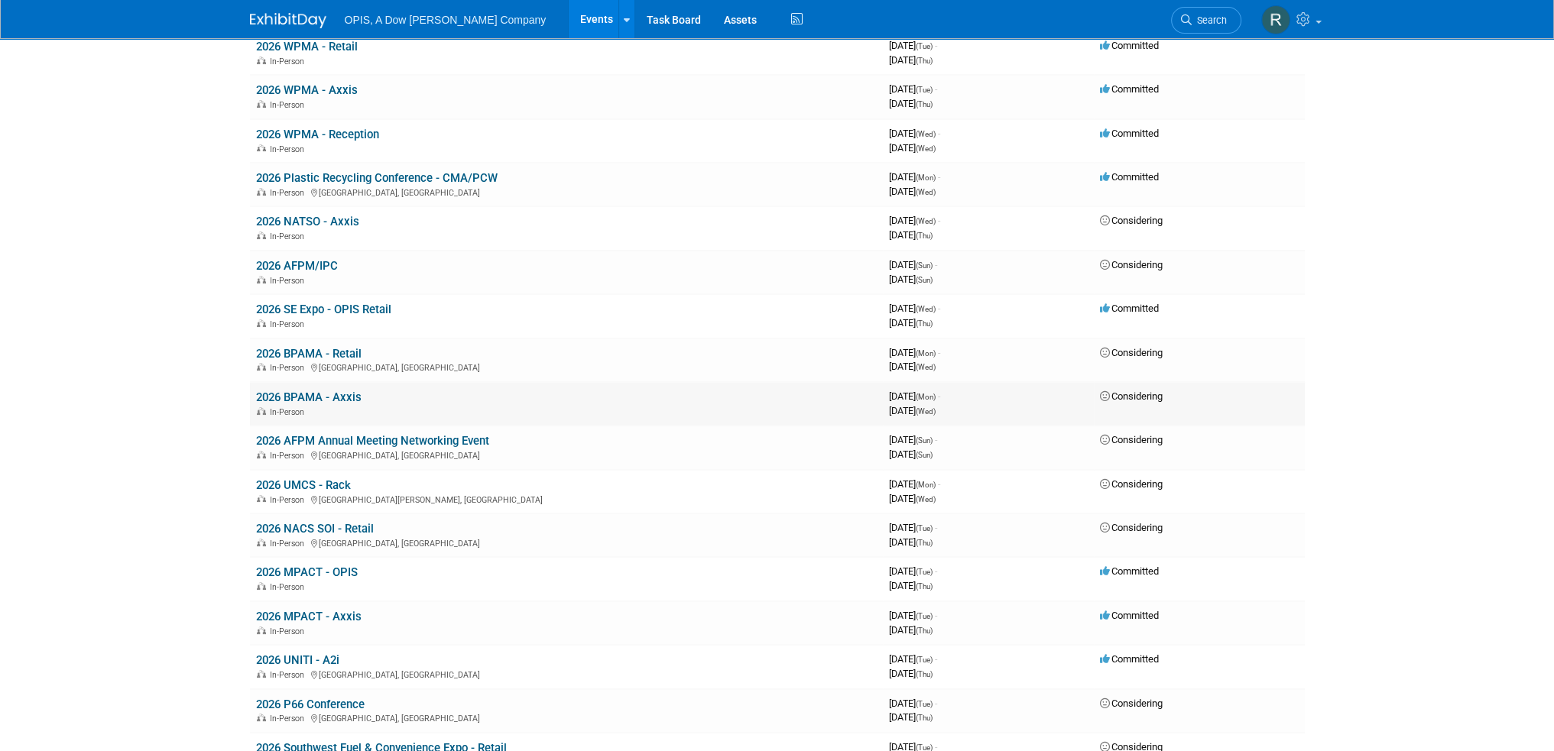
scroll to position [306, 0]
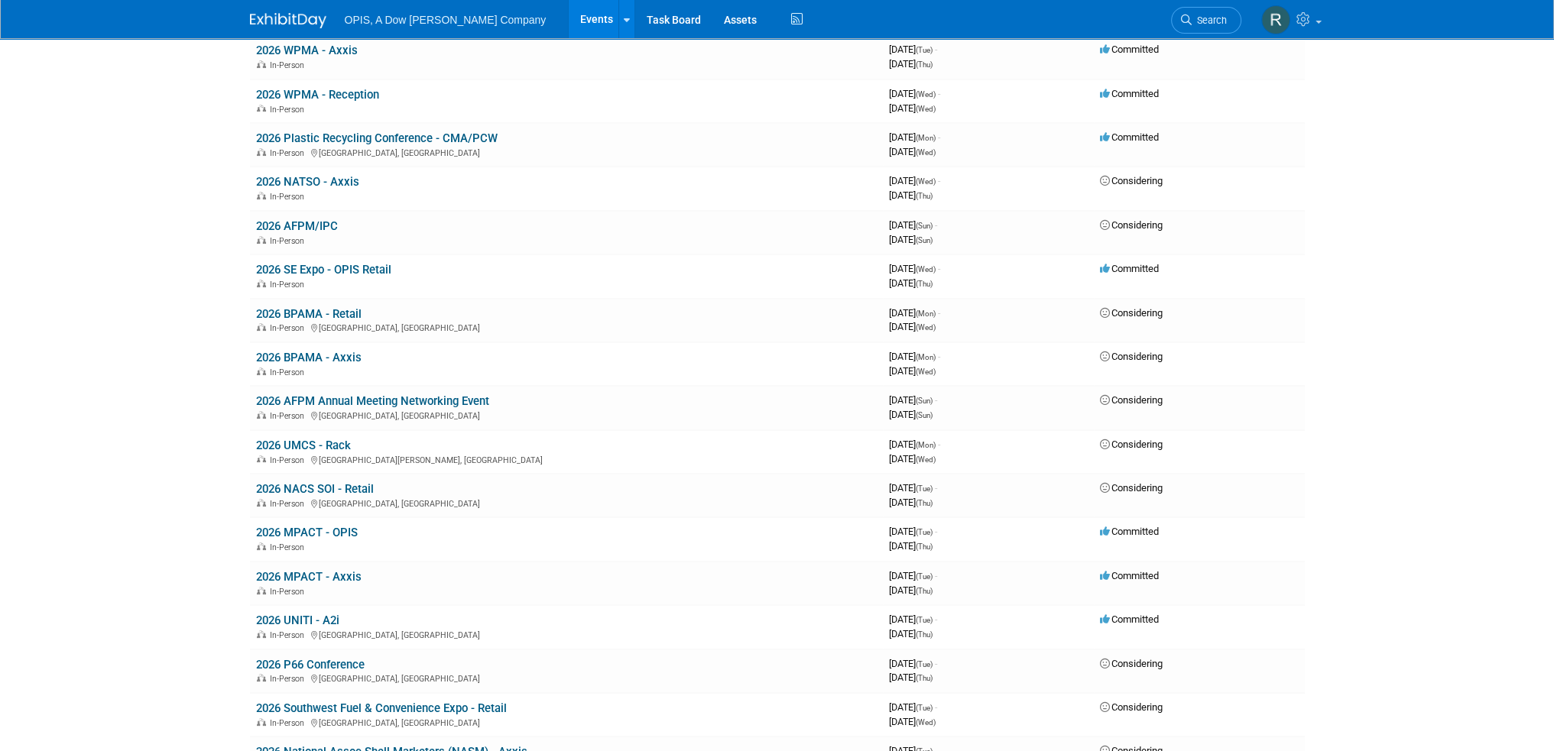
click at [340, 134] on link "2026 Plastic Recycling Conference - CMA/PCW" at bounding box center [376, 138] width 241 height 14
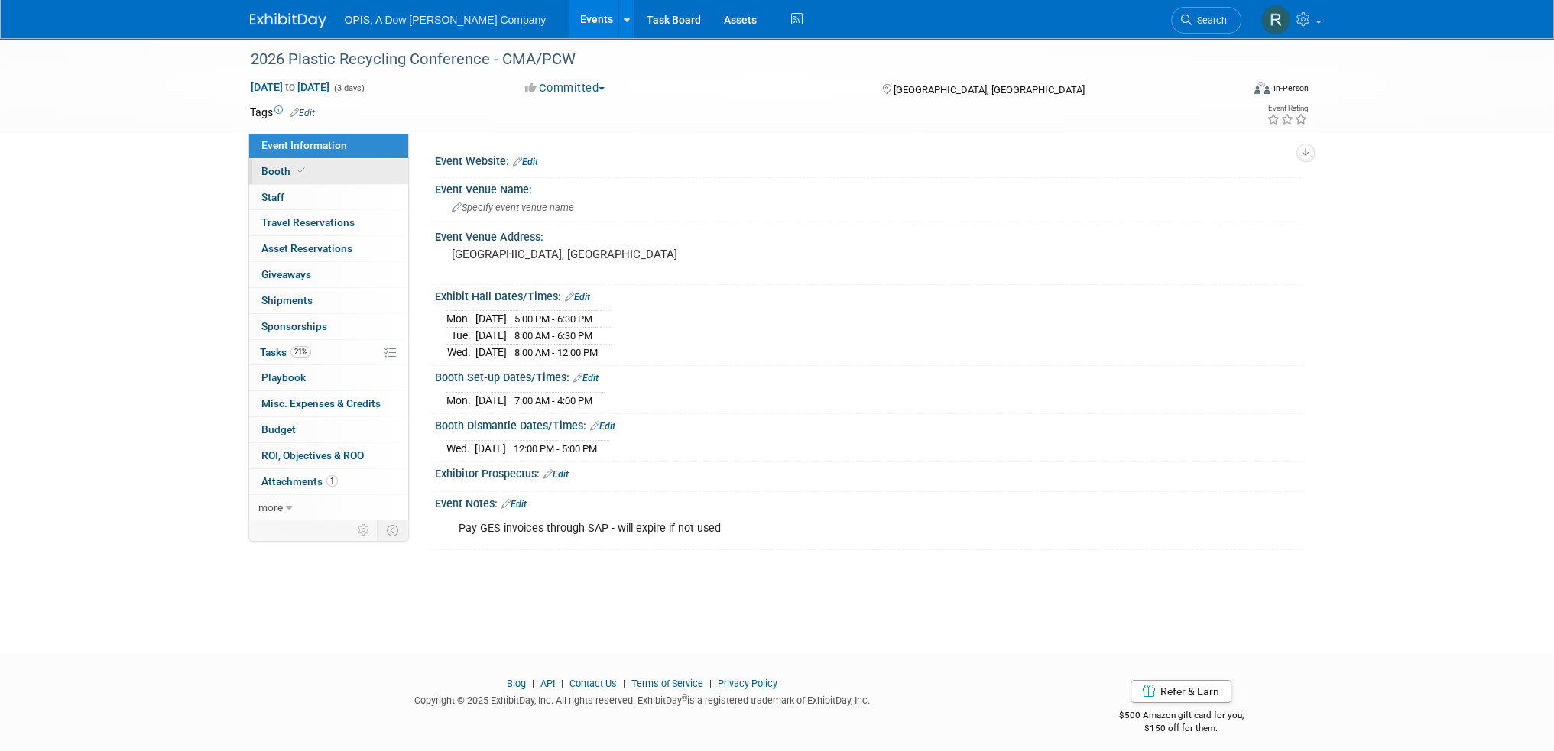
click at [274, 177] on span "Booth" at bounding box center [284, 171] width 47 height 12
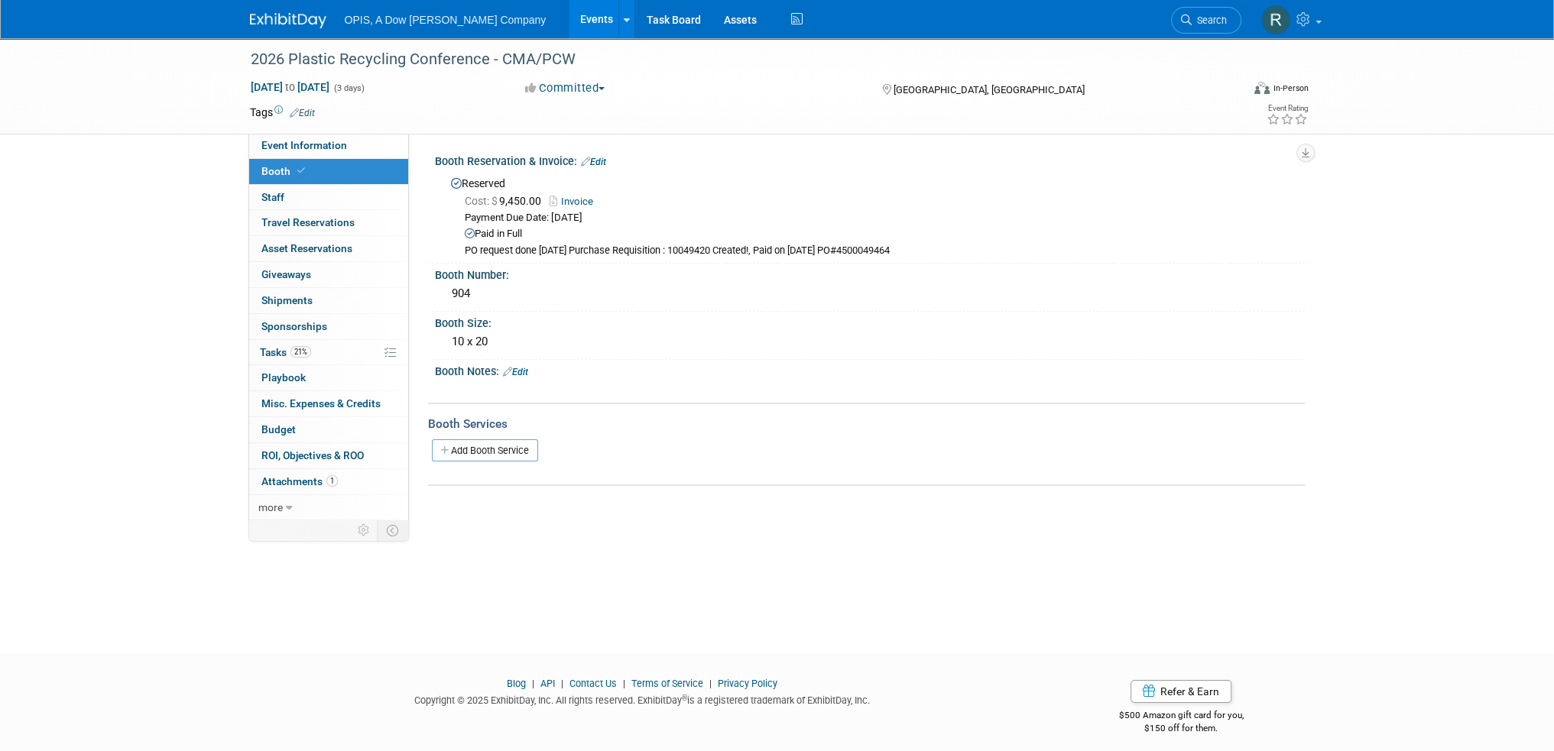
click at [569, 22] on link "Events" at bounding box center [597, 19] width 56 height 38
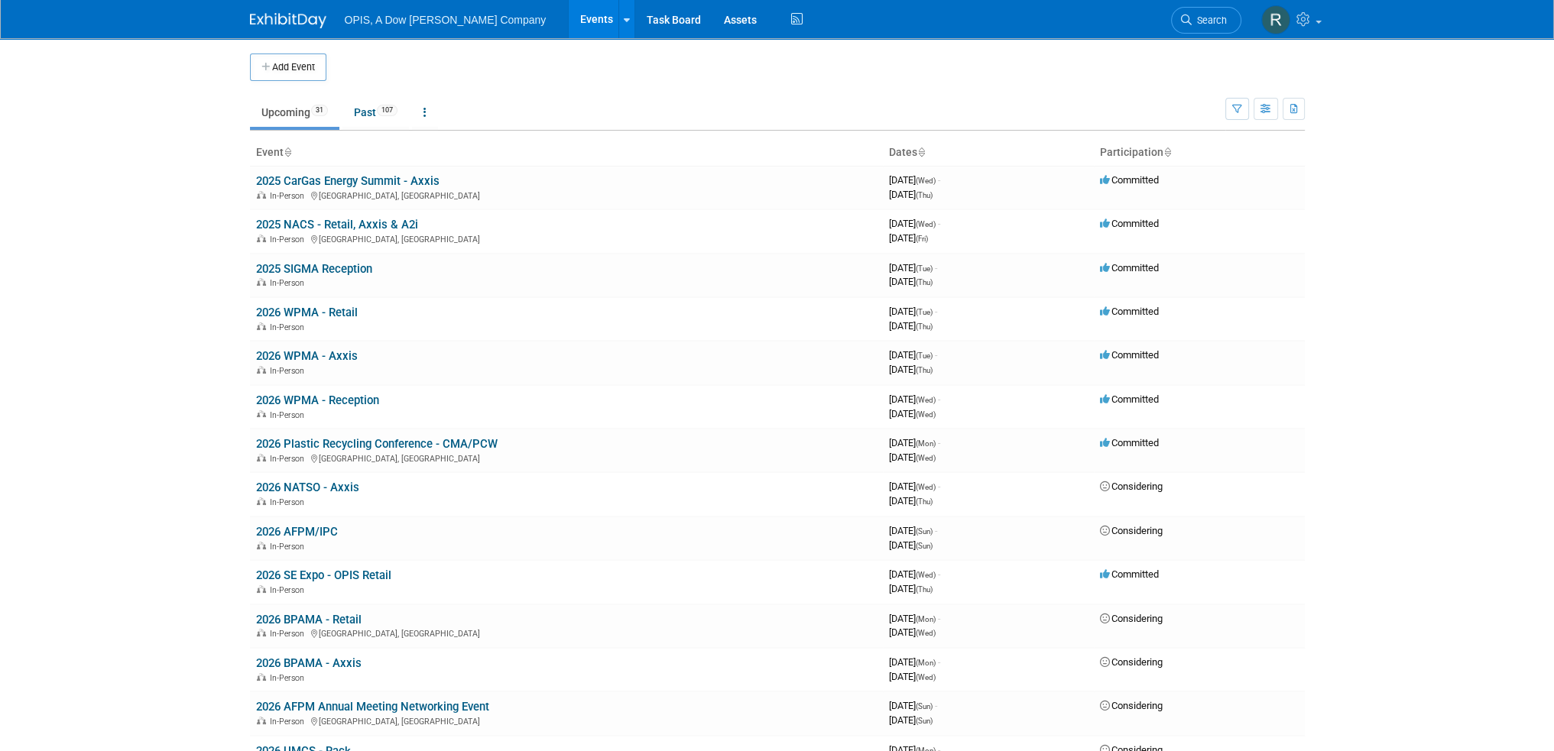
drag, startPoint x: 374, startPoint y: 706, endPoint x: 378, endPoint y: 695, distance: 11.4
click at [375, 706] on link "2026 AFPM Annual Meeting Networking Event" at bounding box center [372, 707] width 233 height 14
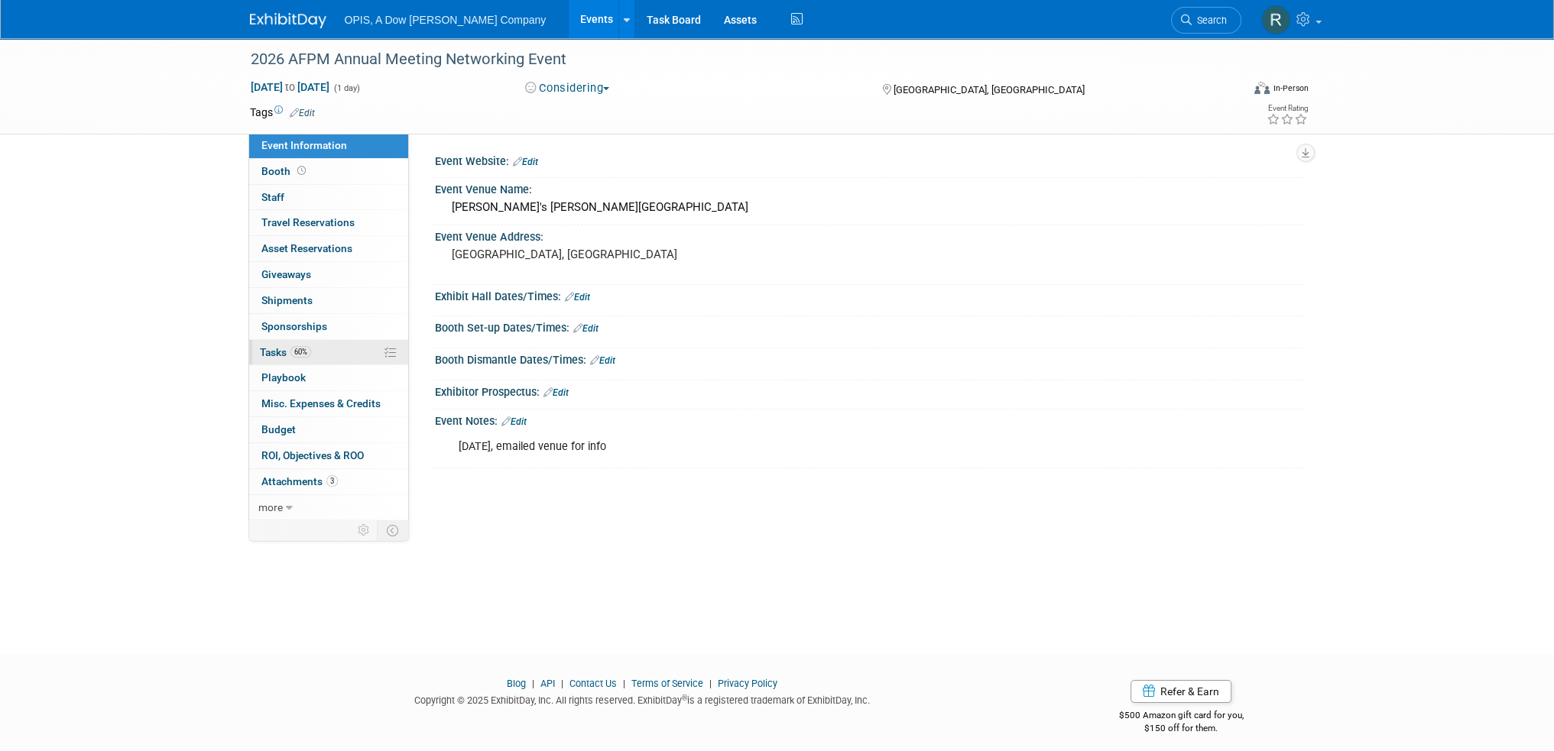
click at [266, 353] on span "Tasks 60%" at bounding box center [285, 352] width 51 height 12
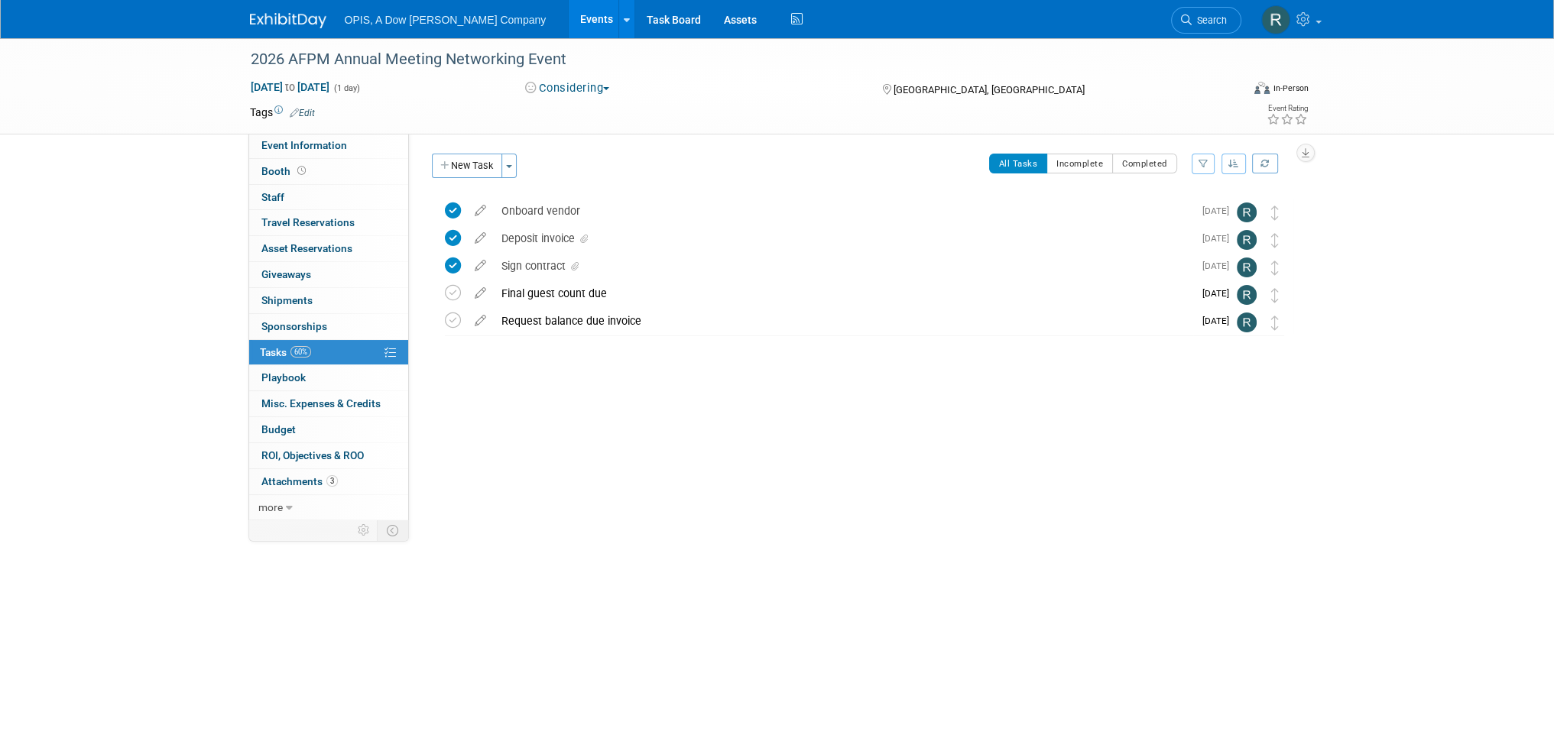
click at [453, 161] on button "New Task" at bounding box center [467, 166] width 70 height 24
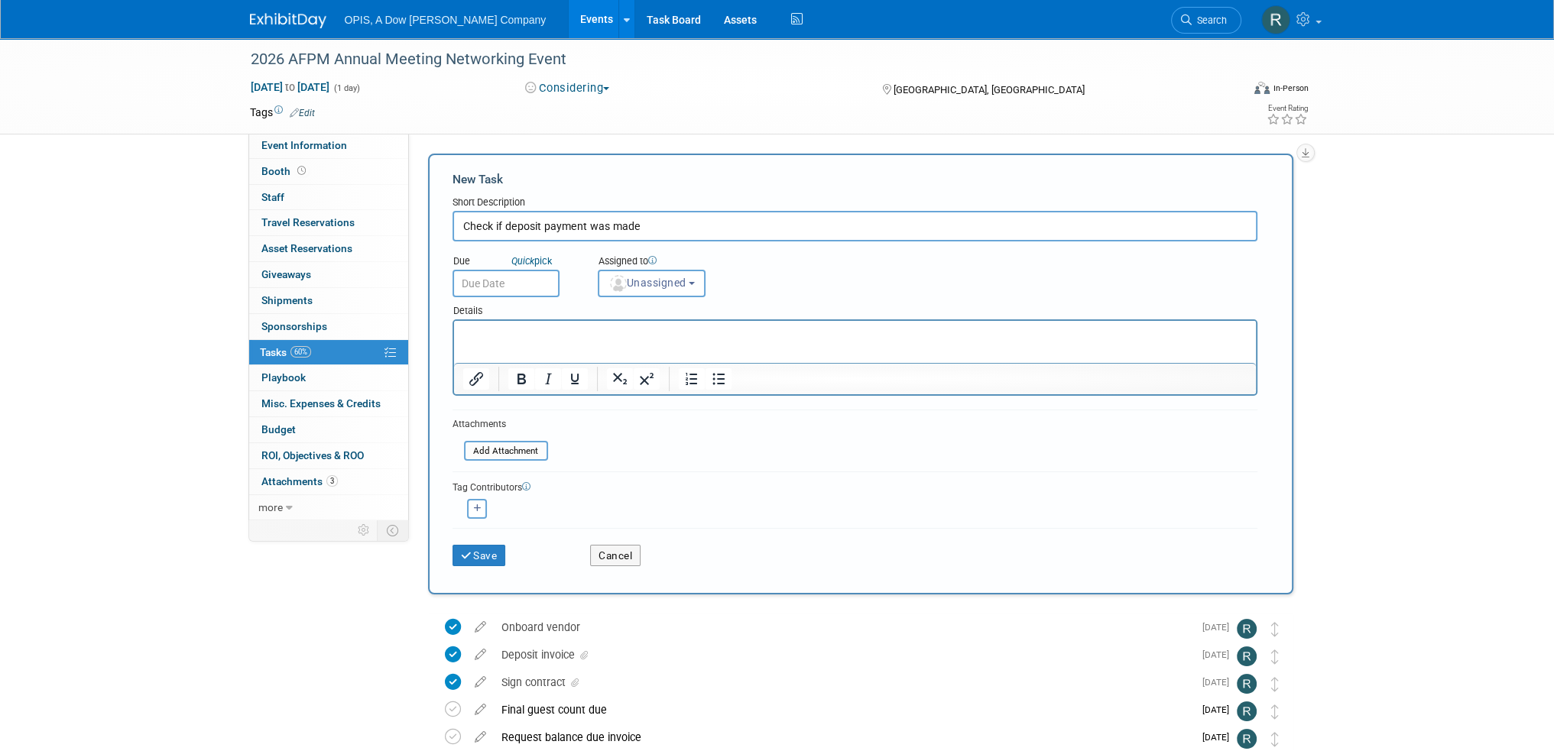
type input "Check if deposit payment was made"
click at [507, 280] on input "text" at bounding box center [505, 284] width 107 height 28
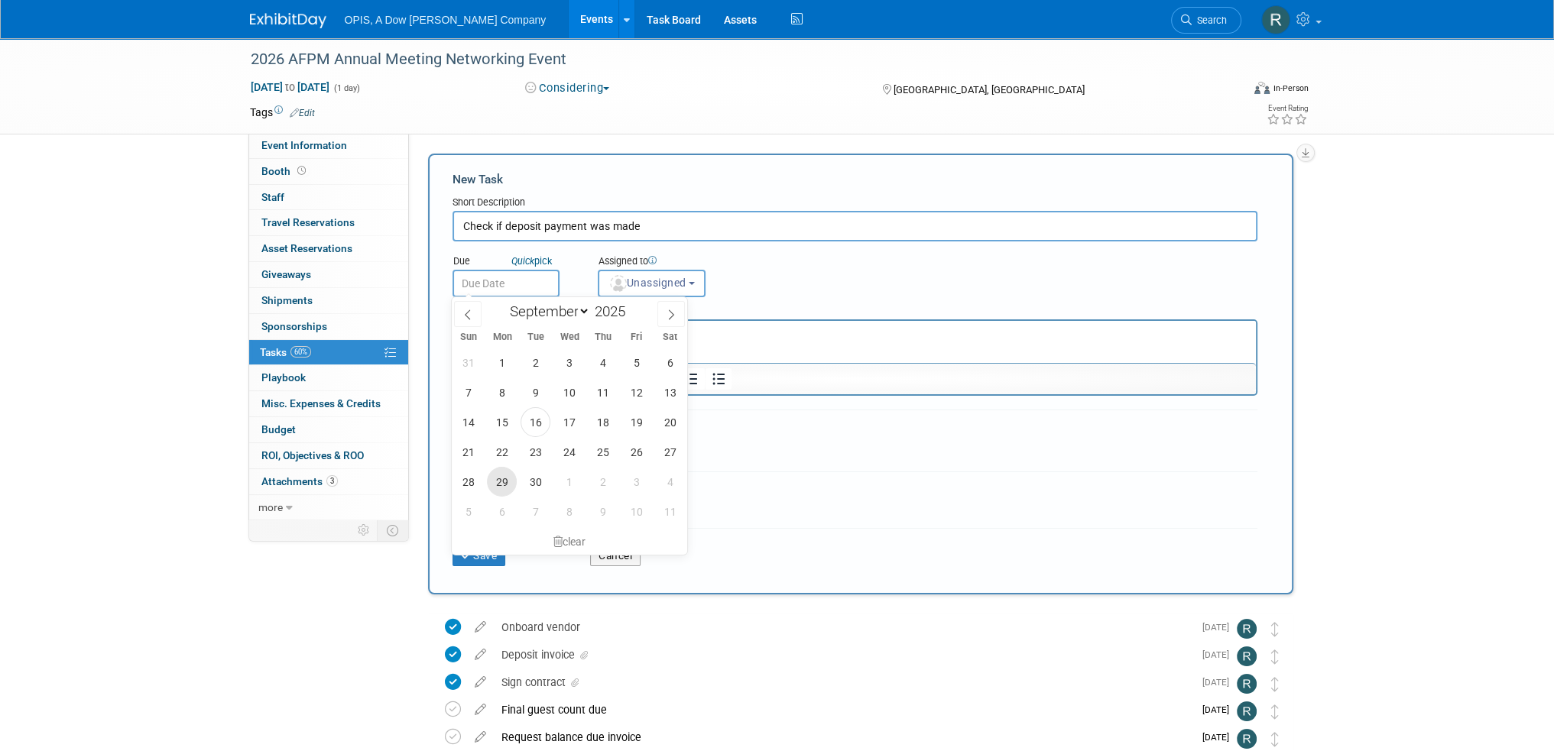
click at [500, 488] on span "29" at bounding box center [502, 482] width 30 height 30
type input "[DATE]"
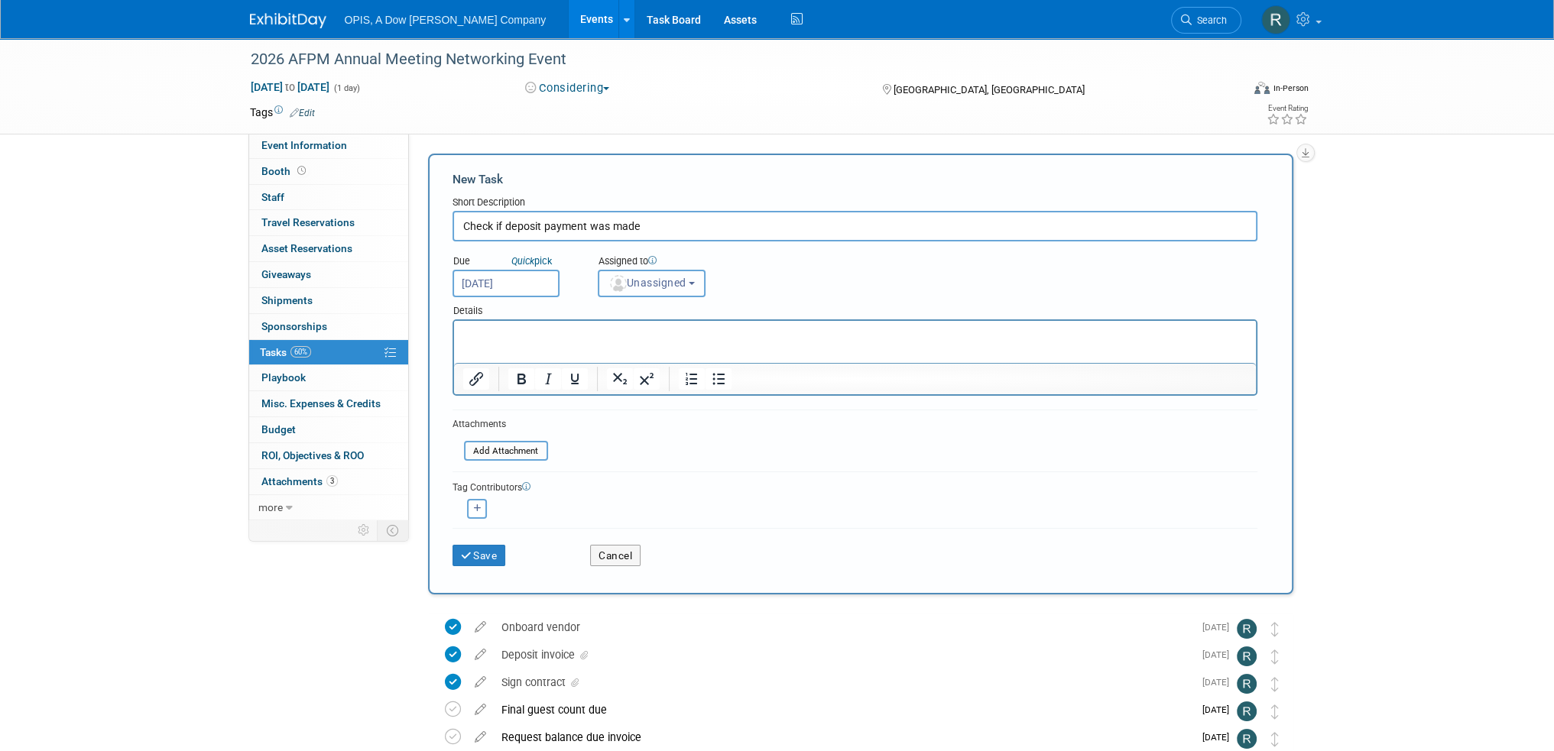
click at [653, 280] on span "Unassigned" at bounding box center [647, 283] width 78 height 12
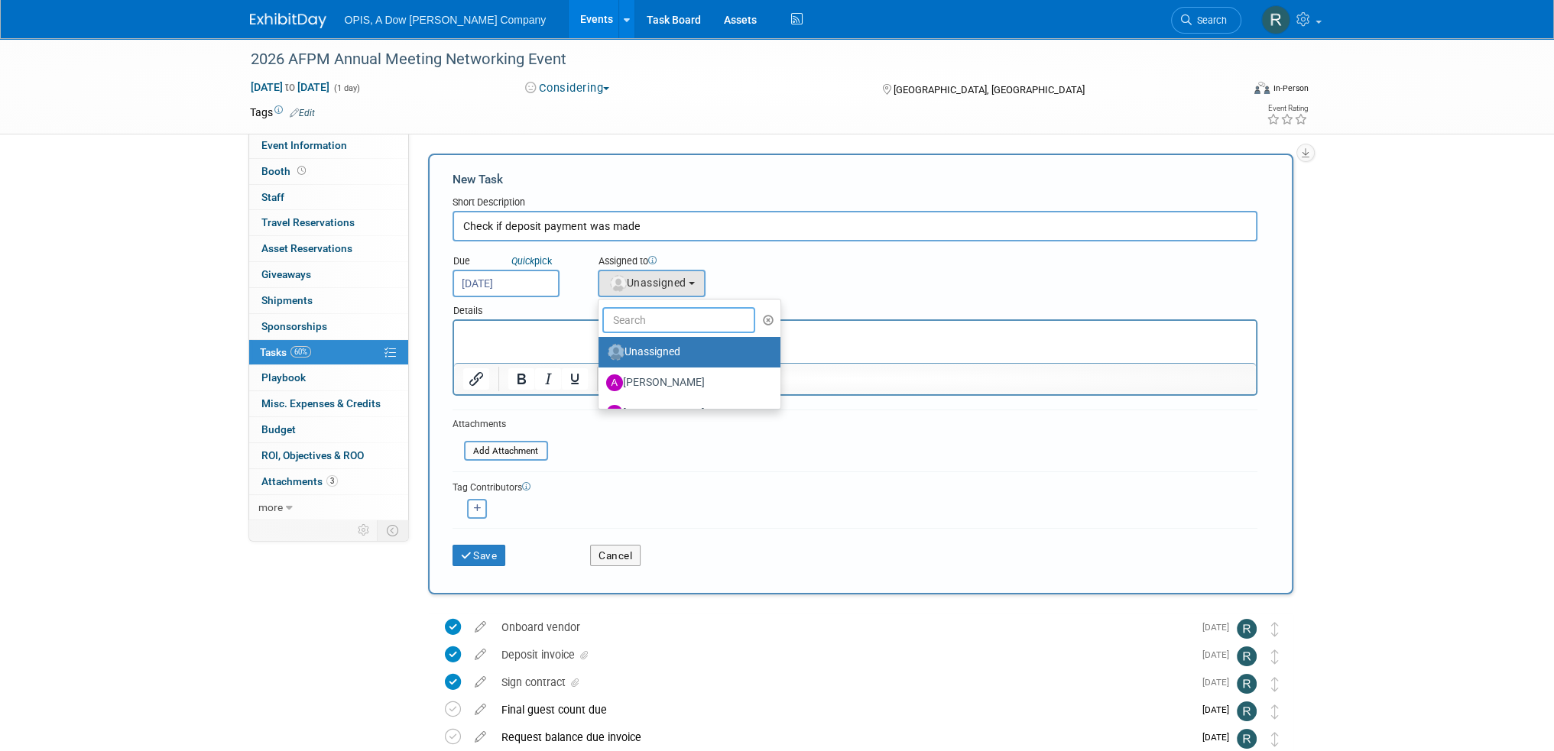
click at [659, 317] on input "text" at bounding box center [678, 320] width 153 height 26
type input "ren"
click at [640, 380] on label "[PERSON_NAME] (me)" at bounding box center [686, 383] width 160 height 24
click at [601, 380] on input "[PERSON_NAME] (me)" at bounding box center [596, 381] width 10 height 10
select select "7e4759a3-fd23-419a-ad12-f4b98a368f35"
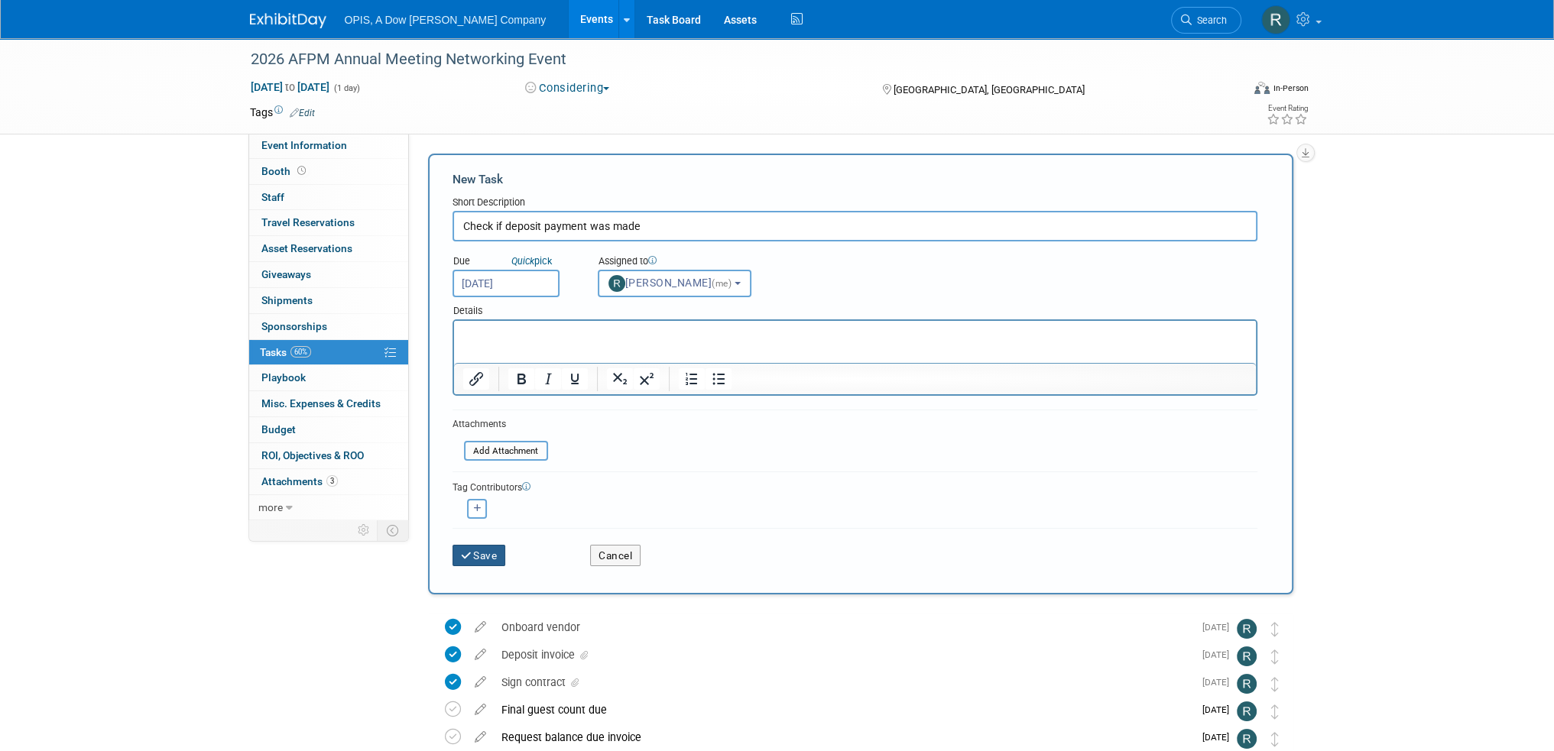
click at [484, 549] on button "Save" at bounding box center [478, 555] width 53 height 21
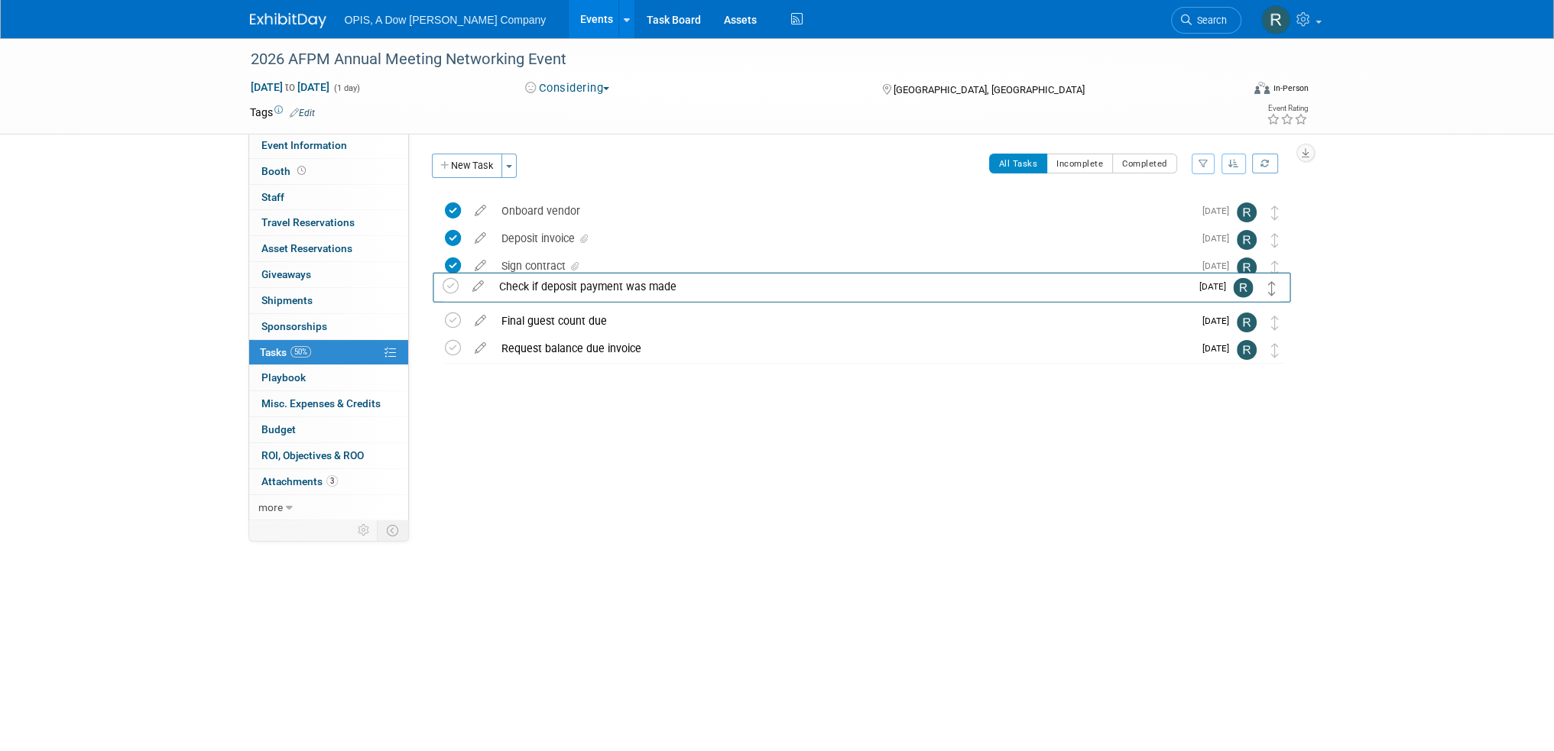
drag, startPoint x: 1277, startPoint y: 213, endPoint x: 1275, endPoint y: 300, distance: 87.1
